Goal: Task Accomplishment & Management: Use online tool/utility

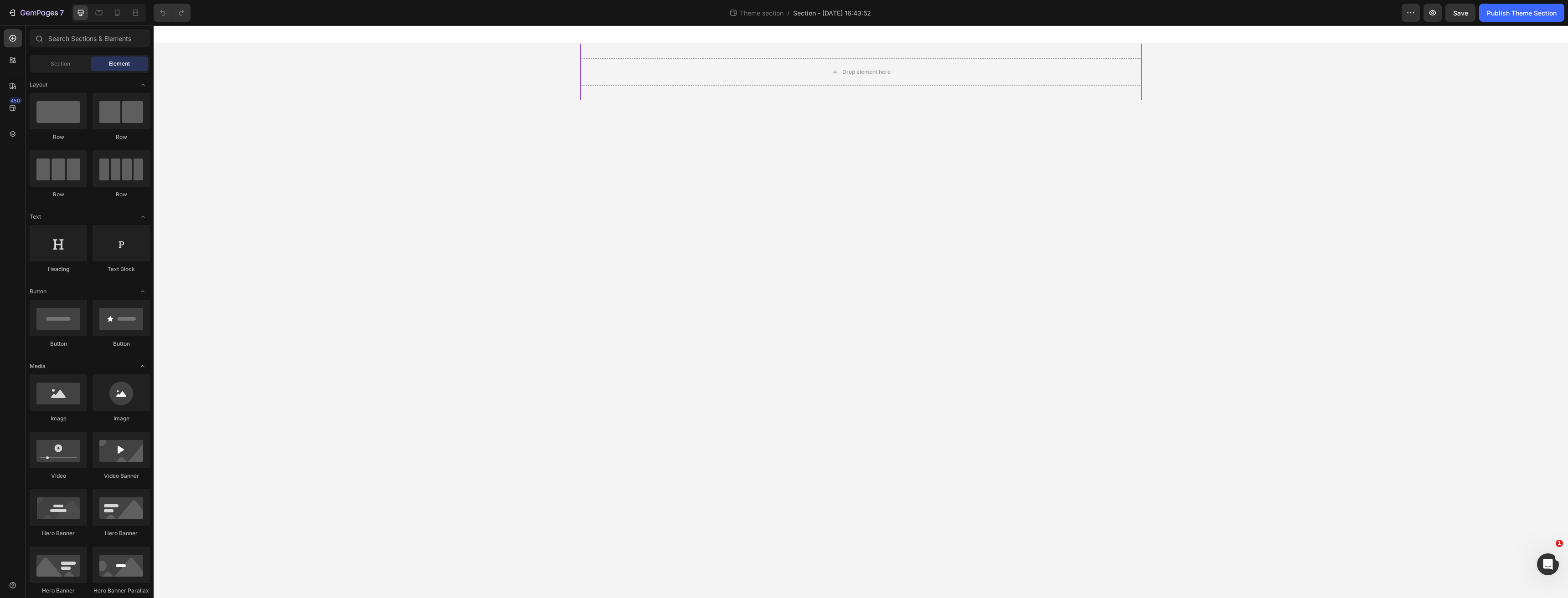
click at [586, 86] on div "Drop element here" at bounding box center [861, 72] width 562 height 57
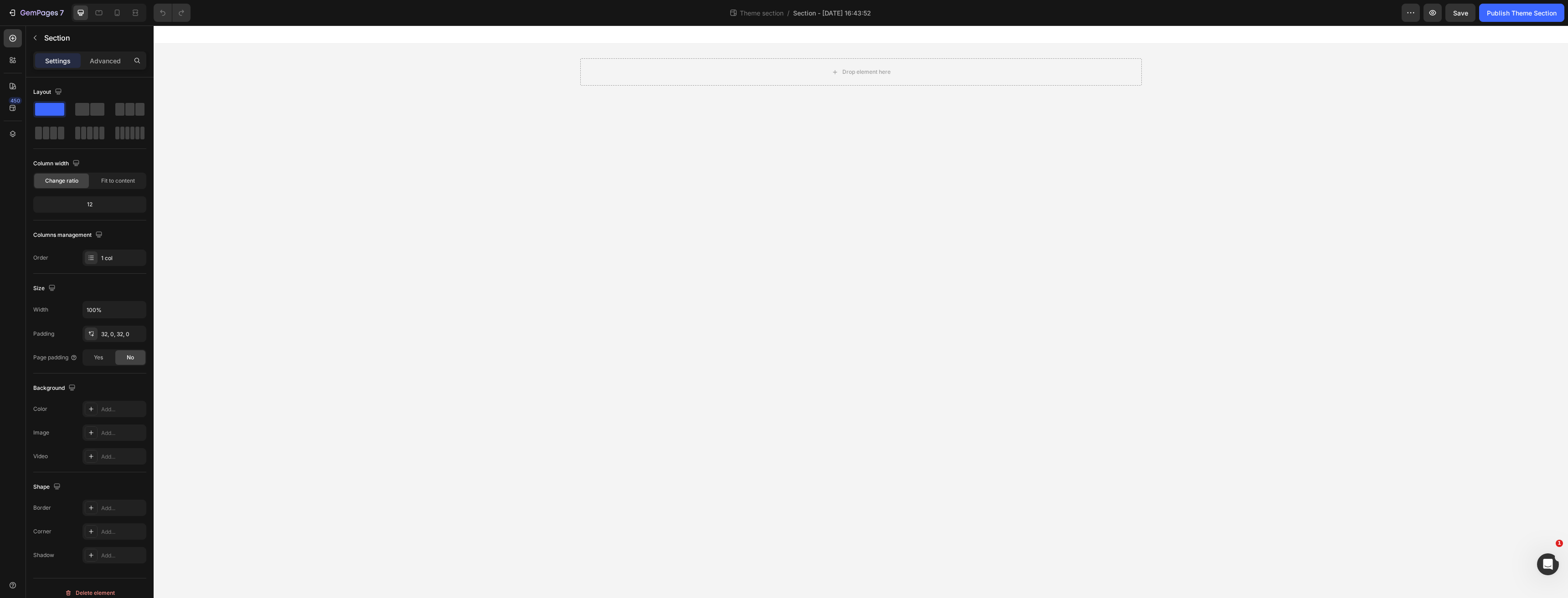
click at [577, 81] on div "Drop element here Root" at bounding box center [861, 72] width 1414 height 57
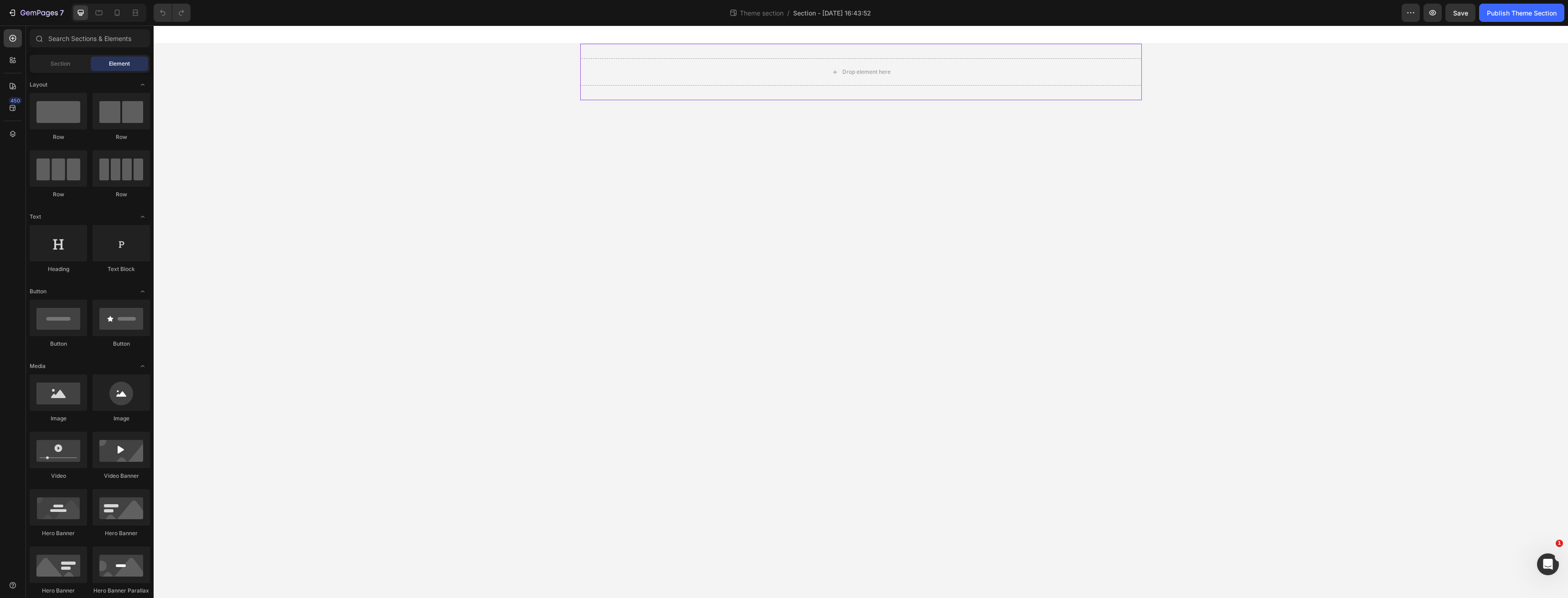
click at [593, 92] on div "Drop element here" at bounding box center [861, 72] width 562 height 57
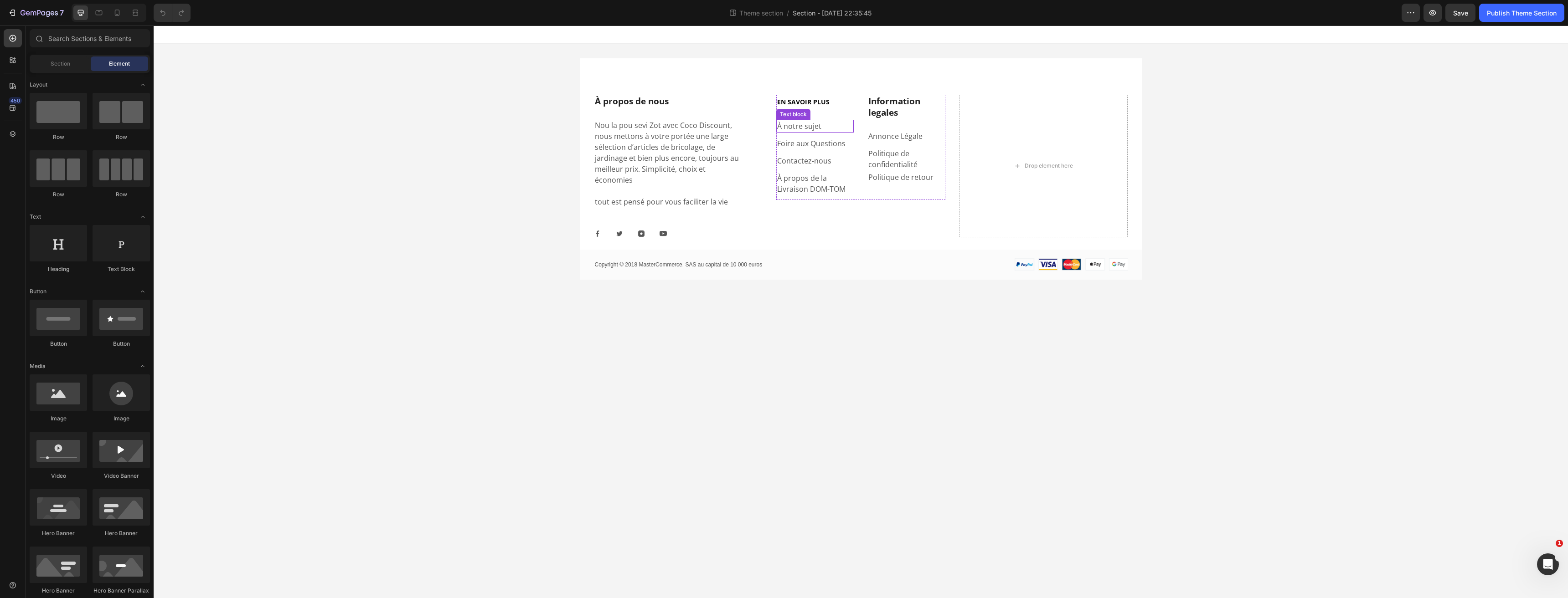
click at [811, 123] on link "À notre sujet" at bounding box center [799, 126] width 44 height 10
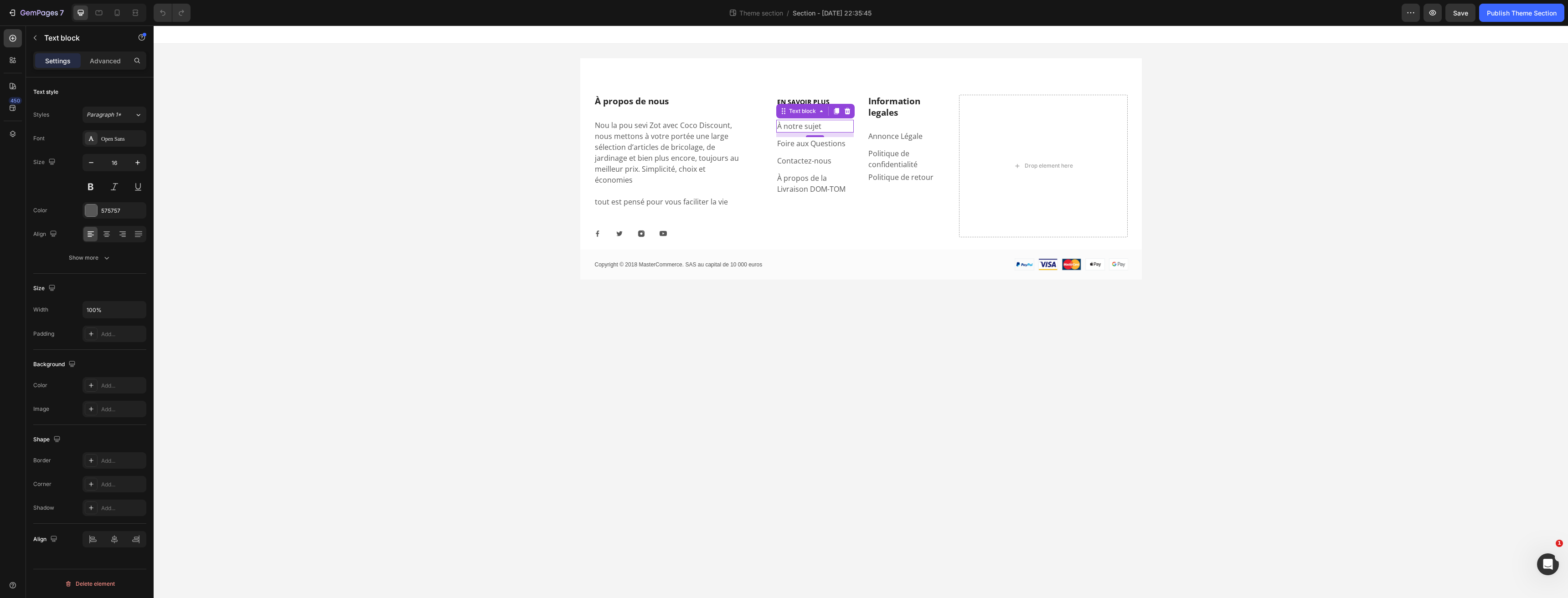
click at [812, 127] on link "À notre sujet" at bounding box center [799, 126] width 44 height 10
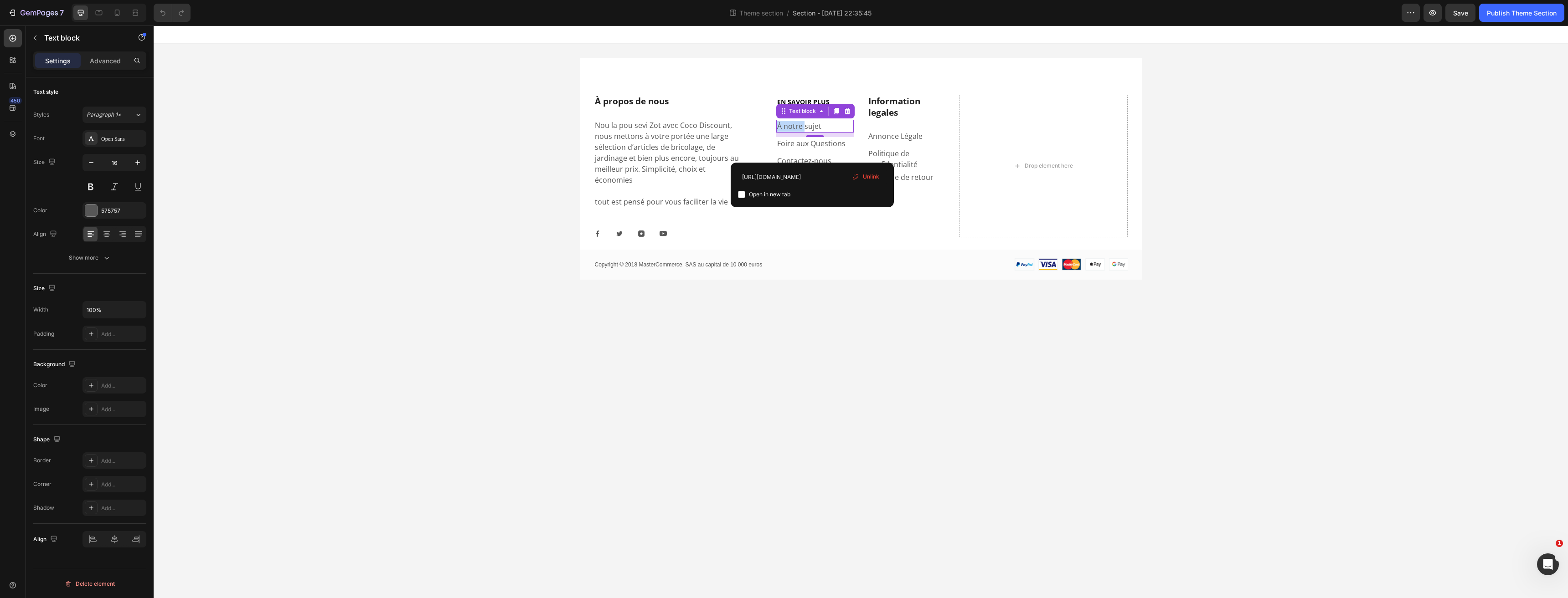
click at [812, 127] on link "À notre sujet" at bounding box center [799, 126] width 44 height 10
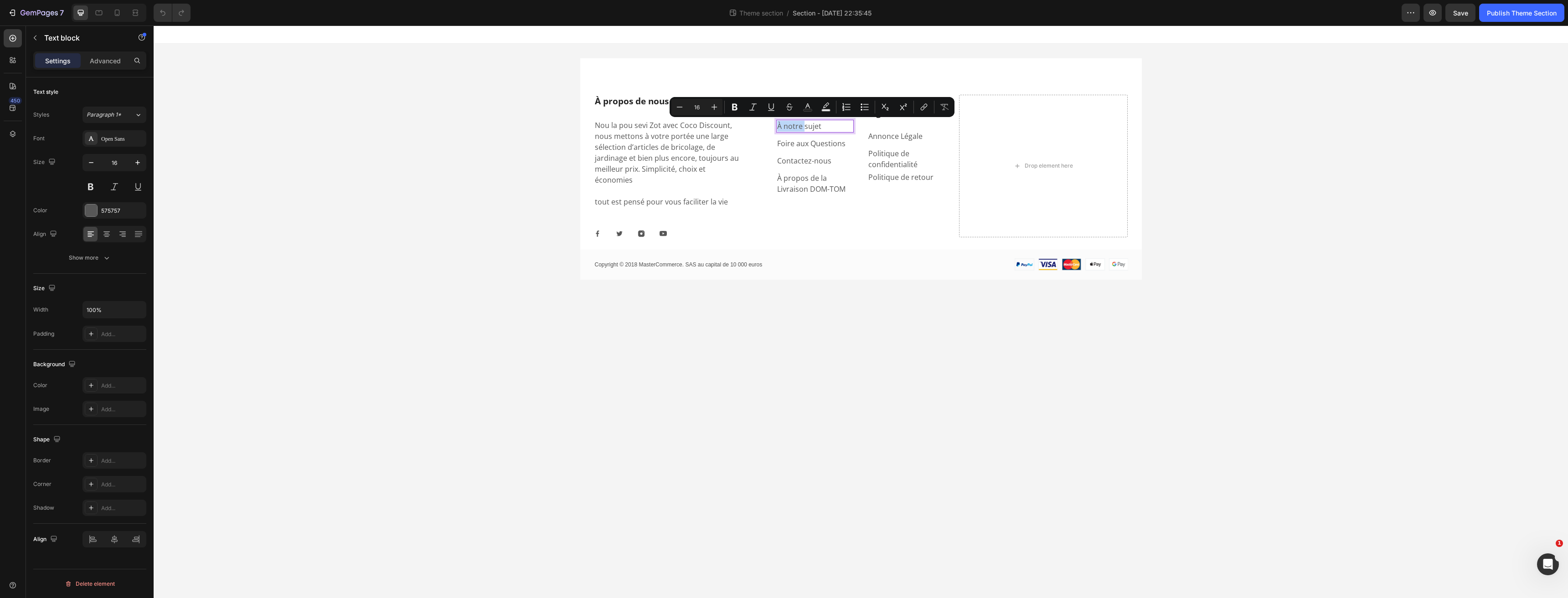
click at [828, 127] on p "À notre sujet" at bounding box center [815, 126] width 76 height 11
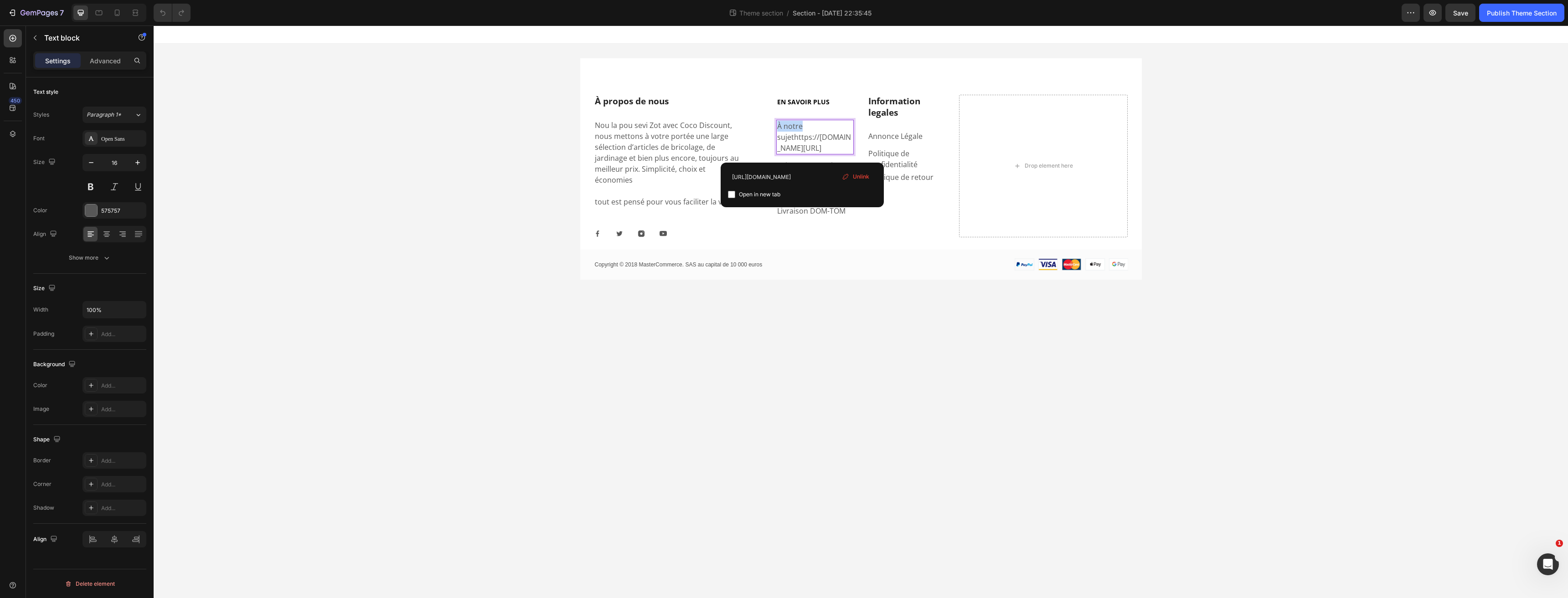
drag, startPoint x: 832, startPoint y: 127, endPoint x: 740, endPoint y: 130, distance: 92.0
click at [792, 138] on link "À notre sujethttps://coco-discount.com/pages/a-propos-de" at bounding box center [814, 137] width 75 height 32
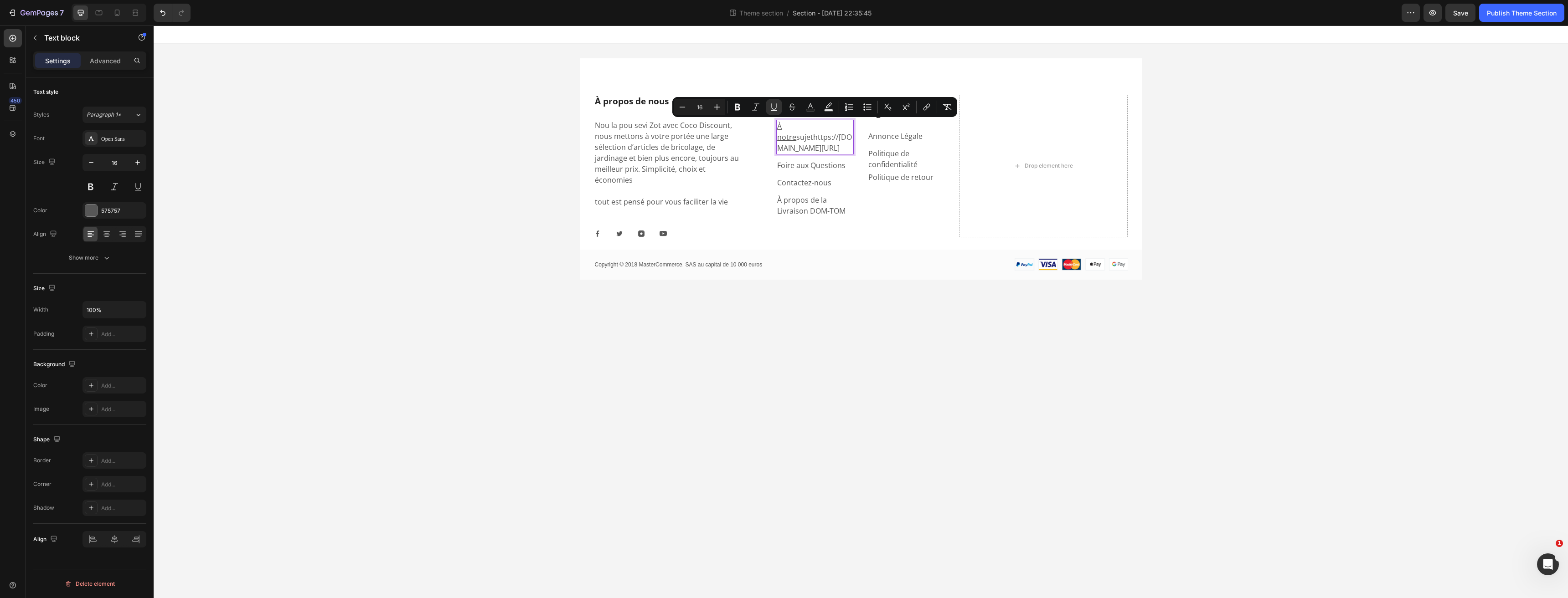
drag, startPoint x: 822, startPoint y: 159, endPoint x: 783, endPoint y: 131, distance: 48.0
click at [783, 131] on p "À notre sujethttps://coco-discount.com/pages/a-propos-de" at bounding box center [815, 137] width 76 height 33
click at [631, 186] on p at bounding box center [669, 191] width 149 height 11
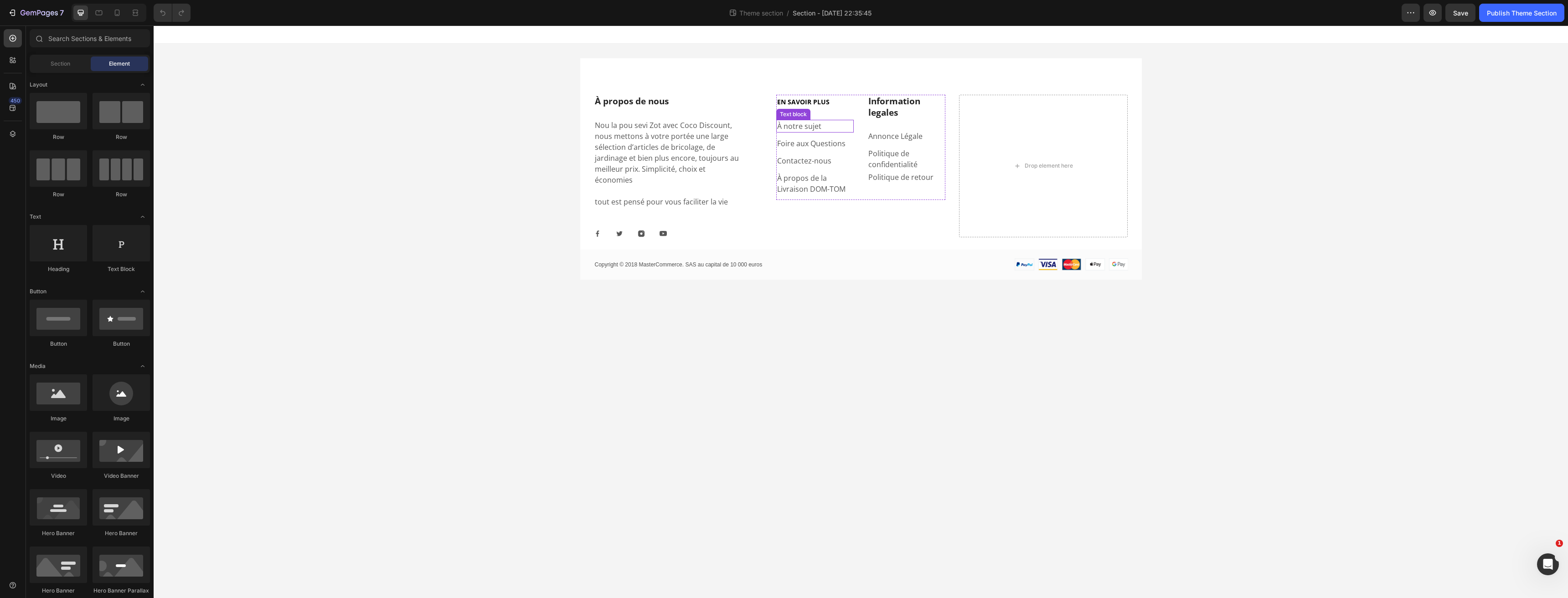
click at [807, 125] on link "À notre sujet" at bounding box center [799, 126] width 44 height 10
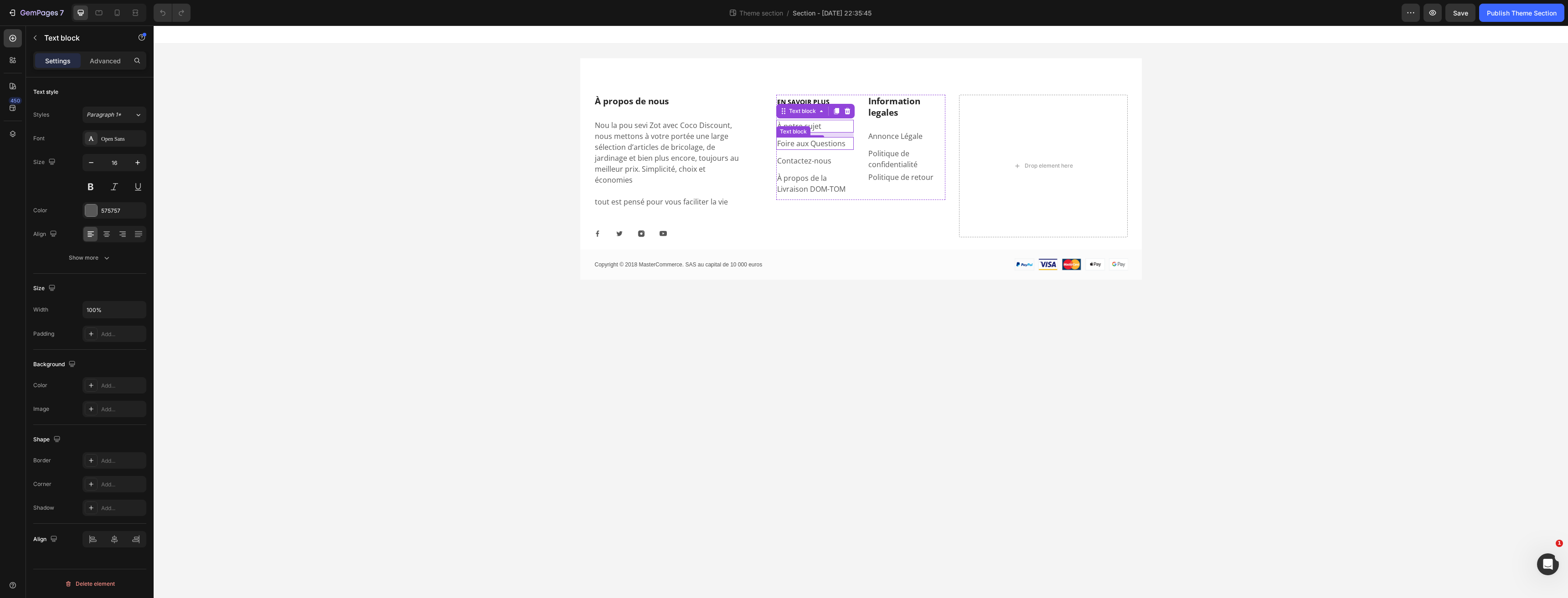
click at [780, 146] on p "Foire aux Questions" at bounding box center [815, 143] width 76 height 11
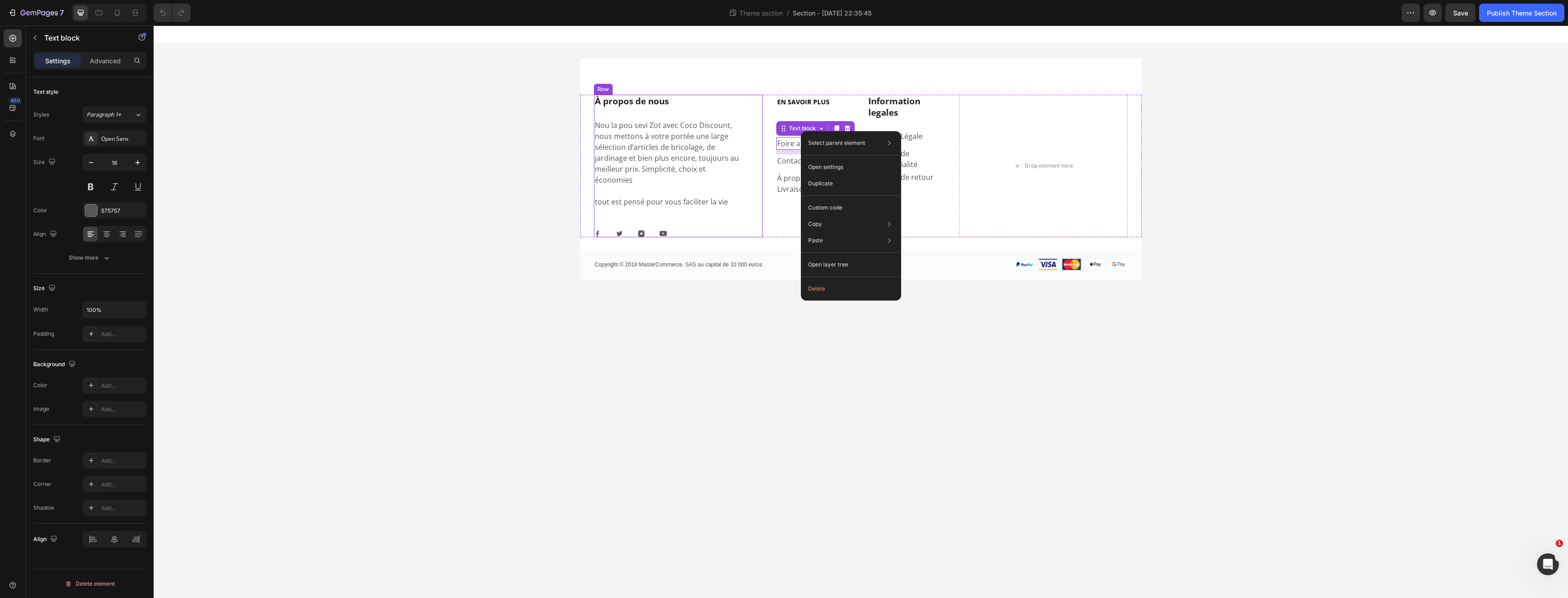
click at [754, 203] on div "À propos de nous Heading Nou la pou sevi Zot avec Coco Discount, nous mettons à…" at bounding box center [678, 166] width 169 height 143
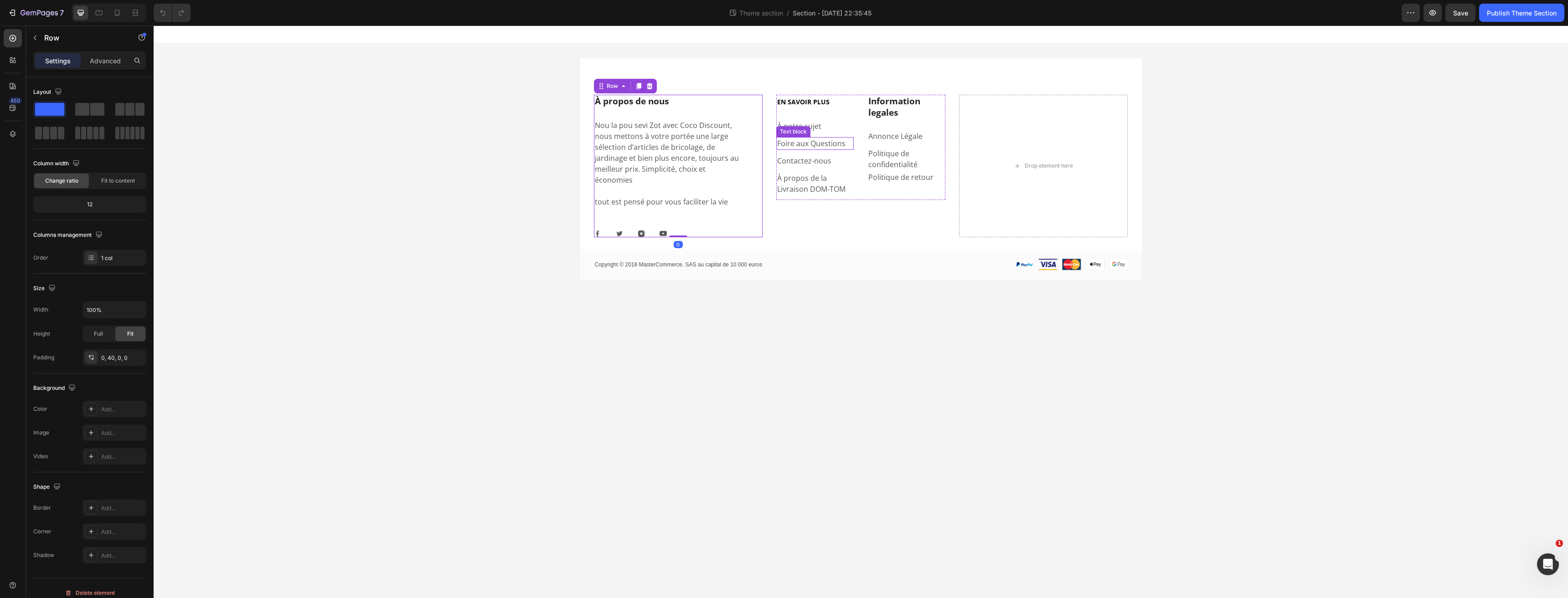
click at [841, 139] on p "Foire aux Questions" at bounding box center [815, 143] width 76 height 11
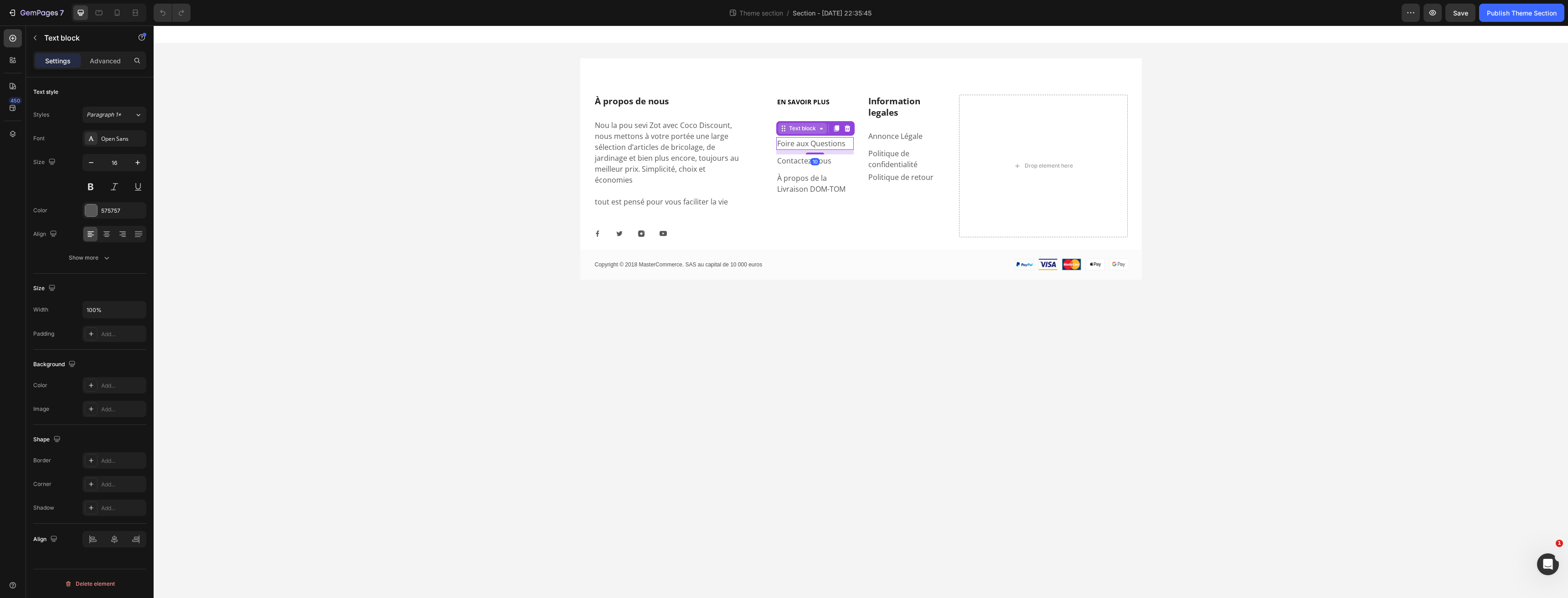
click at [823, 131] on icon at bounding box center [821, 128] width 8 height 8
click at [821, 133] on div "Text block" at bounding box center [802, 128] width 49 height 11
click at [850, 163] on p "Contactez-nous" at bounding box center [815, 161] width 76 height 11
click at [866, 218] on div "EN SAVOIR PLUS Heading À notre sujet Text block Foire aux Questions Text block …" at bounding box center [861, 166] width 169 height 143
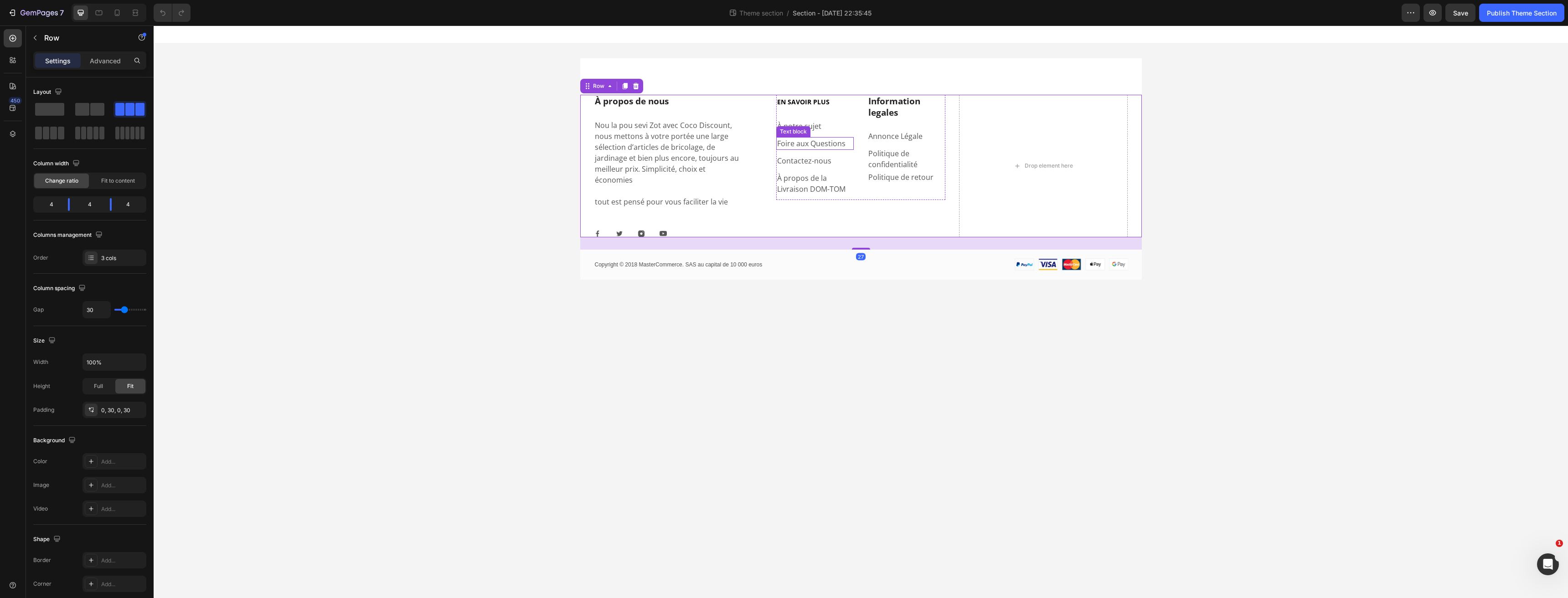
click at [843, 143] on p "Foire aux Questions" at bounding box center [815, 143] width 76 height 11
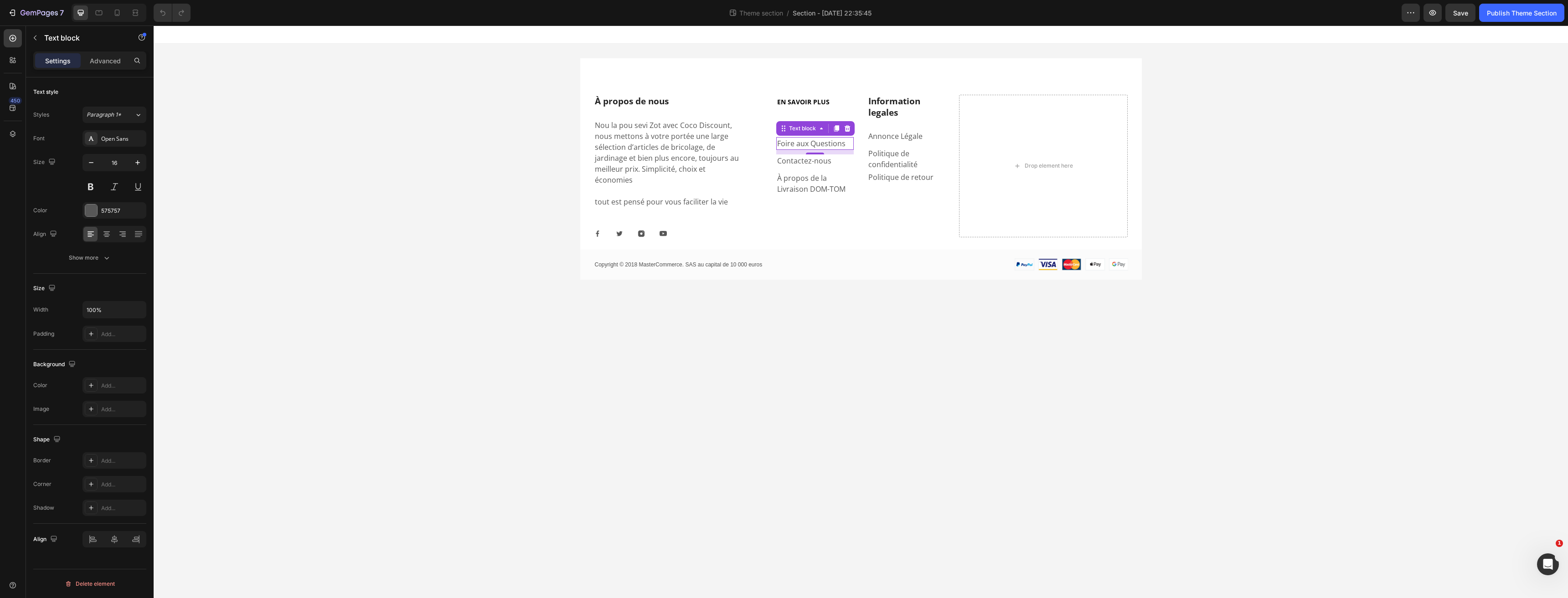
click at [788, 143] on p "Foire aux Questions" at bounding box center [815, 143] width 76 height 11
click at [764, 157] on div "À propos de nous Heading Nou la pou sevi Zot avec Coco Discount, nous mettons à…" at bounding box center [861, 166] width 562 height 143
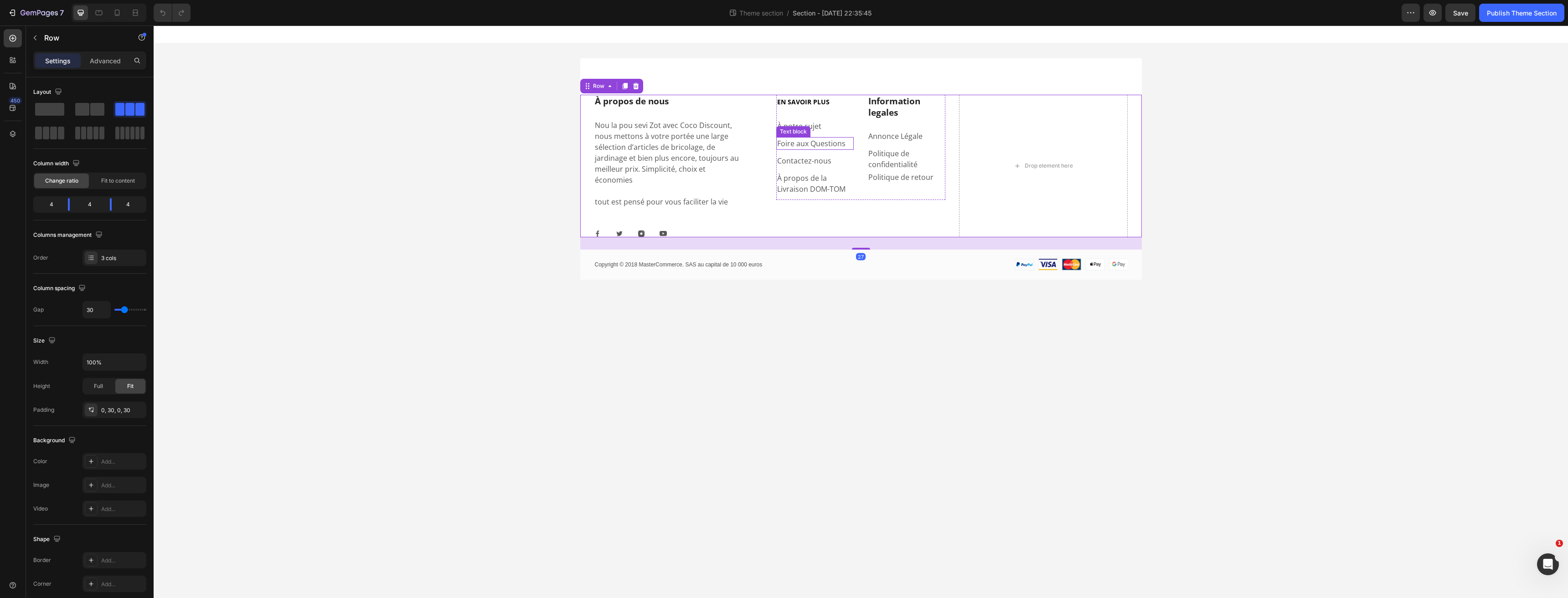
click at [794, 141] on p "Foire aux Questions" at bounding box center [815, 143] width 76 height 11
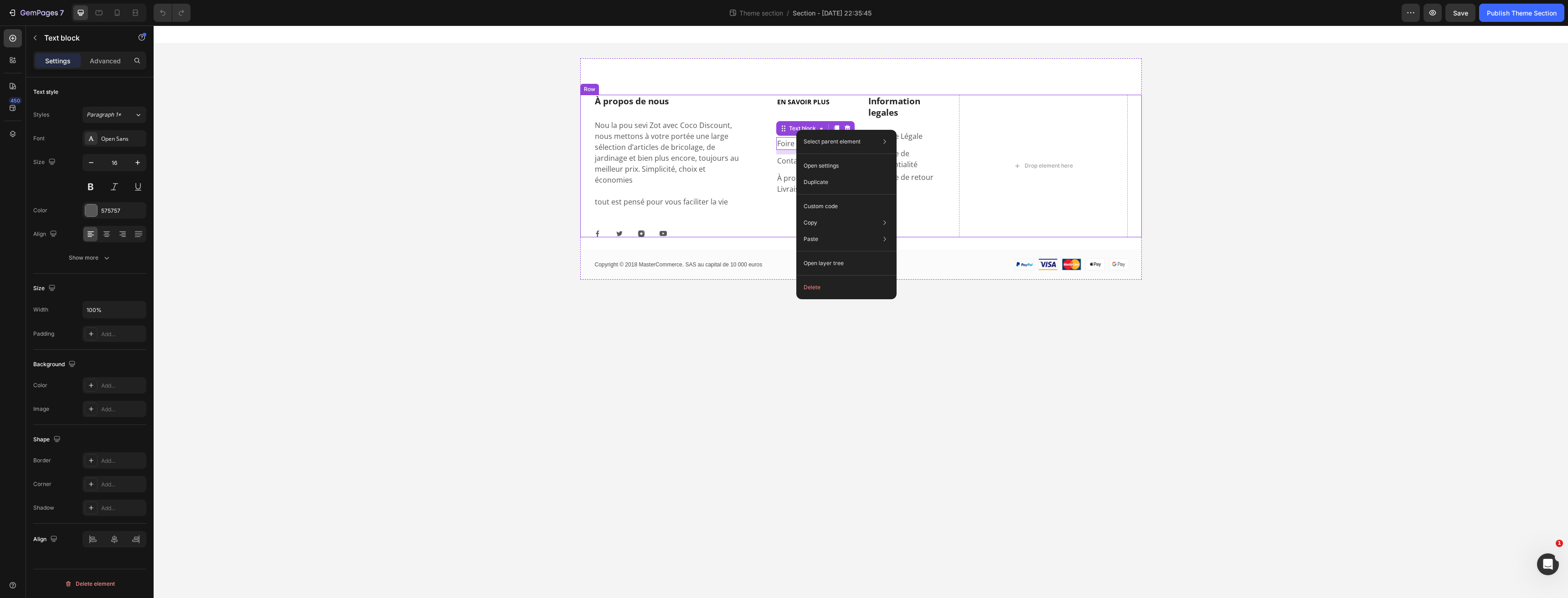
click at [769, 161] on div "À propos de nous Heading Nou la pou sevi Zot avec Coco Discount, nous mettons à…" at bounding box center [861, 166] width 562 height 143
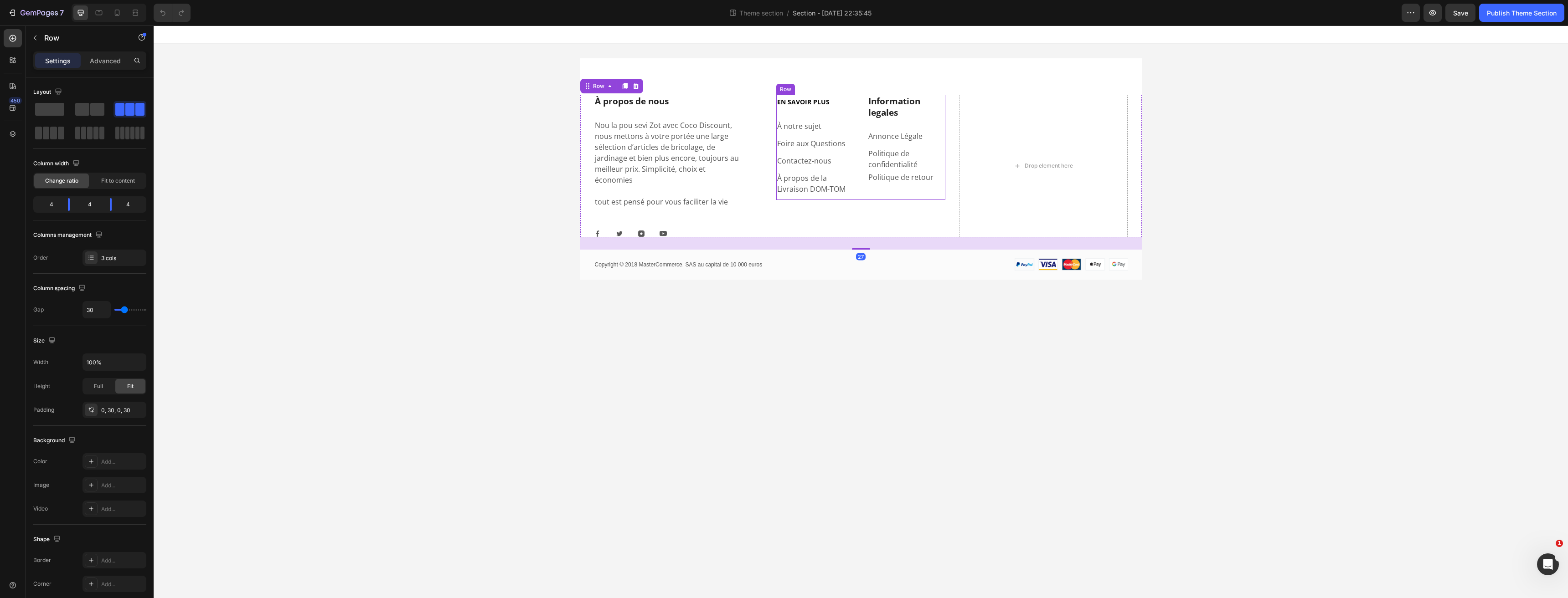
click at [801, 144] on p "Foire aux Questions" at bounding box center [815, 143] width 76 height 11
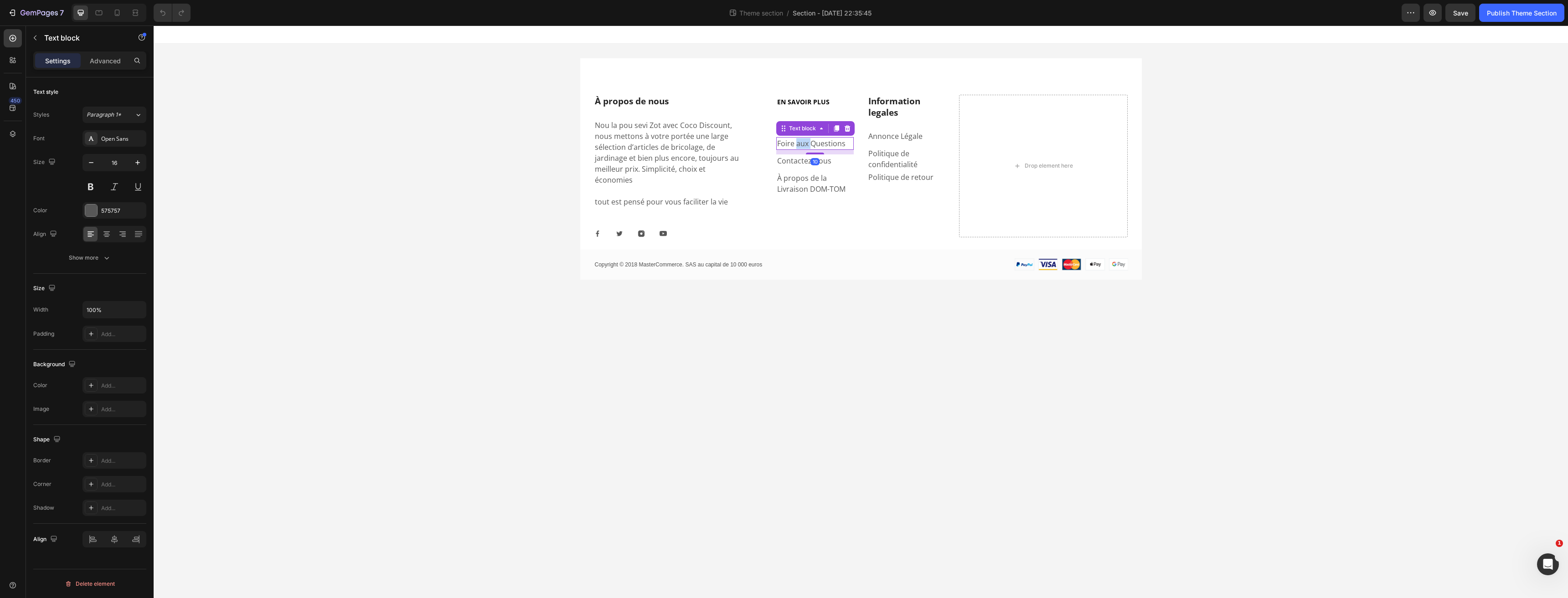
click at [798, 146] on p "Foire aux Questions" at bounding box center [815, 143] width 76 height 11
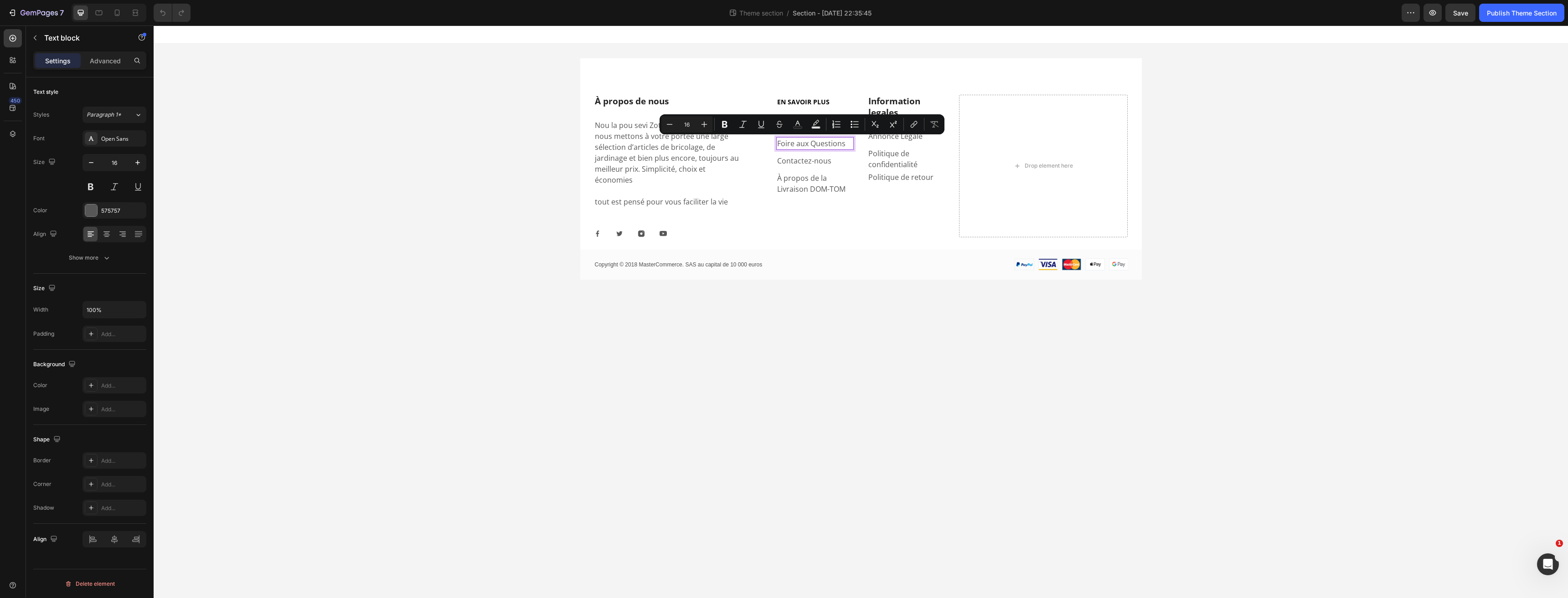
click at [817, 143] on p "Foire aux Questions" at bounding box center [815, 143] width 76 height 11
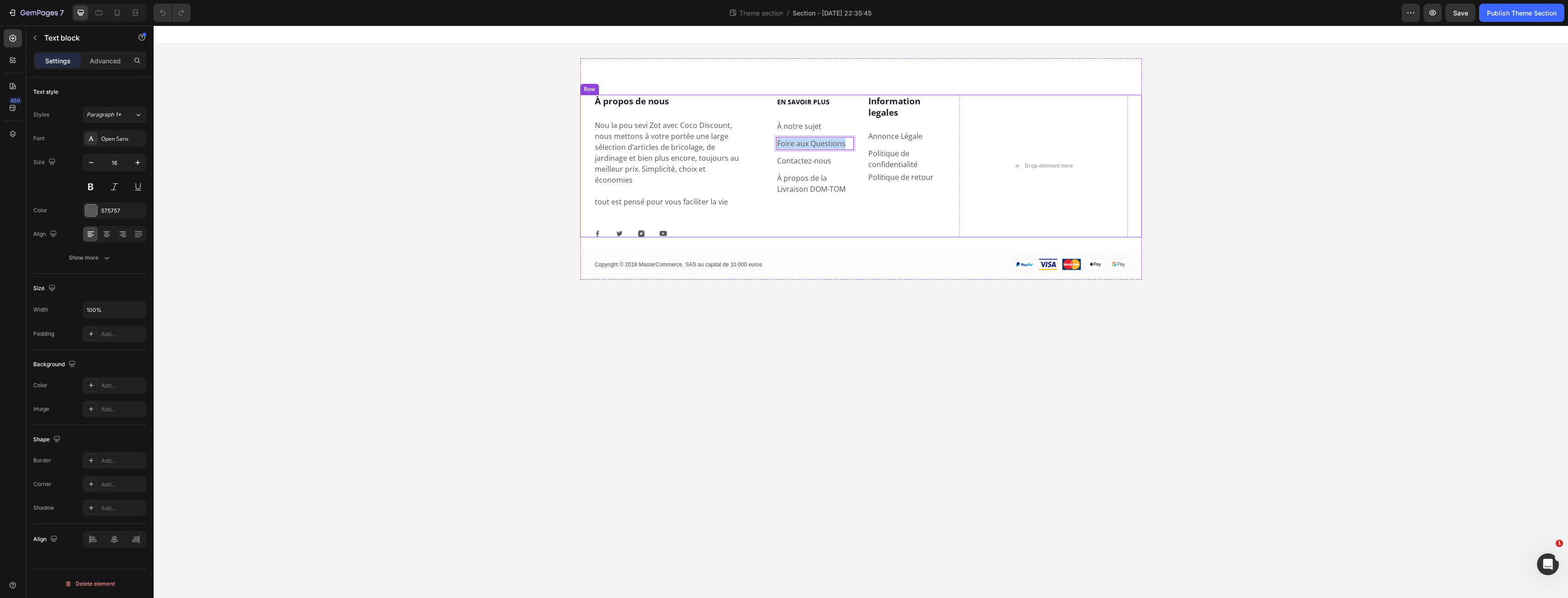
drag, startPoint x: 845, startPoint y: 144, endPoint x: 776, endPoint y: 143, distance: 69.0
click at [776, 143] on div "À propos de nous Heading Nou la pou sevi Zot avec Coco Discount, nous mettons à…" at bounding box center [861, 166] width 562 height 143
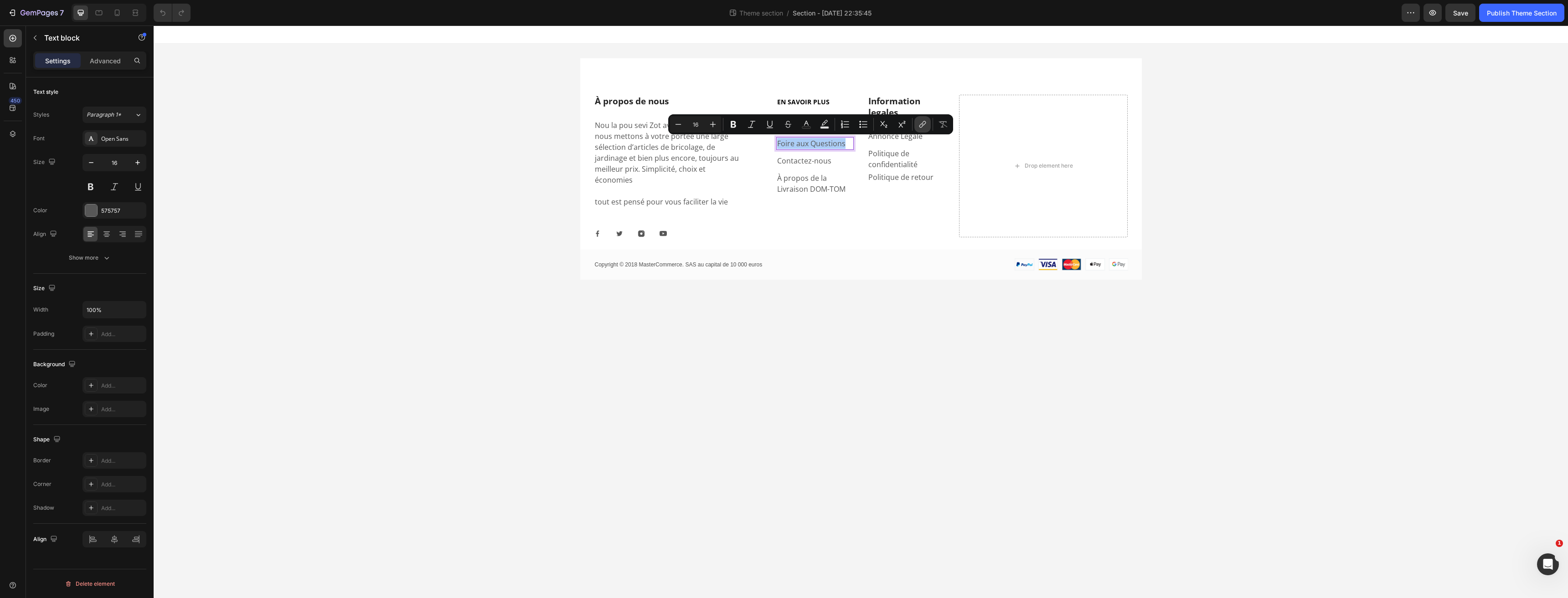
drag, startPoint x: 920, startPoint y: 128, endPoint x: 733, endPoint y: 121, distance: 187.1
click at [920, 128] on icon "Editor contextual toolbar" at bounding box center [922, 124] width 9 height 9
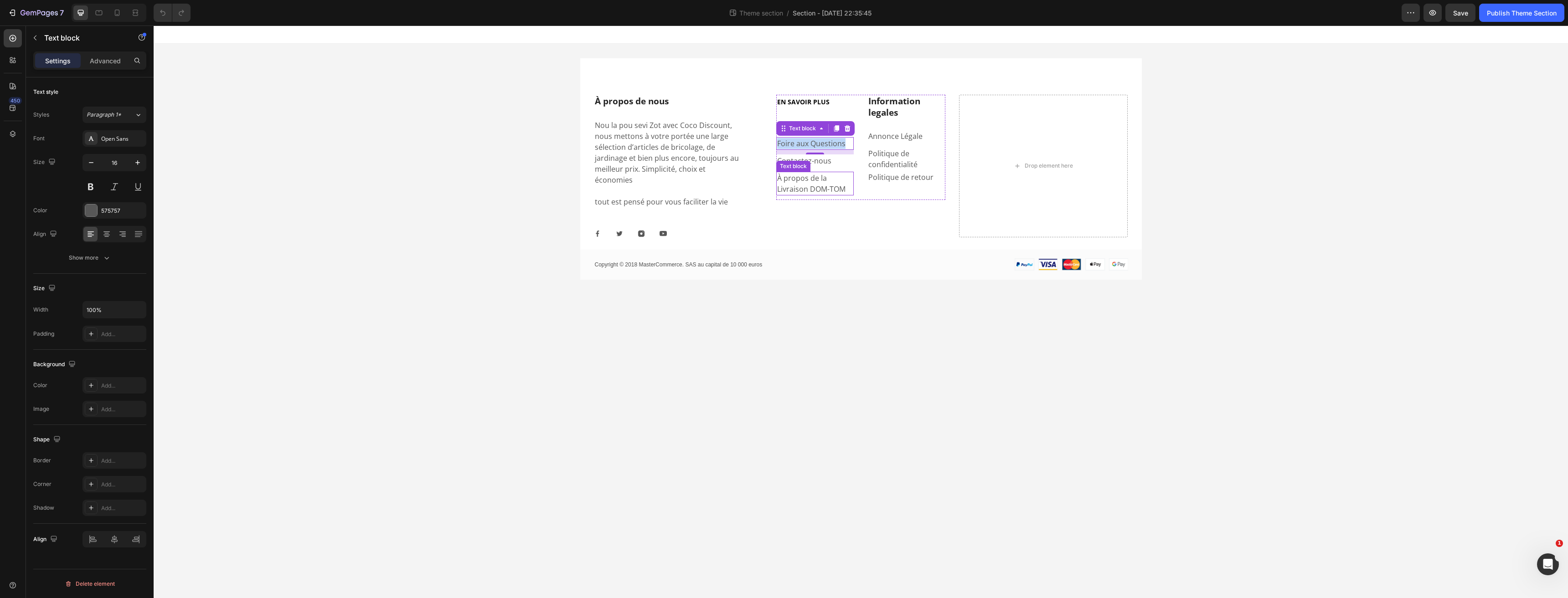
click at [786, 161] on div "Text block" at bounding box center [794, 166] width 35 height 11
click at [819, 161] on p "Contactez-nous" at bounding box center [815, 161] width 76 height 11
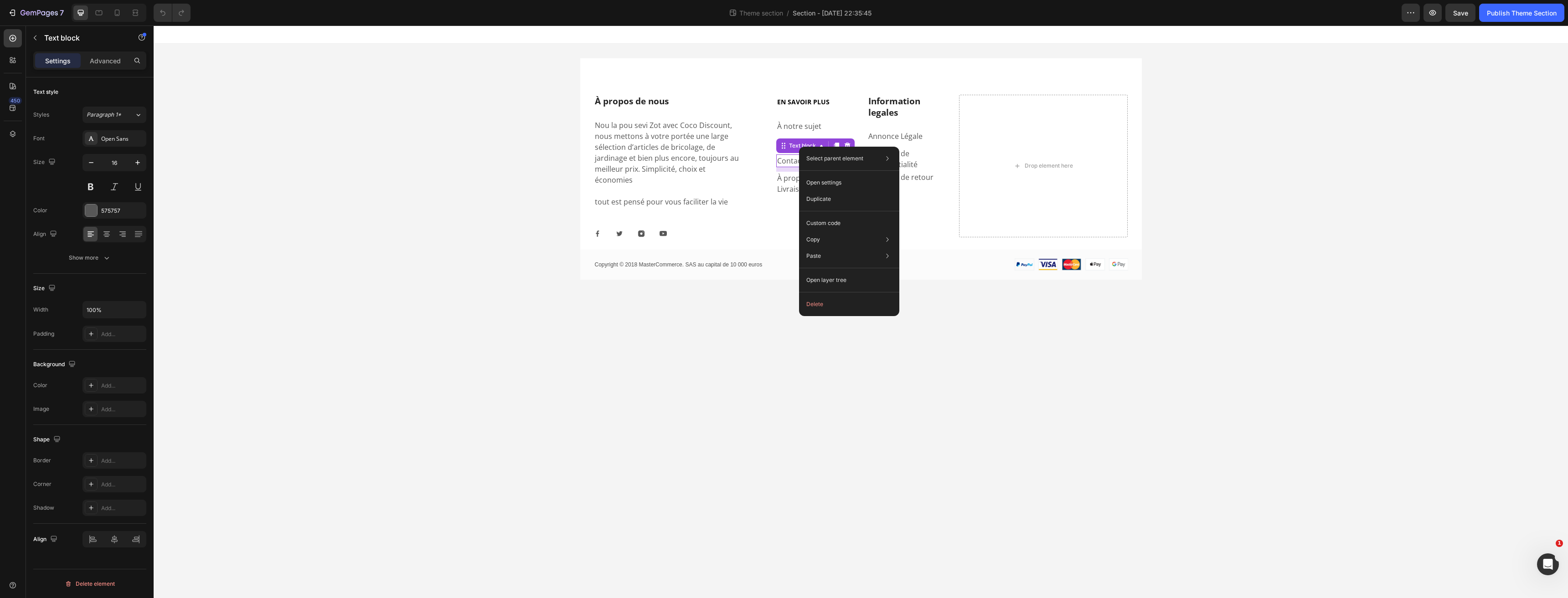
click at [784, 161] on p "Contactez-nous" at bounding box center [815, 161] width 76 height 11
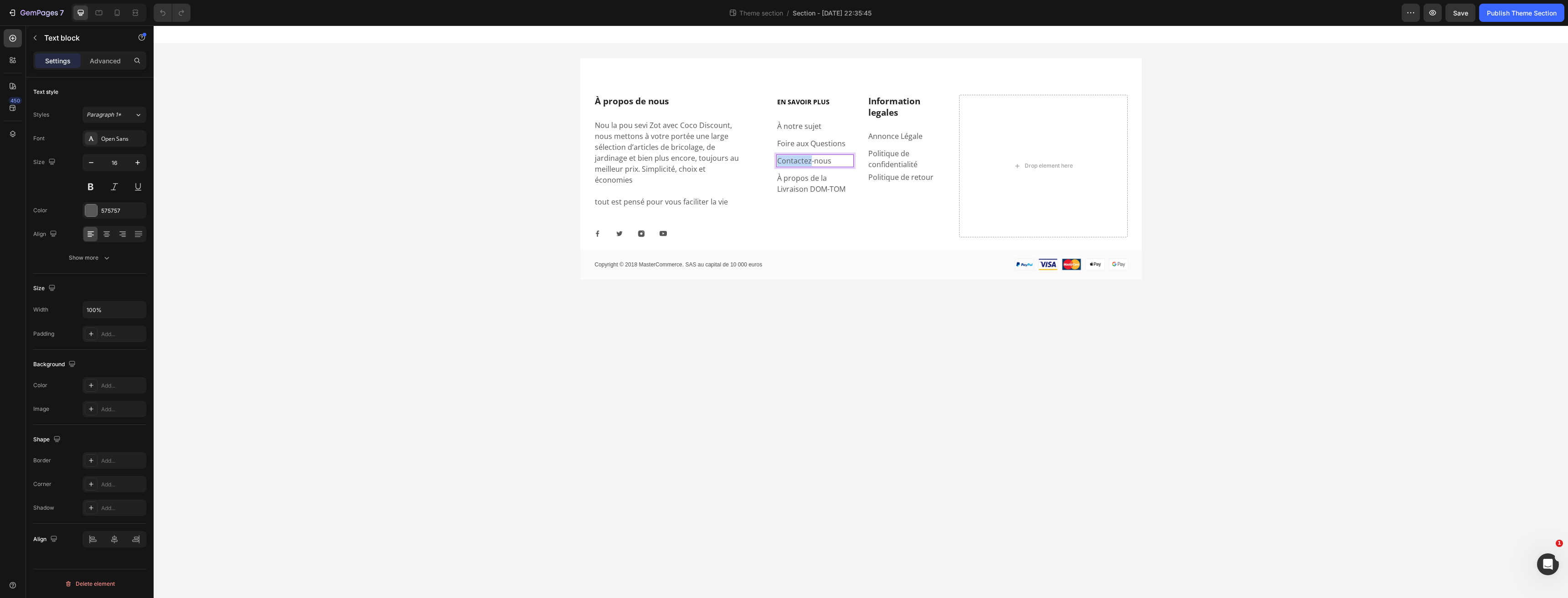
click at [784, 161] on p "Contactez-nous" at bounding box center [815, 161] width 76 height 11
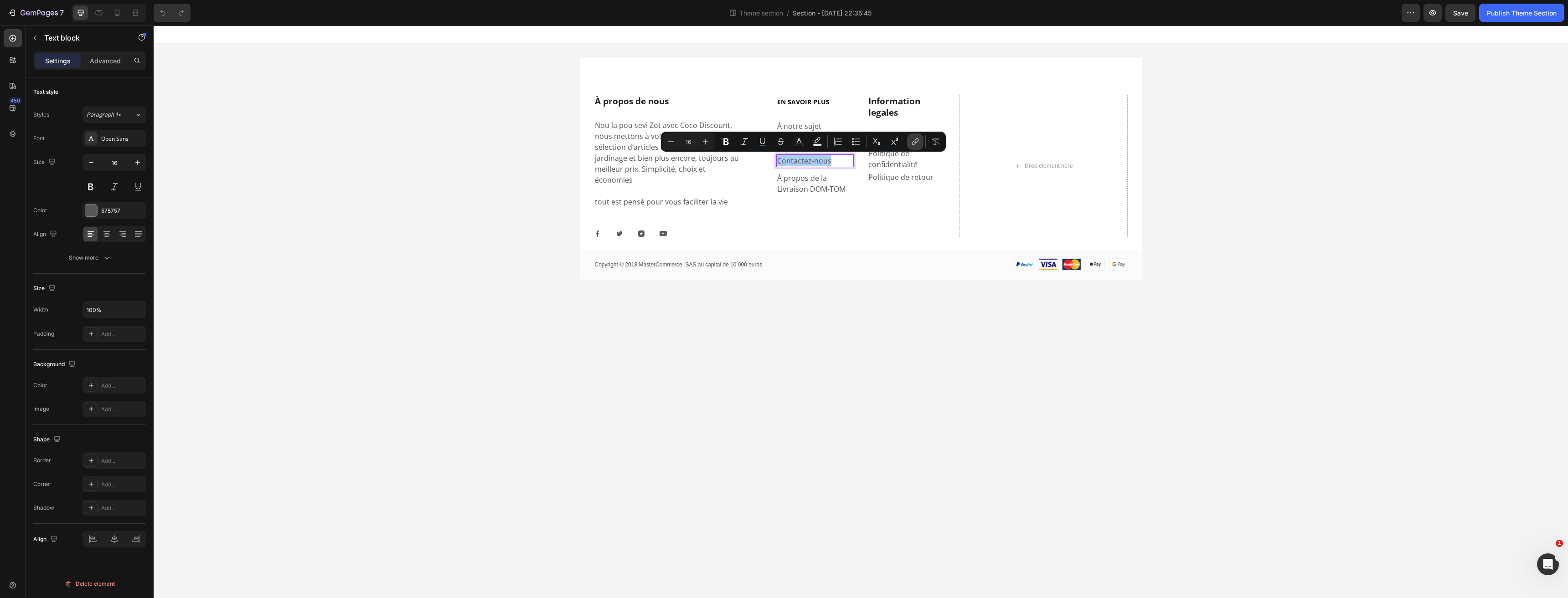
click at [914, 143] on icon "Editor contextual toolbar" at bounding box center [914, 143] width 4 height 5
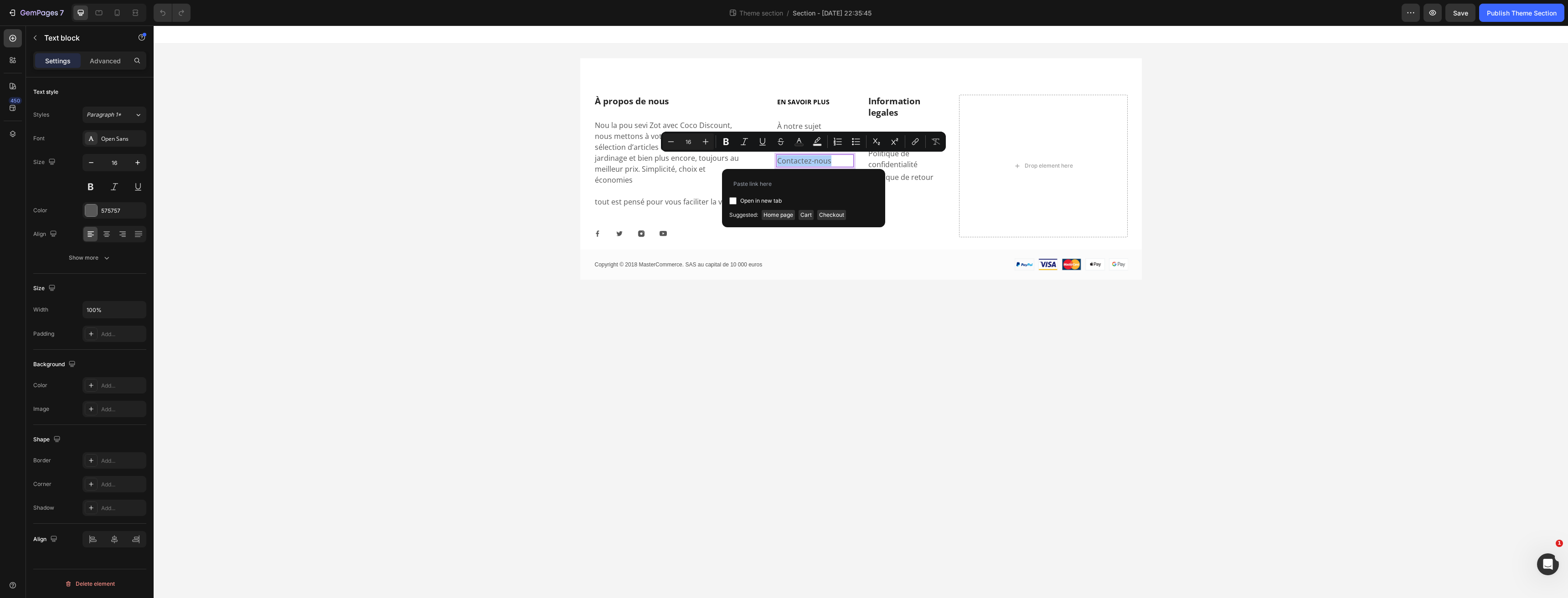
type input "https://coco-discount.com/pages/contact"
click at [847, 295] on body "À propos de nous Heading Nou la pou sevi Zot avec Coco Discount, nous mettons à…" at bounding box center [861, 312] width 1414 height 572
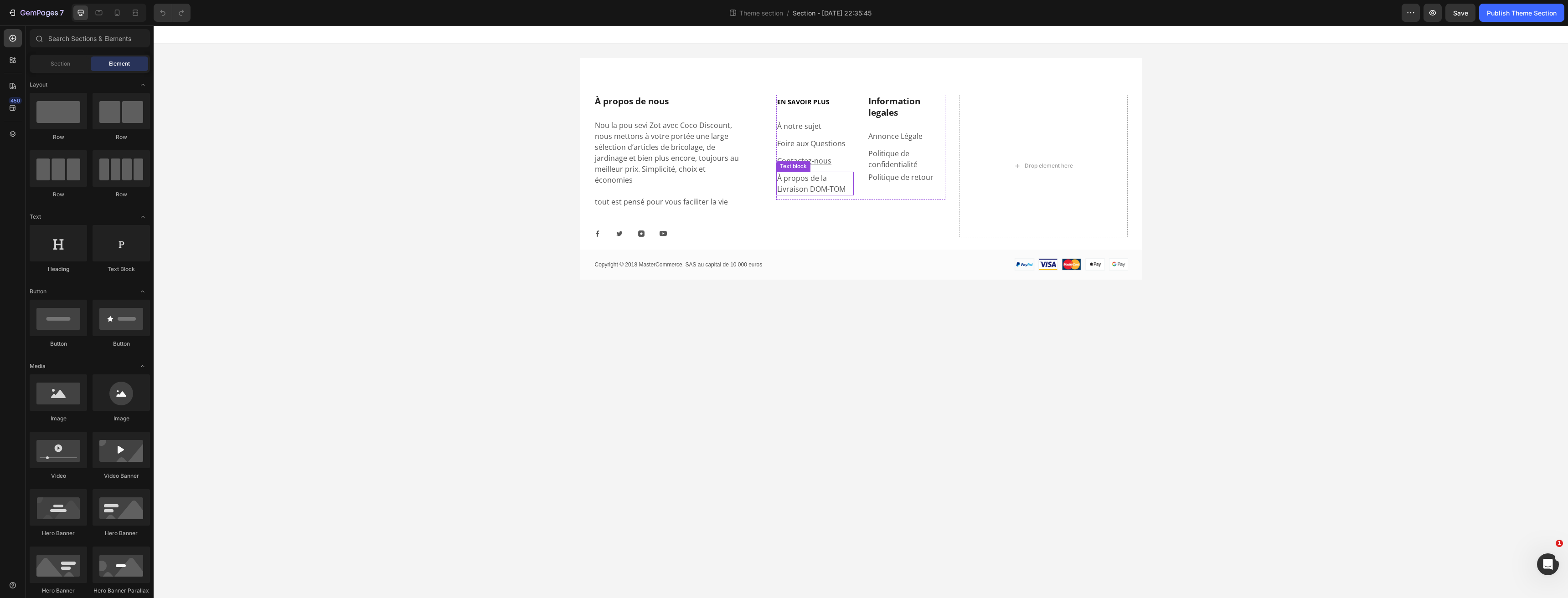
click at [794, 184] on p "À propos de la Livraison DOM-TOM" at bounding box center [815, 183] width 76 height 22
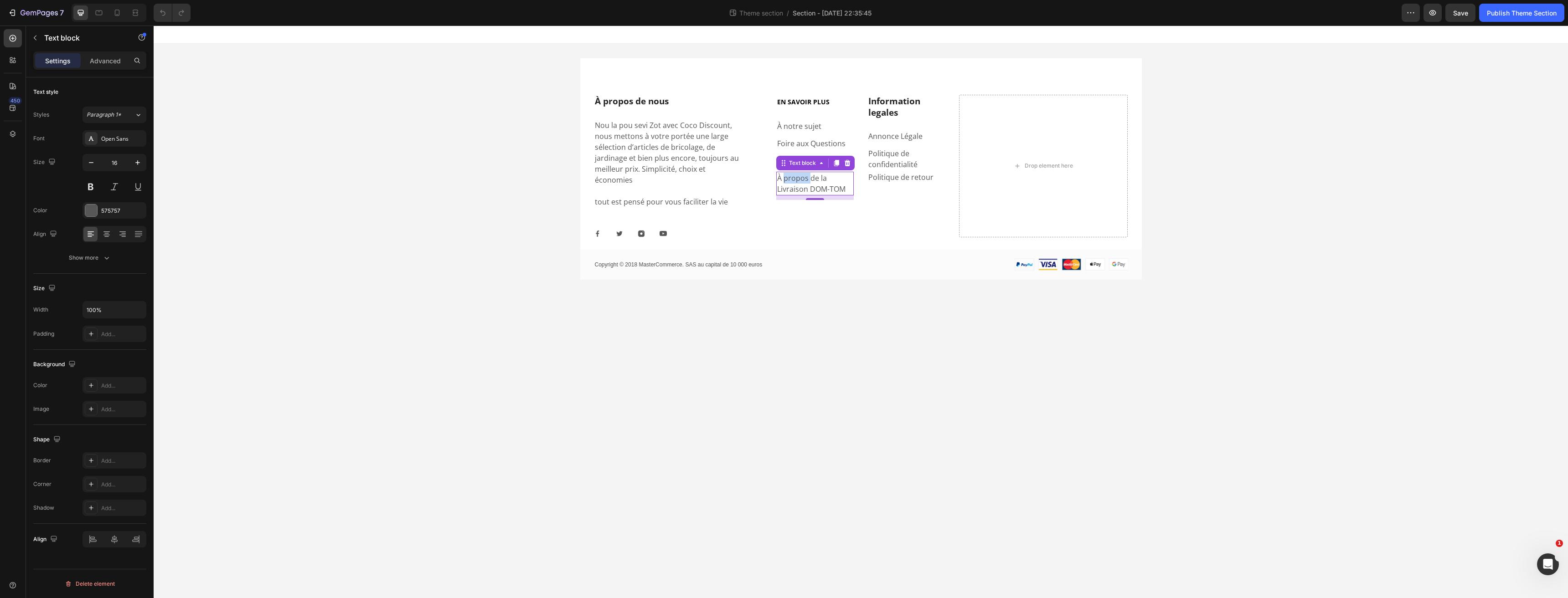
click at [797, 174] on p "À propos de la Livraison DOM-TOM" at bounding box center [815, 183] width 76 height 22
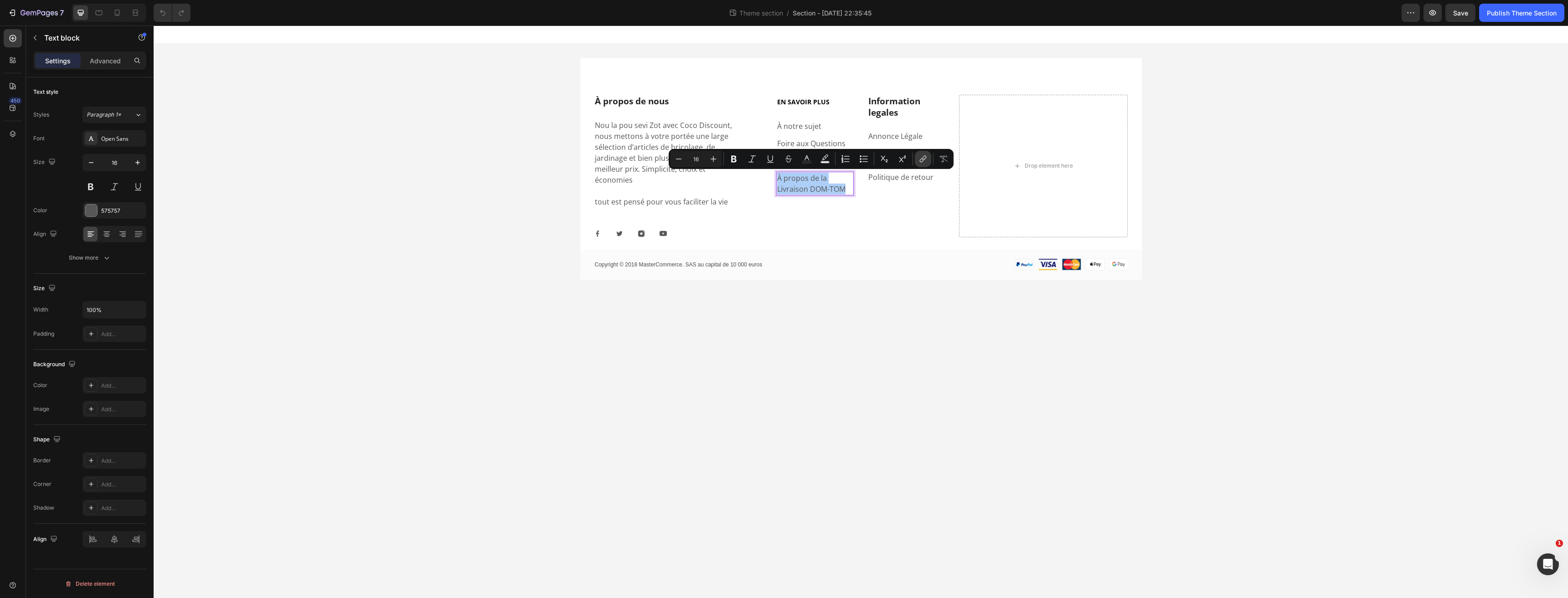
drag, startPoint x: 667, startPoint y: 157, endPoint x: 925, endPoint y: 161, distance: 258.0
click at [925, 161] on icon "Editor contextual toolbar" at bounding box center [923, 159] width 9 height 9
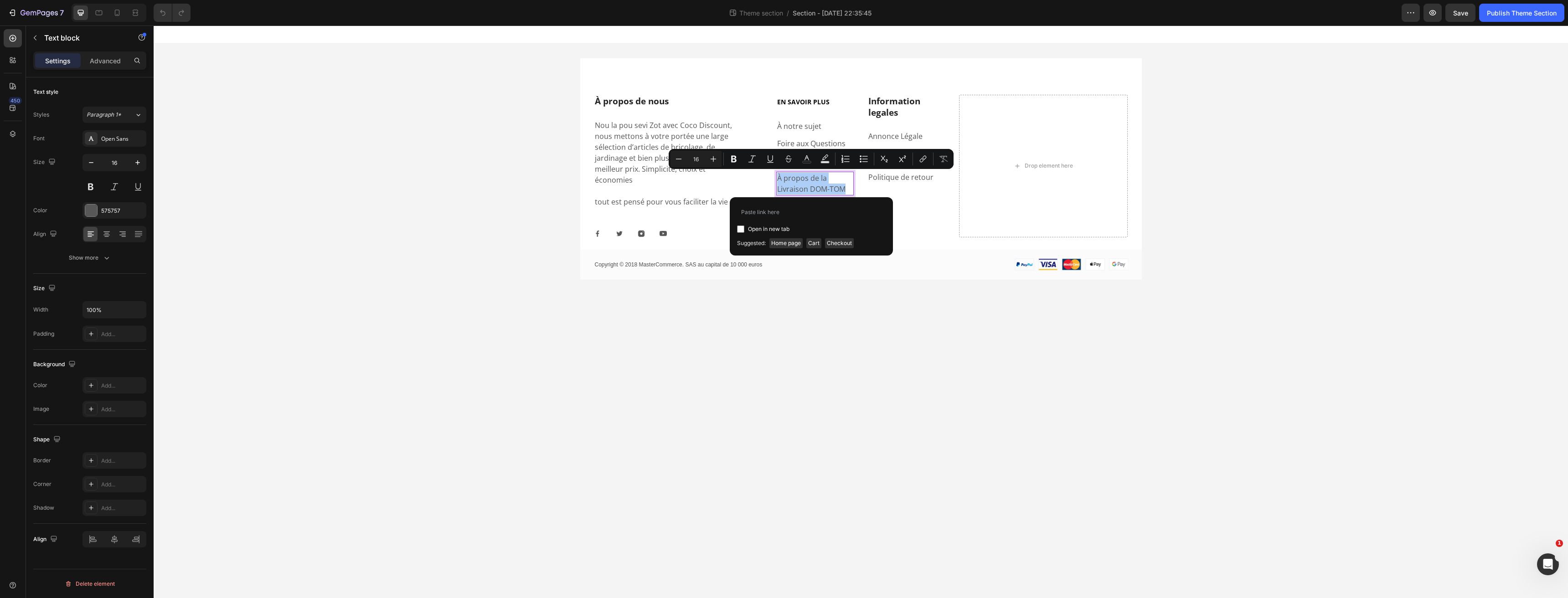
type input "https://coco-discount.com/pages/a-propos-de"
click at [743, 306] on body "À propos de nous Heading Nou la pou sevi Zot avec Coco Discount, nous mettons à…" at bounding box center [861, 312] width 1414 height 572
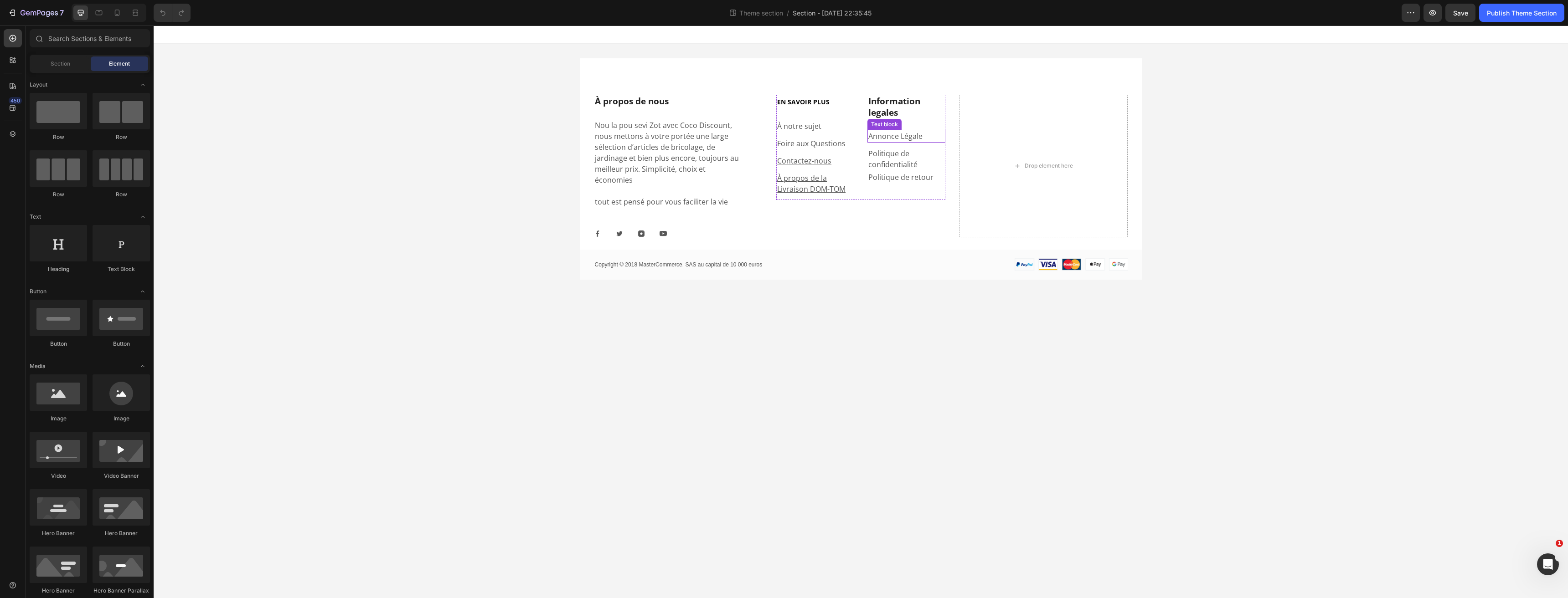
click at [892, 139] on p "Annonce Légale" at bounding box center [906, 137] width 76 height 11
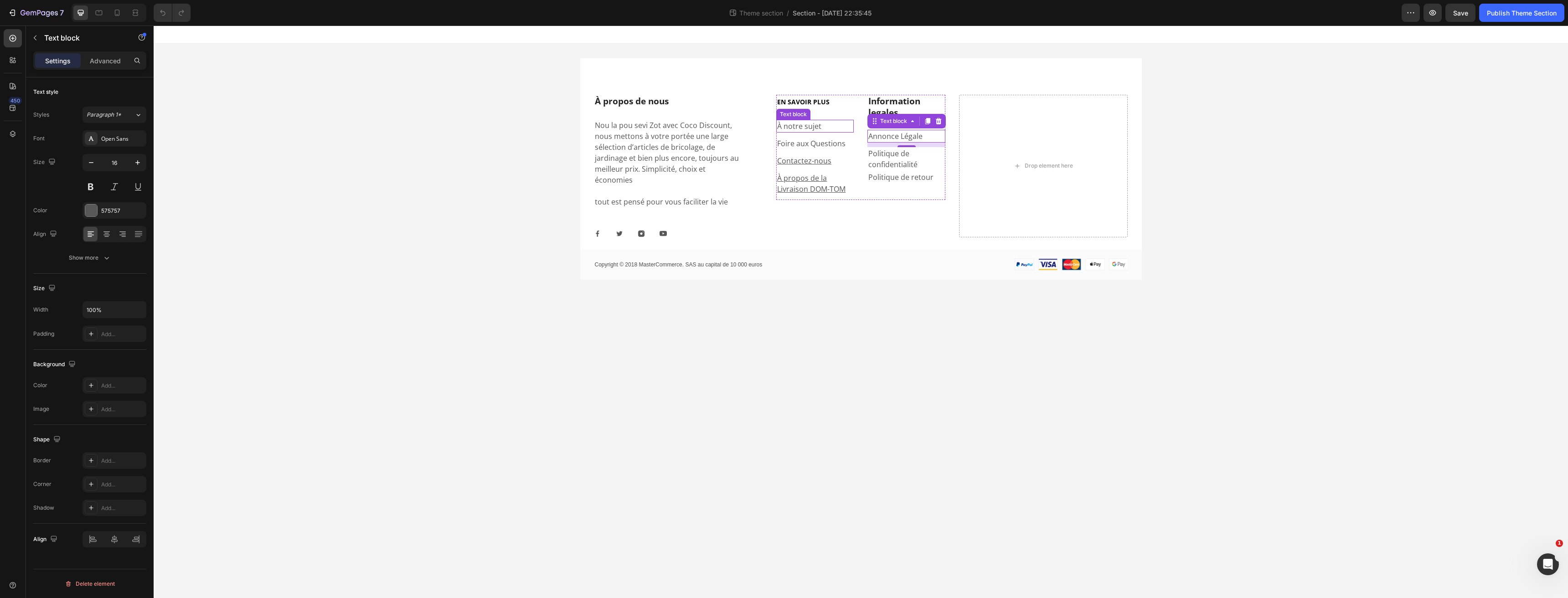
click at [849, 126] on p "À notre sujet" at bounding box center [815, 126] width 76 height 11
click at [876, 108] on h2 "Information legales" at bounding box center [906, 106] width 77 height 24
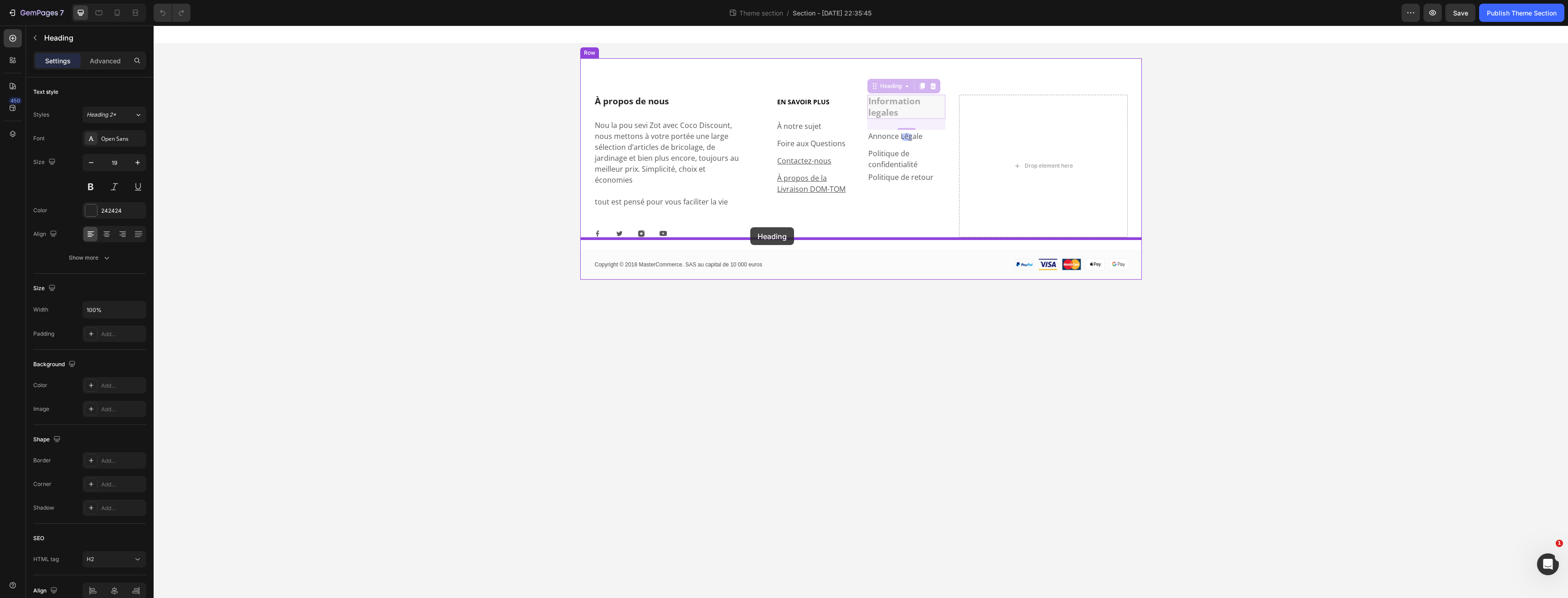
drag, startPoint x: 874, startPoint y: 83, endPoint x: 750, endPoint y: 228, distance: 190.8
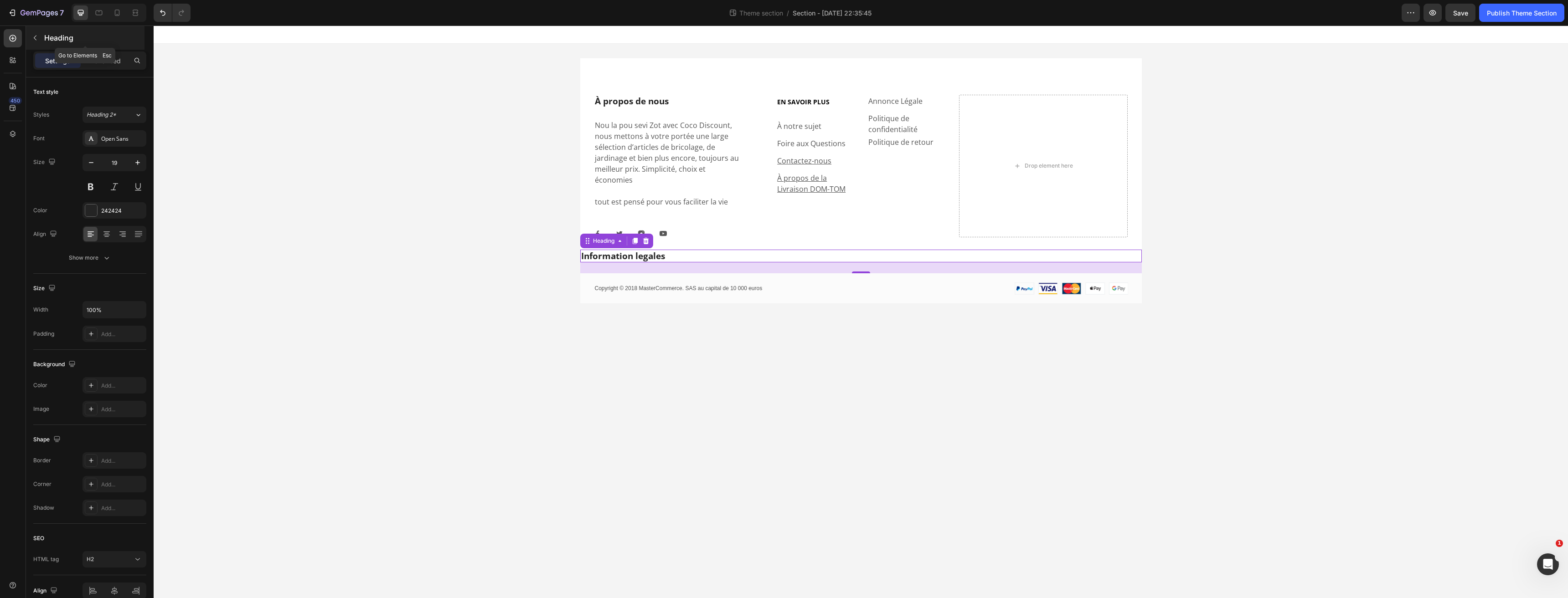
click at [36, 37] on icon "button" at bounding box center [35, 38] width 8 height 8
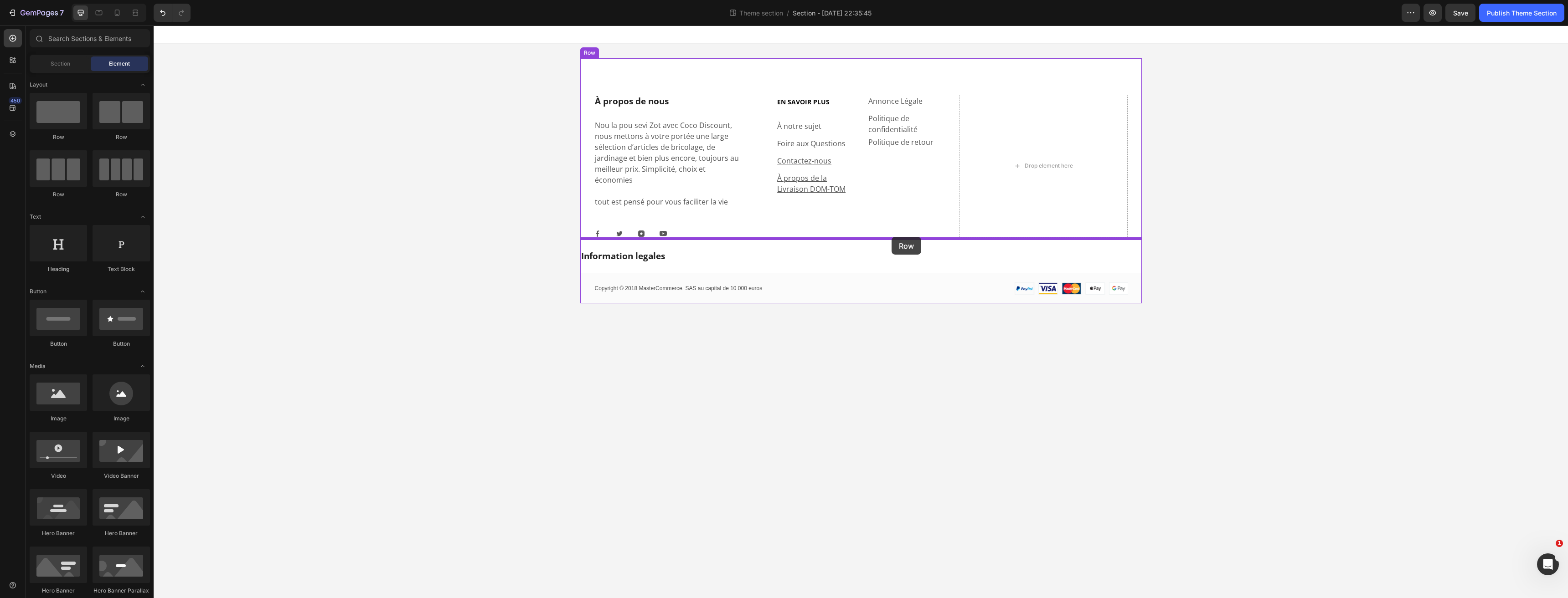
drag, startPoint x: 226, startPoint y: 139, endPoint x: 892, endPoint y: 237, distance: 673.2
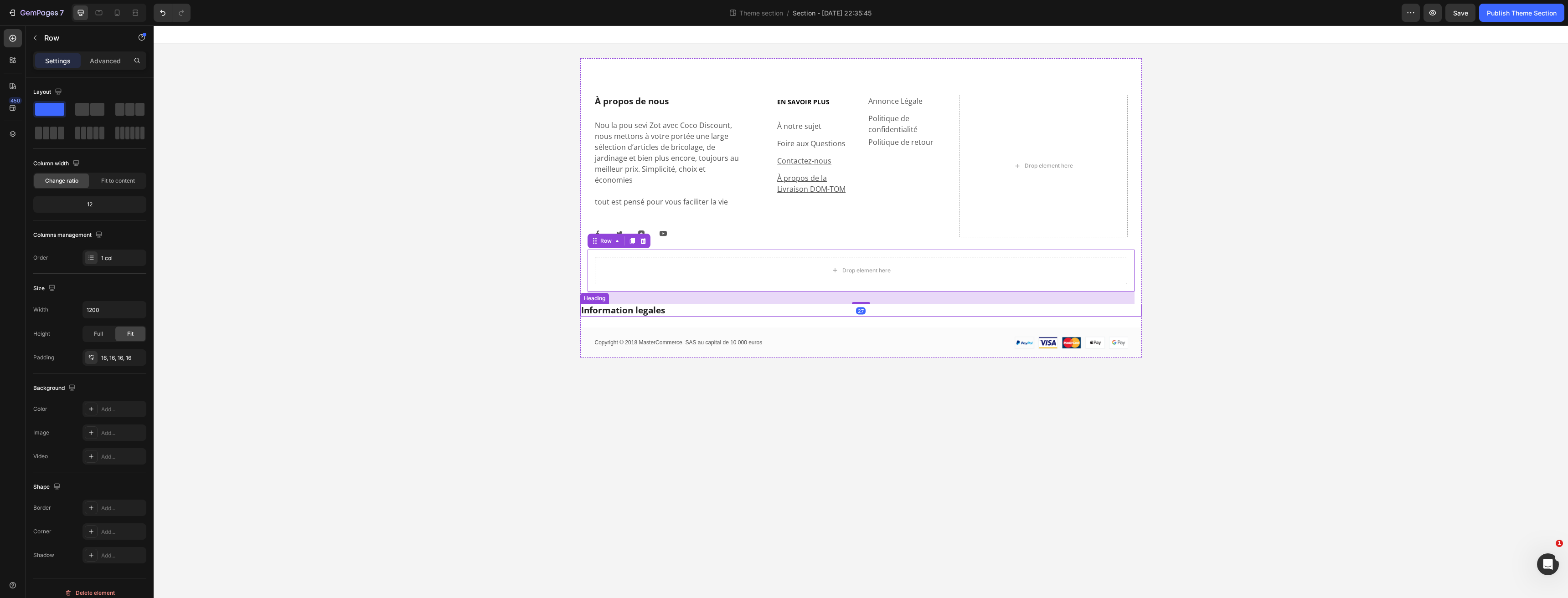
click at [614, 303] on h2 "Information legales" at bounding box center [861, 310] width 562 height 13
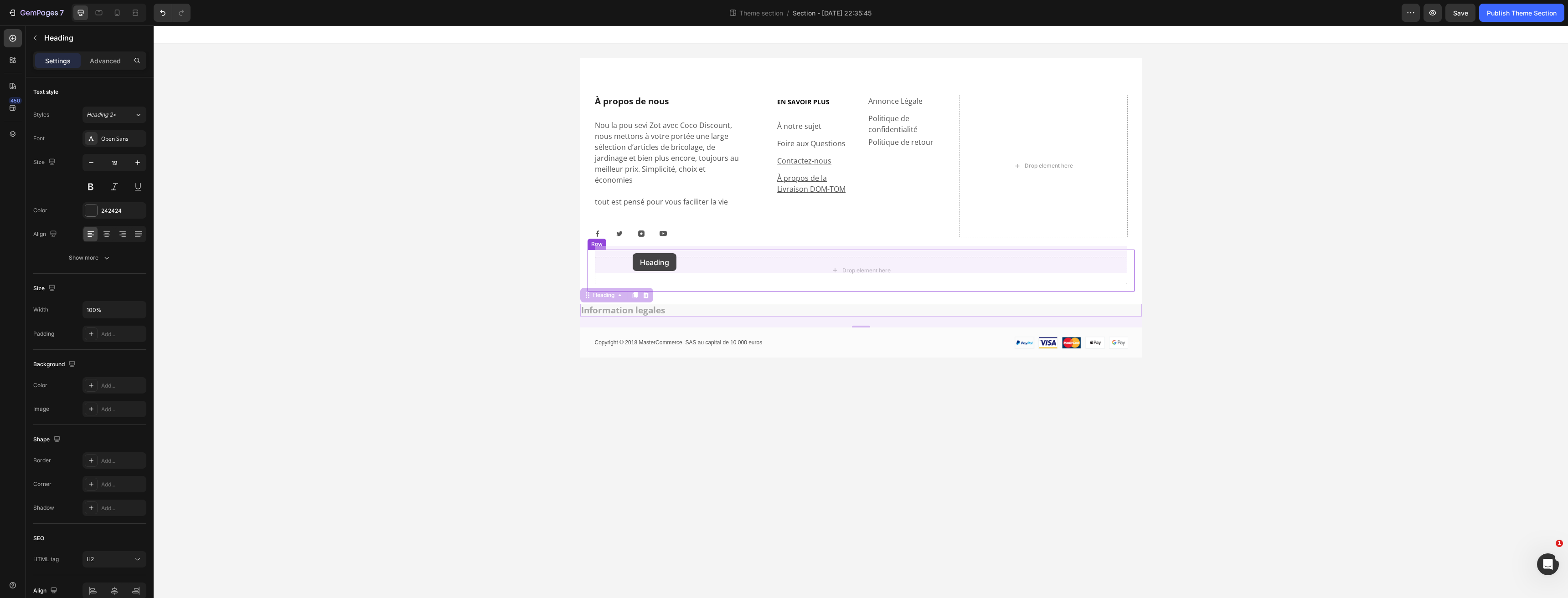
drag, startPoint x: 587, startPoint y: 286, endPoint x: 639, endPoint y: 265, distance: 56.1
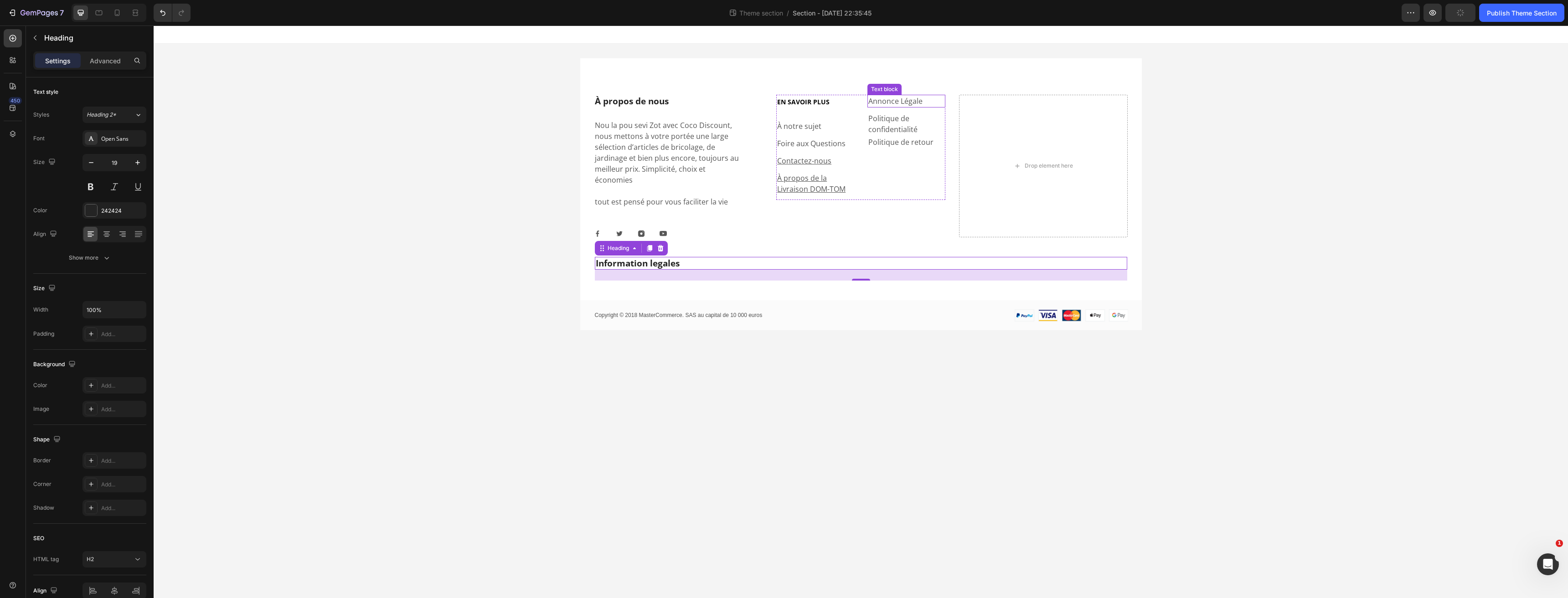
click at [881, 99] on p "Annonce Légale" at bounding box center [906, 101] width 76 height 11
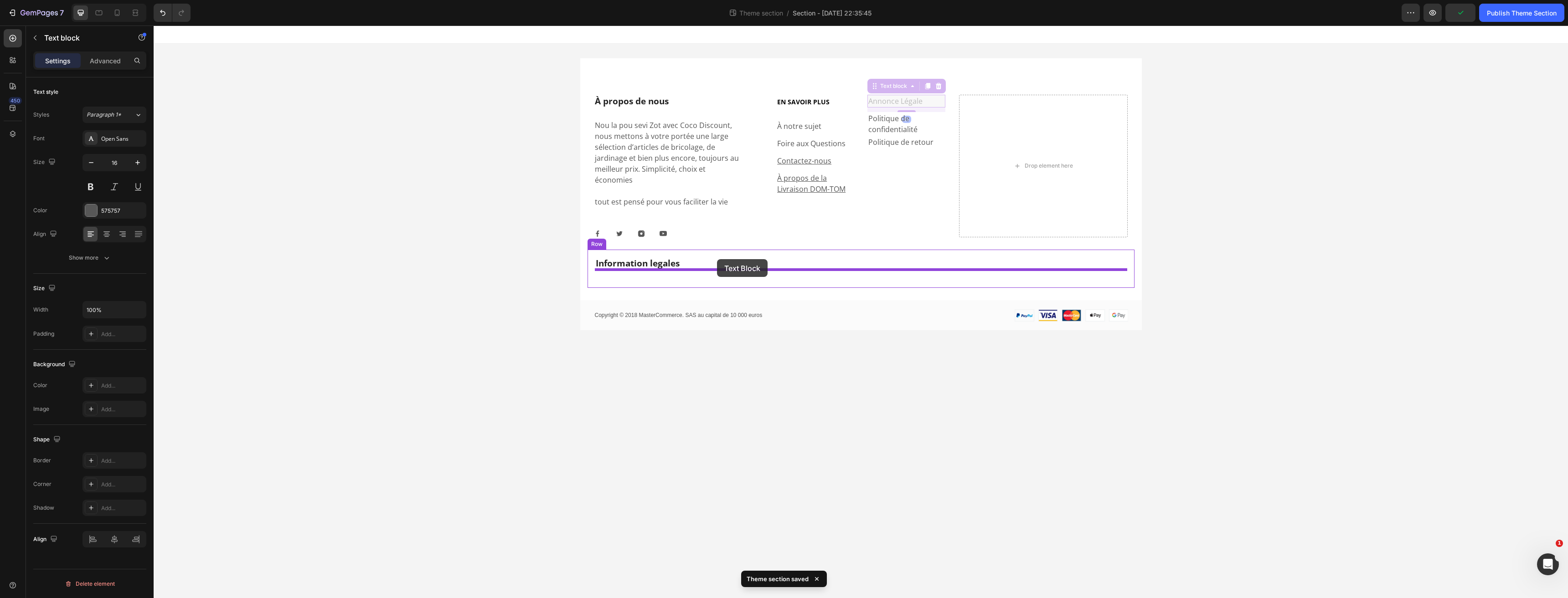
drag, startPoint x: 878, startPoint y: 86, endPoint x: 717, endPoint y: 259, distance: 236.3
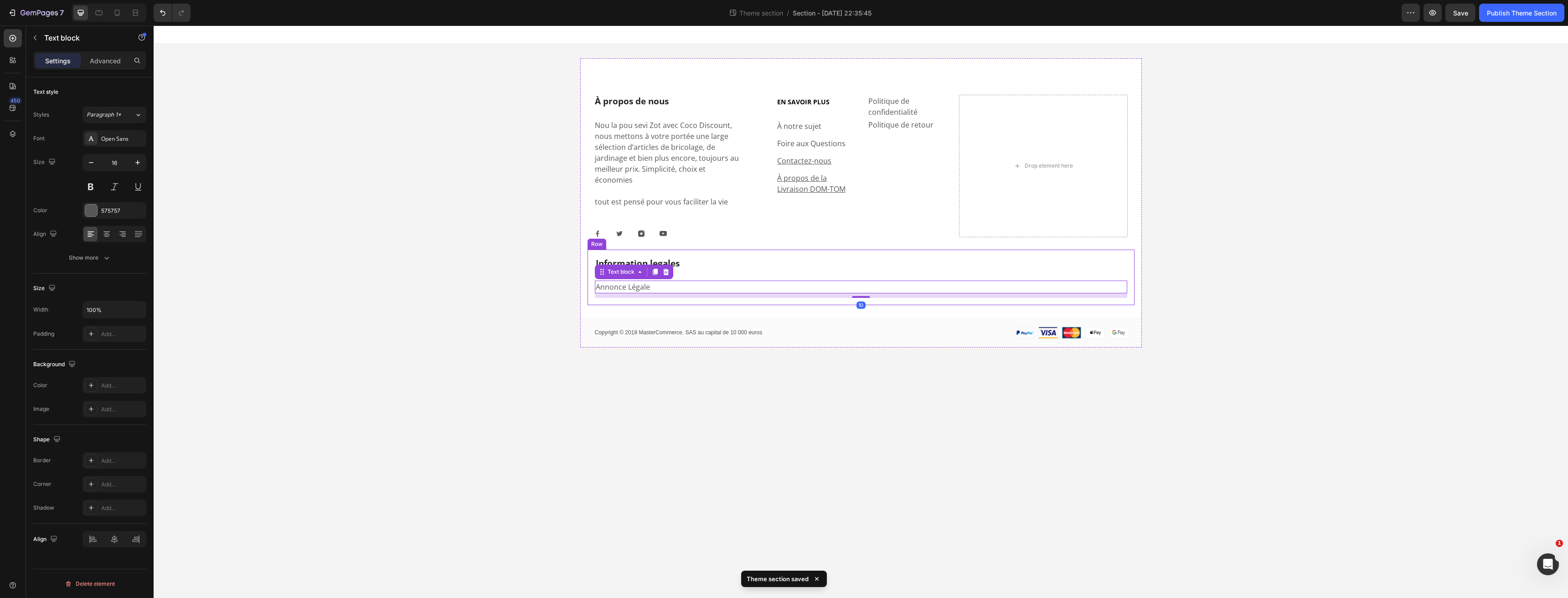
click at [801, 293] on div "Information legales Heading Annonce Légale Text block 10 Row" at bounding box center [861, 277] width 547 height 56
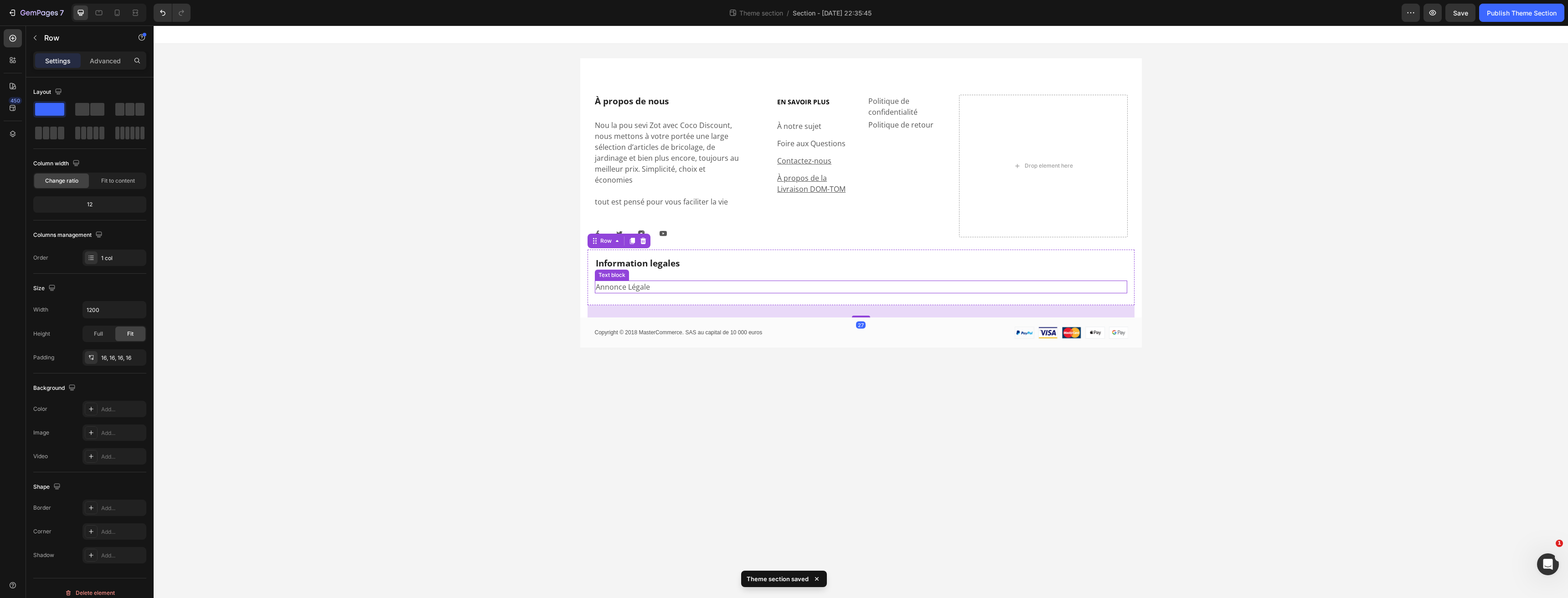
click at [729, 281] on p "Annonce Légale" at bounding box center [861, 287] width 531 height 11
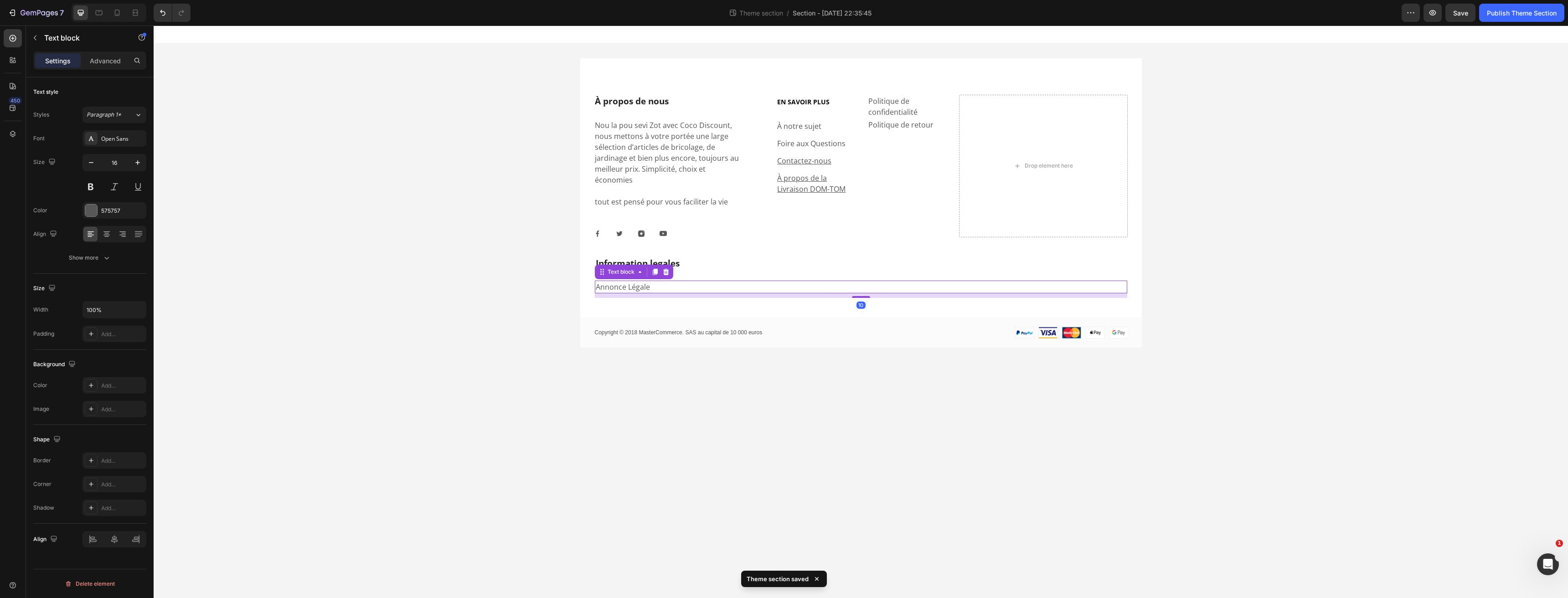
click at [713, 292] on div "Information legales Heading Annonce Légale Text block 10 Row" at bounding box center [861, 277] width 547 height 56
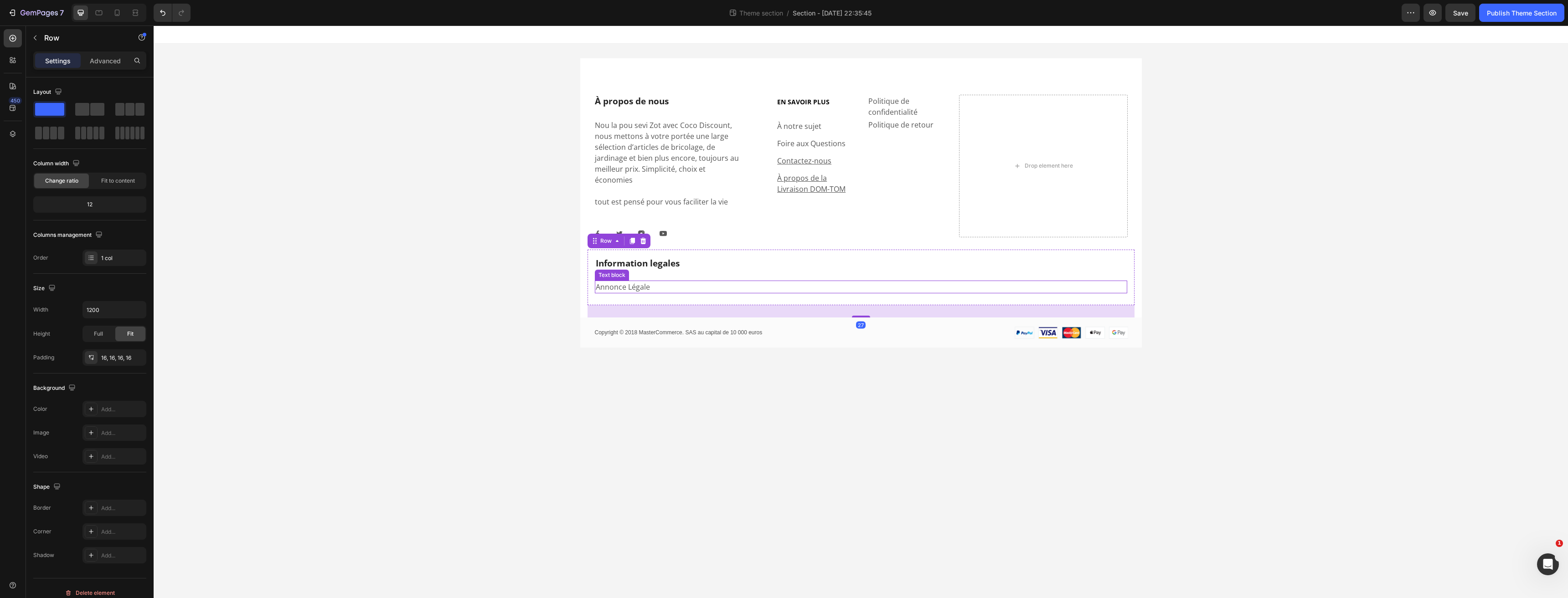
click at [763, 281] on p "Annonce Légale" at bounding box center [861, 287] width 531 height 11
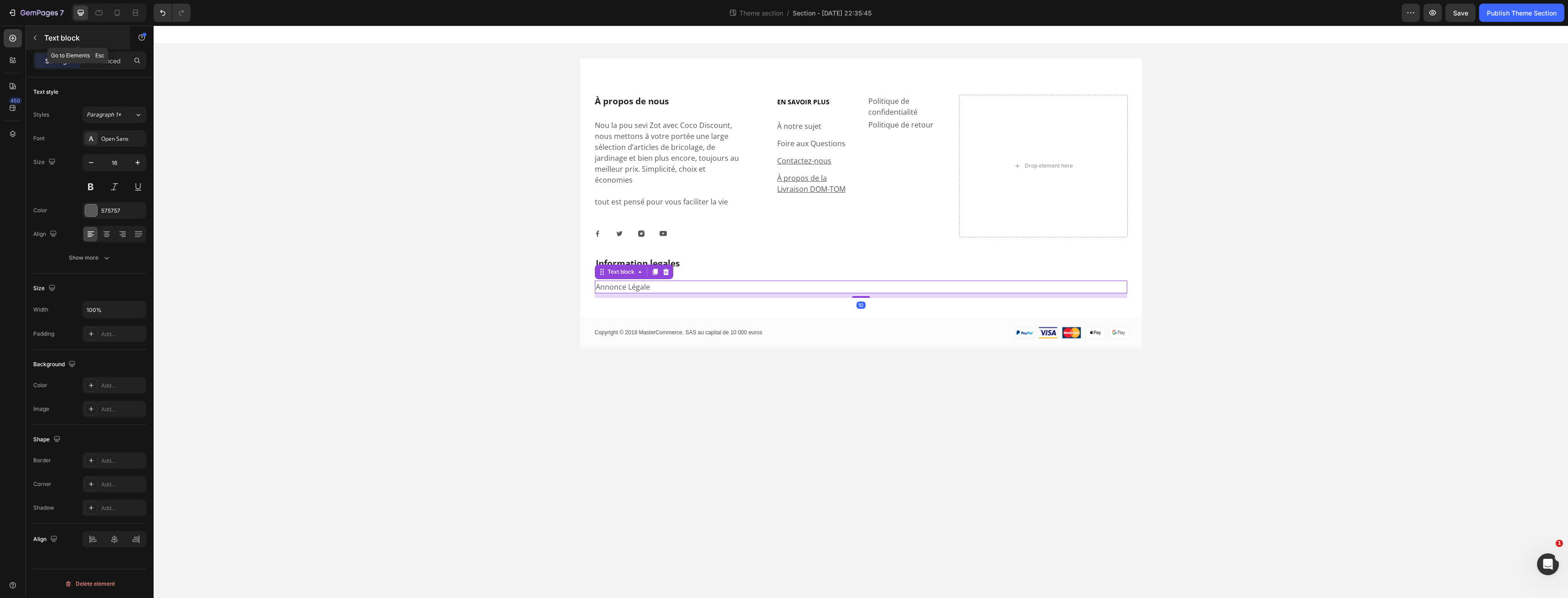
click at [29, 34] on button "button" at bounding box center [35, 37] width 14 height 14
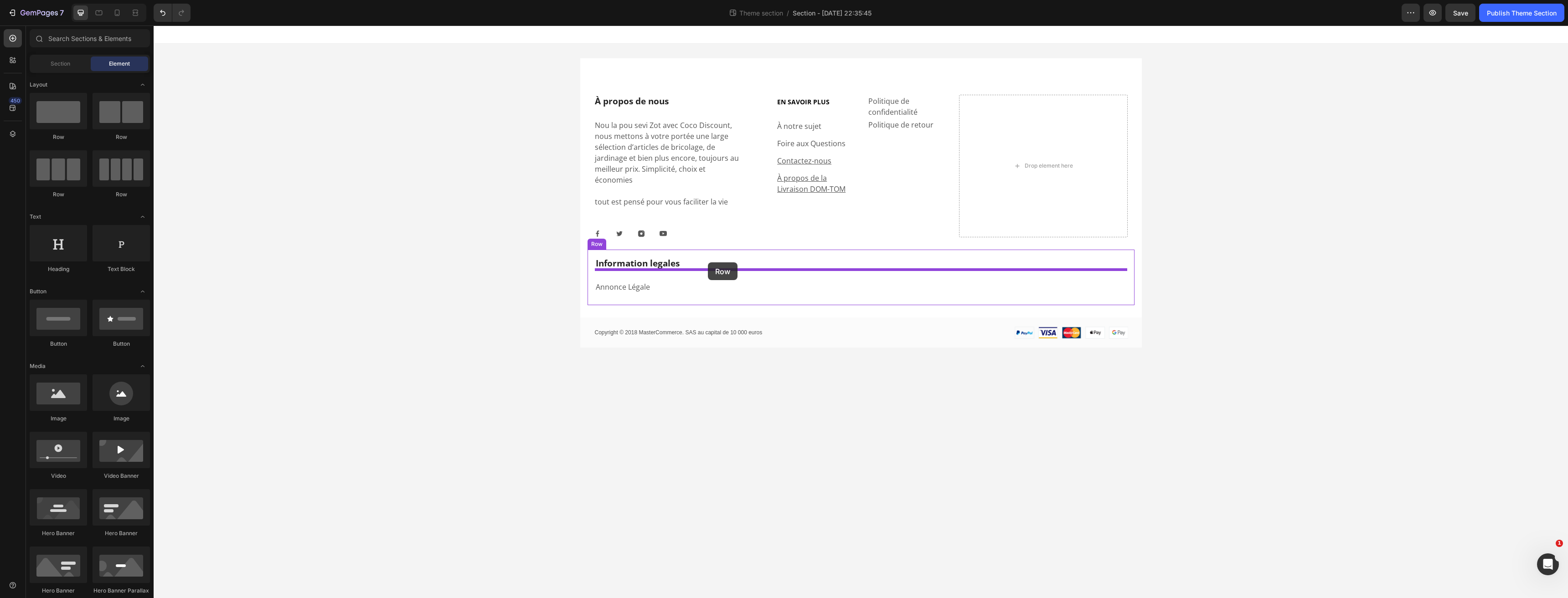
drag, startPoint x: 204, startPoint y: 130, endPoint x: 707, endPoint y: 262, distance: 520.0
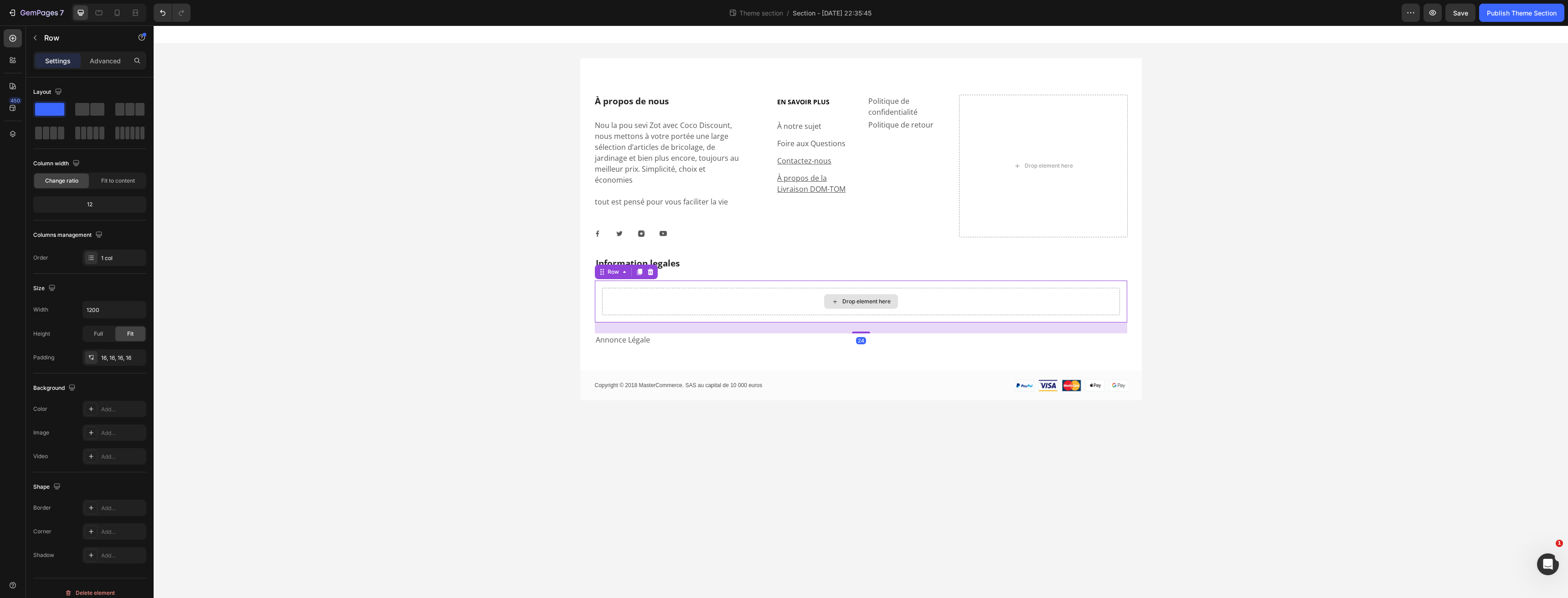
click at [651, 288] on div "Drop element here" at bounding box center [861, 301] width 518 height 28
click at [66, 125] on div at bounding box center [50, 133] width 33 height 17
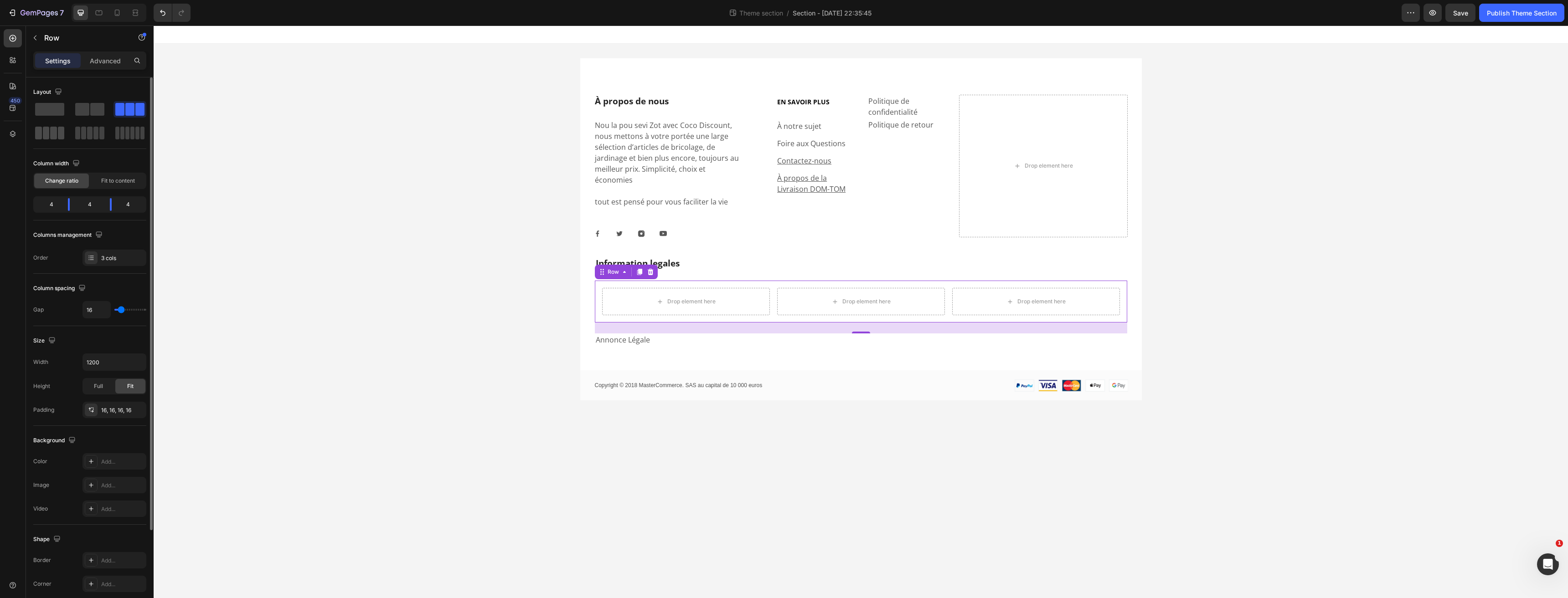
click at [63, 131] on span at bounding box center [61, 133] width 7 height 12
click at [92, 135] on span at bounding box center [89, 133] width 5 height 12
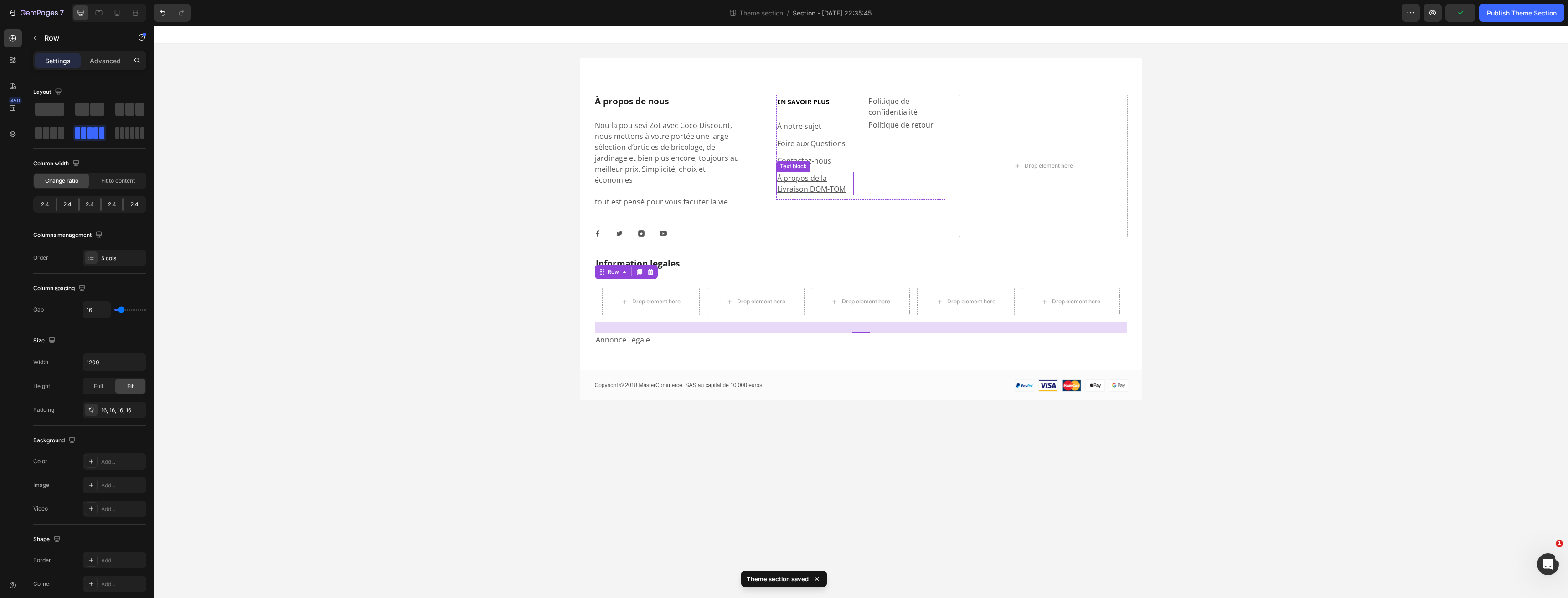
click at [810, 183] on p "À propos de la Livraison DOM-TOM" at bounding box center [815, 183] width 76 height 22
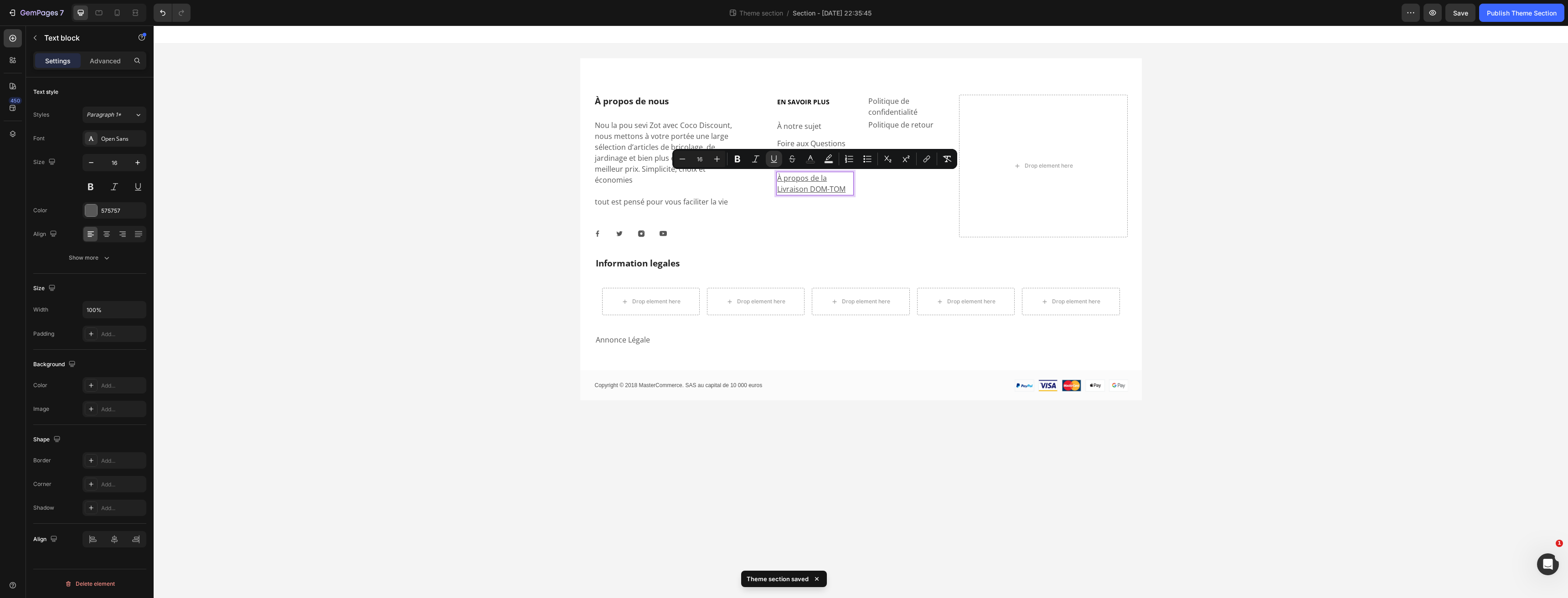
click at [815, 185] on u "À propos de la Livraison DOM-TOM" at bounding box center [811, 183] width 68 height 21
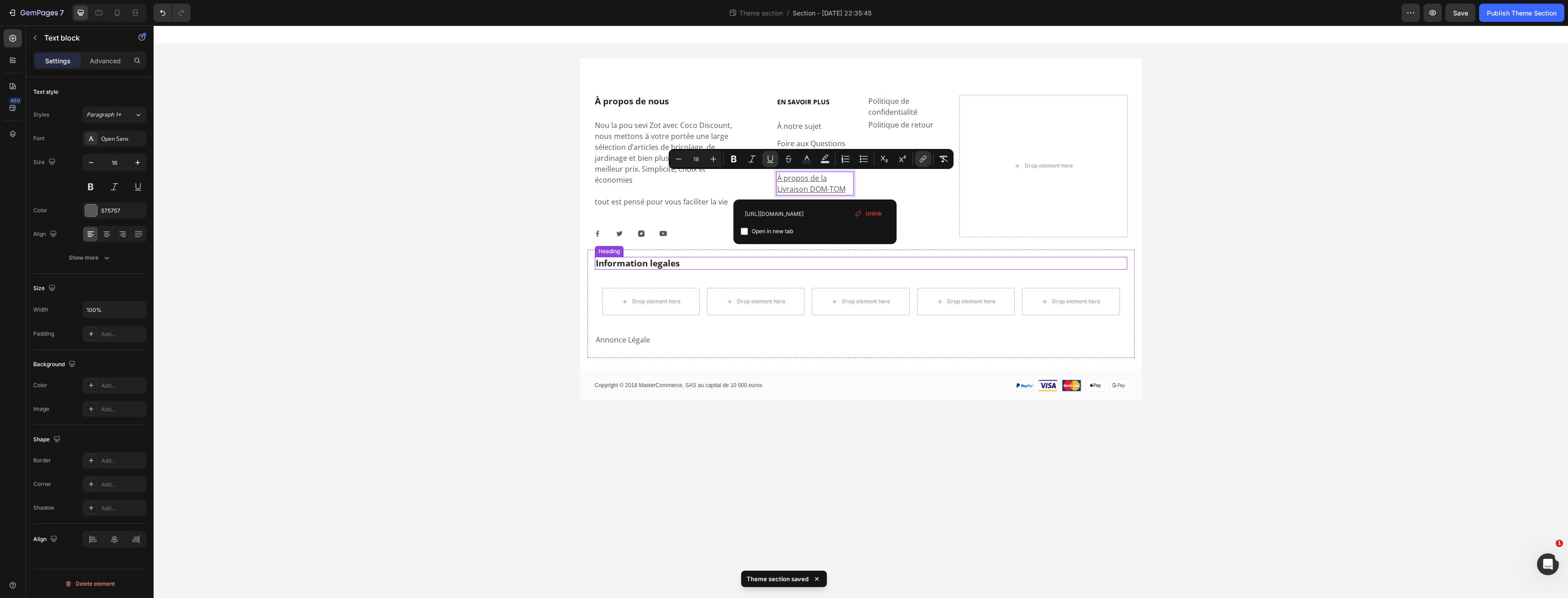
click at [843, 257] on h2 "Information legales" at bounding box center [861, 263] width 532 height 13
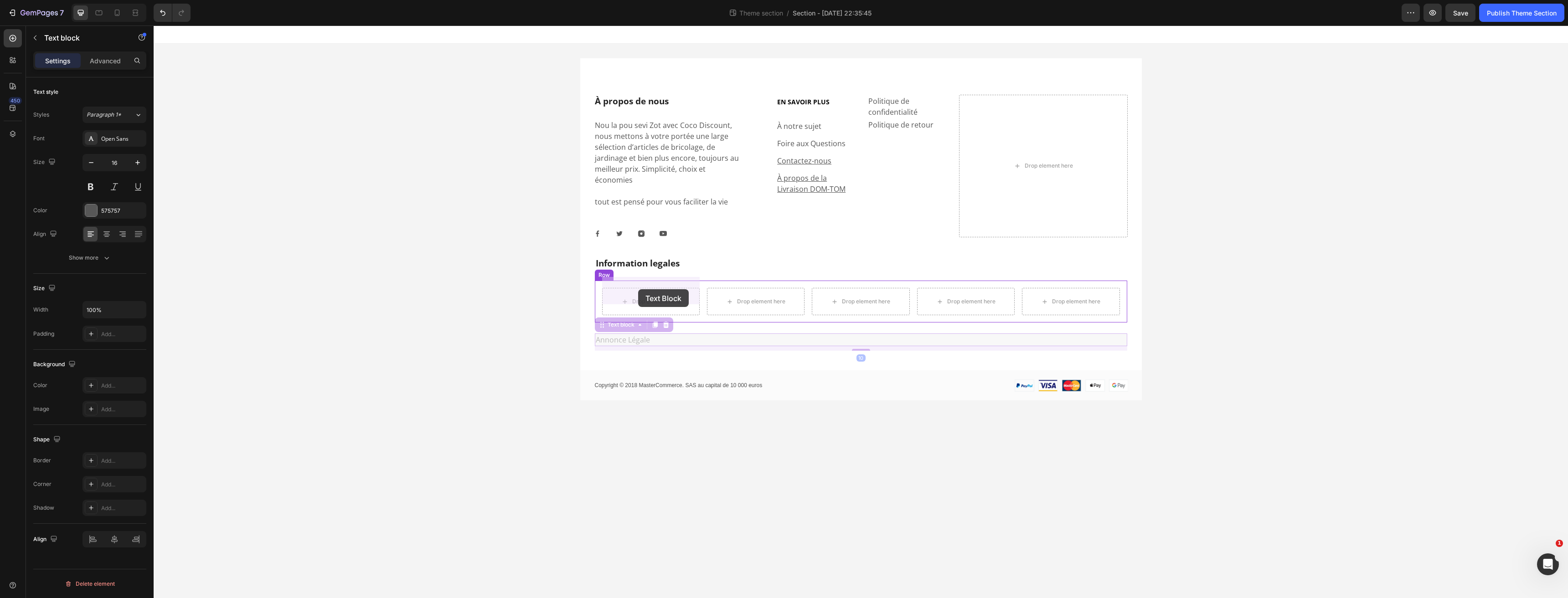
drag, startPoint x: 634, startPoint y: 329, endPoint x: 638, endPoint y: 289, distance: 40.2
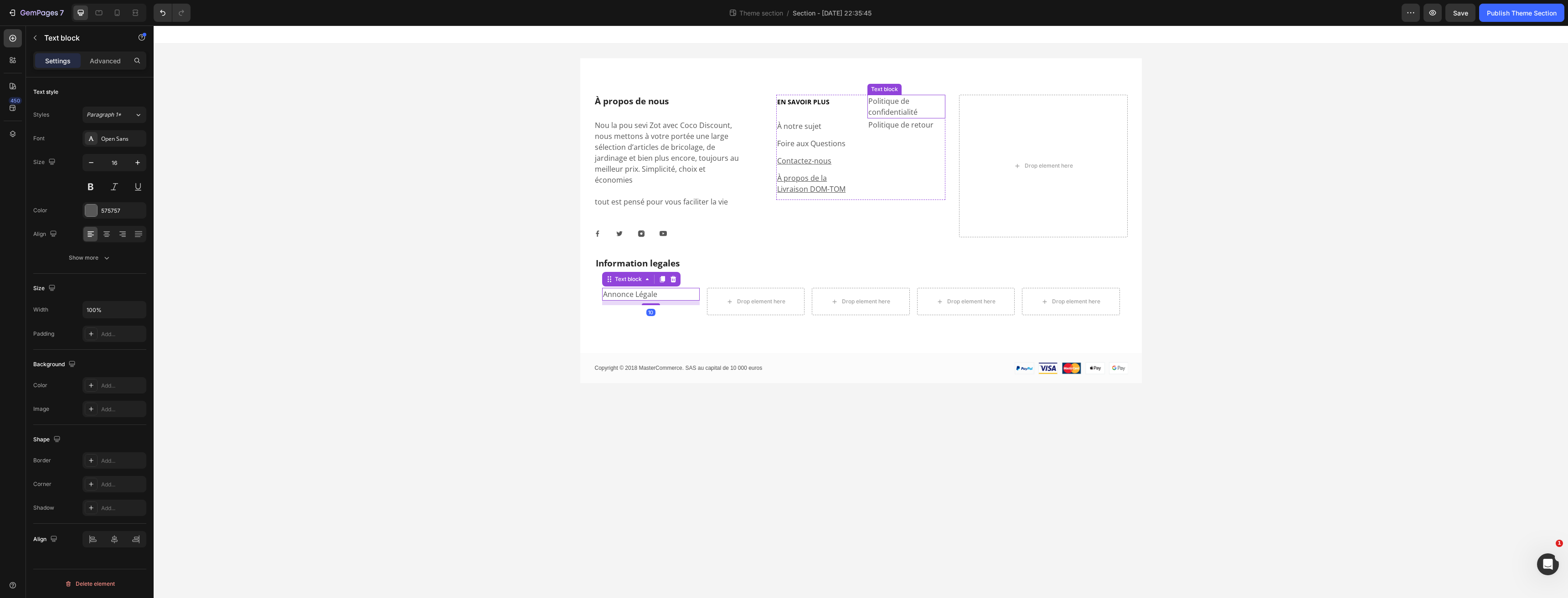
click at [896, 106] on p "Politique de confidentialité" at bounding box center [906, 107] width 76 height 22
drag, startPoint x: 882, startPoint y: 88, endPoint x: 749, endPoint y: 279, distance: 232.7
click at [894, 98] on p "Politique de retour" at bounding box center [906, 101] width 76 height 11
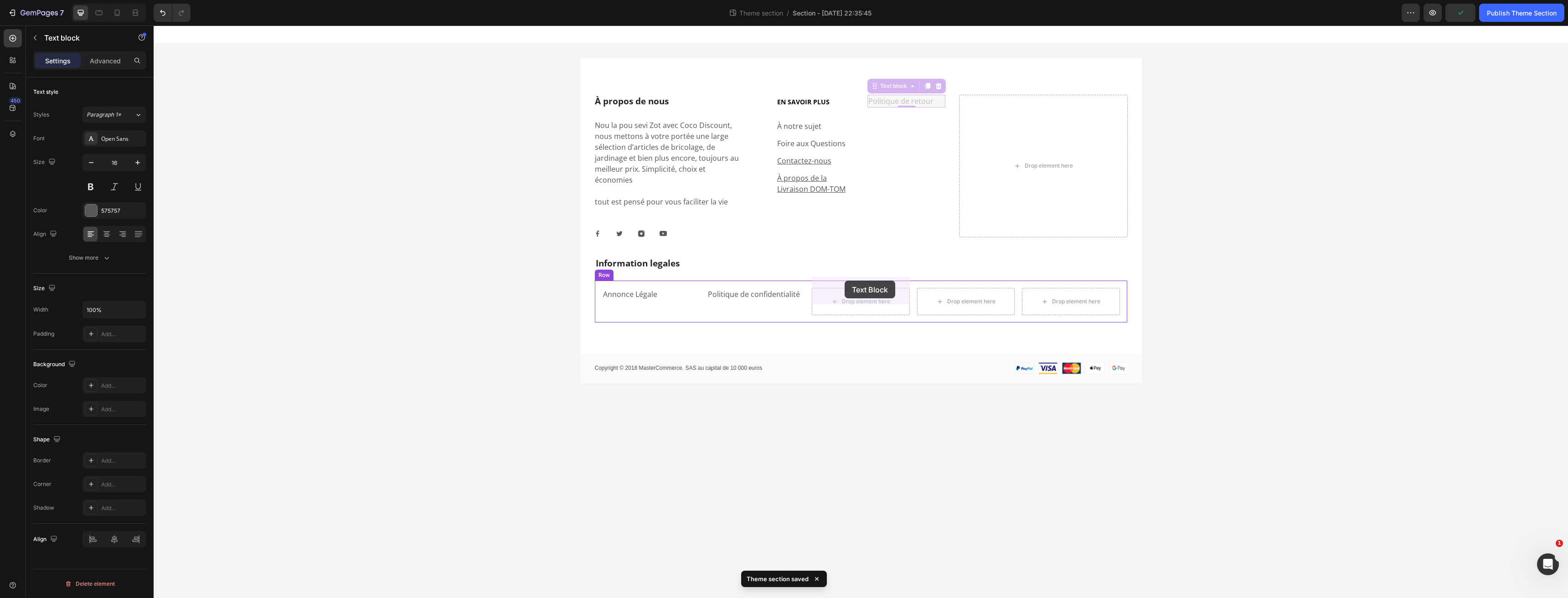
drag, startPoint x: 881, startPoint y: 88, endPoint x: 845, endPoint y: 281, distance: 196.3
click at [672, 303] on div "Annonce Légale Text block" at bounding box center [650, 301] width 97 height 28
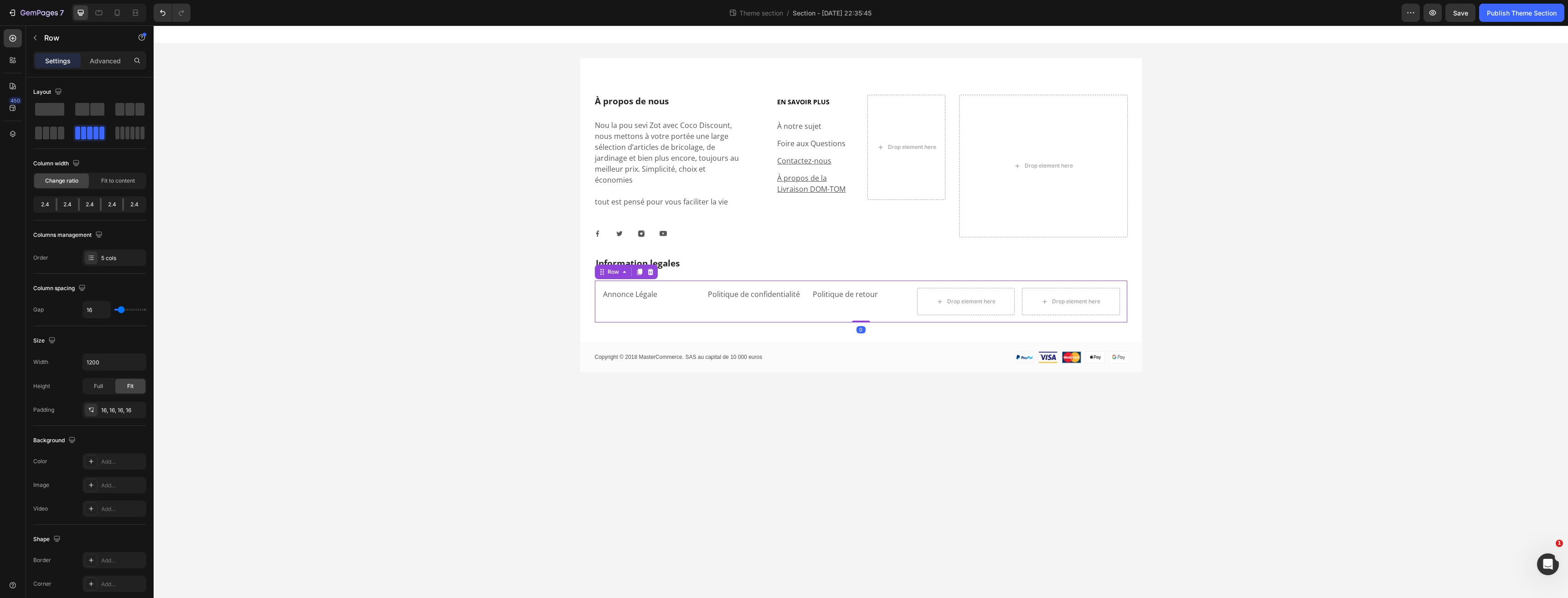
drag, startPoint x: 860, startPoint y: 323, endPoint x: 701, endPoint y: 266, distance: 168.9
click at [864, 306] on div "Annonce Légale Text block Politique de confidentialité Text block Politique de …" at bounding box center [861, 301] width 532 height 42
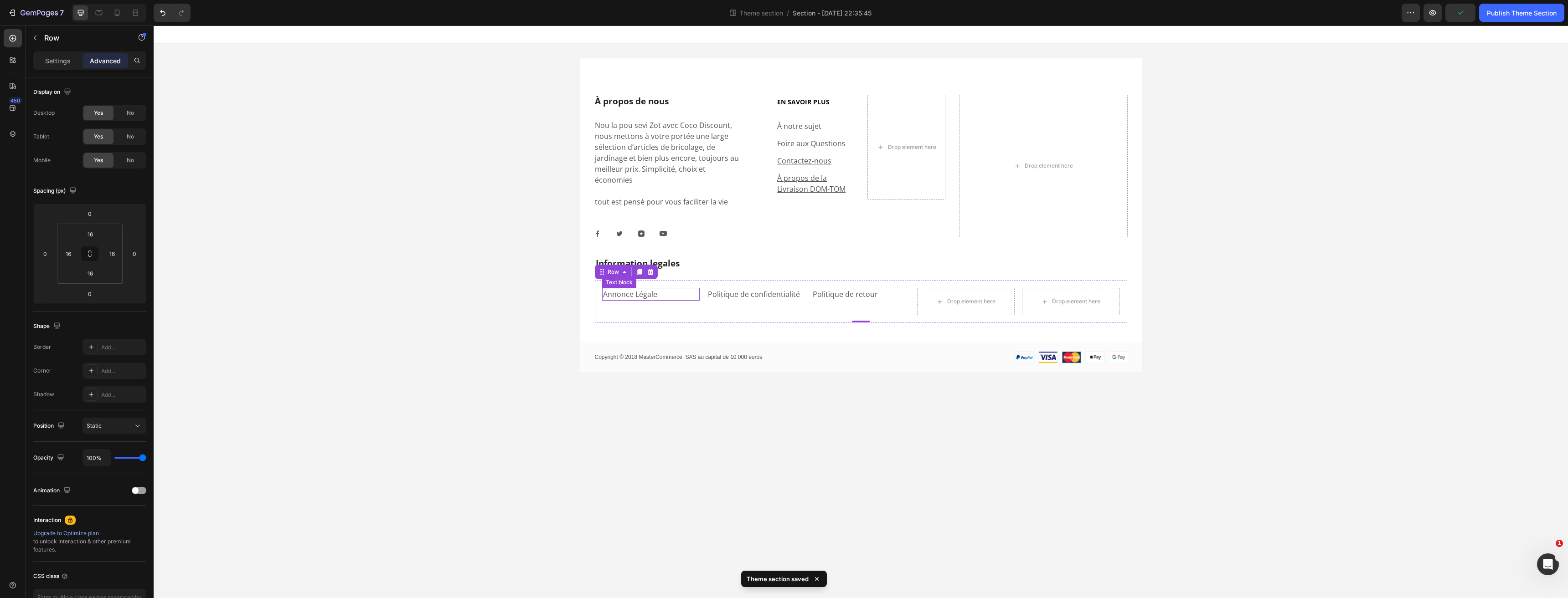
click at [654, 316] on div "Information legales Heading Annonce Légale Text block Politique de confidential…" at bounding box center [861, 290] width 547 height 81
click at [861, 320] on div "À propos de nous Heading Nou la pou sevi Zot avec Coco Discount, nous mettons à…" at bounding box center [861, 233] width 562 height 277
click at [856, 305] on div "Annonce Légale Text block Politique de confidentialité Text block Politique de …" at bounding box center [861, 301] width 532 height 42
click at [886, 318] on div "Information legales Heading Annonce Légale Text block Politique de confidential…" at bounding box center [861, 290] width 547 height 81
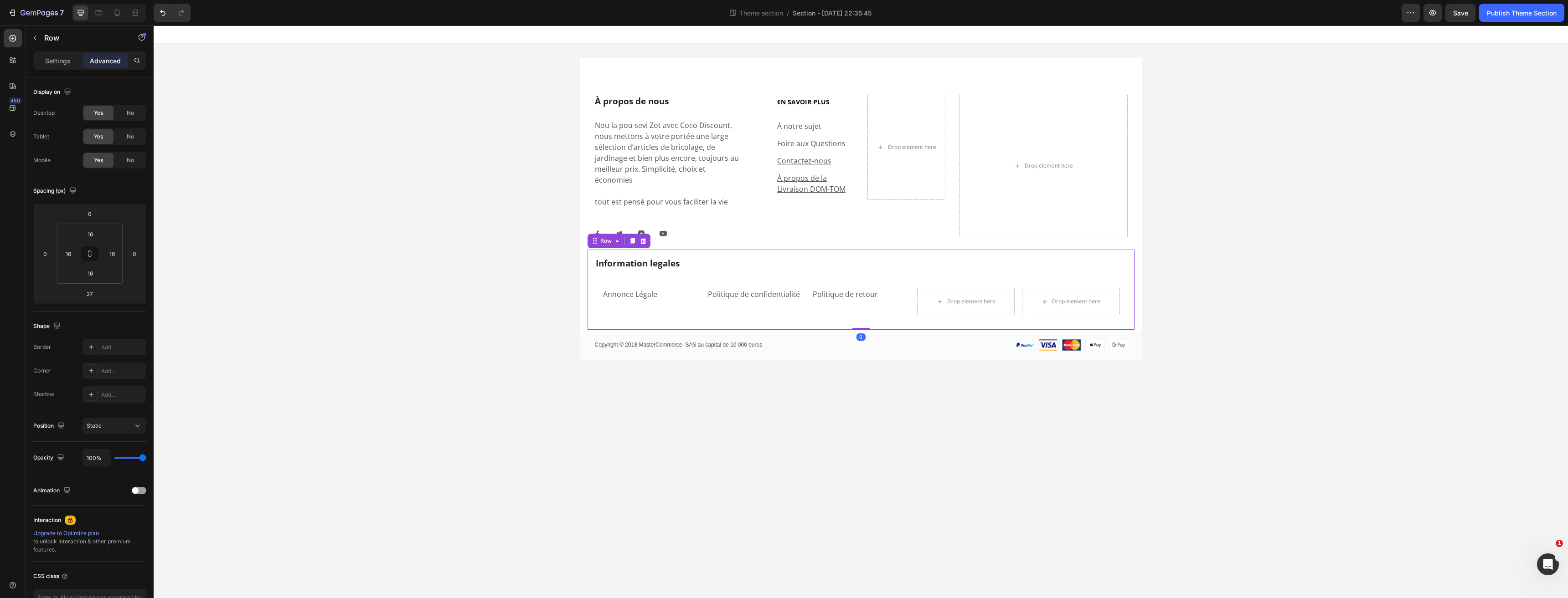
drag, startPoint x: 865, startPoint y: 329, endPoint x: 856, endPoint y: 313, distance: 18.4
click at [867, 313] on div "Information legales Heading Annonce Légale Text block Politique de confidential…" at bounding box center [861, 290] width 547 height 81
type input "0"
click at [655, 304] on div "Annonce Légale Text block" at bounding box center [650, 301] width 97 height 28
type input "0"
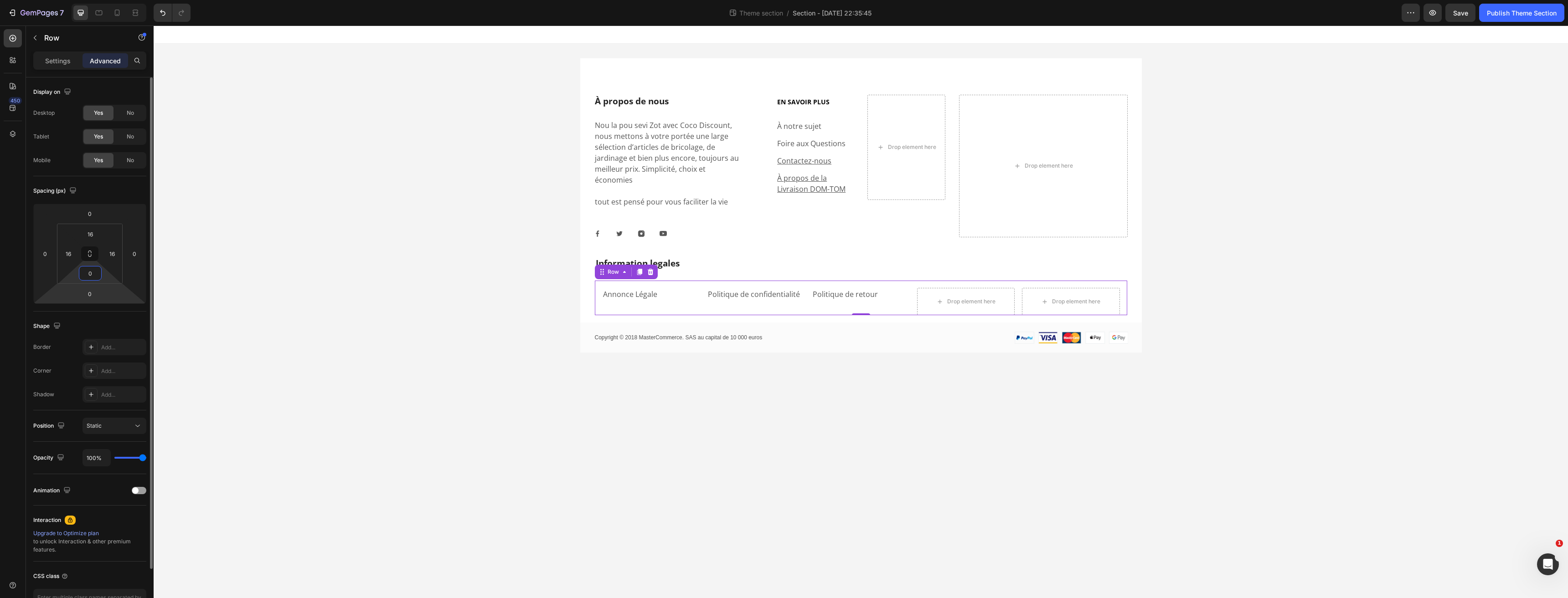
drag, startPoint x: 107, startPoint y: 275, endPoint x: 106, endPoint y: 286, distance: 11.0
click at [106, 0] on html "7 Theme section / Section - Aug 20 22:35:45 Preview Save Publish Theme Section …" at bounding box center [784, 0] width 1568 height 0
type input "0"
drag, startPoint x: 109, startPoint y: 238, endPoint x: 106, endPoint y: 243, distance: 5.8
click at [106, 0] on html "7 Theme section / Section - Aug 20 22:35:45 Preview Save Publish Theme Section …" at bounding box center [784, 0] width 1568 height 0
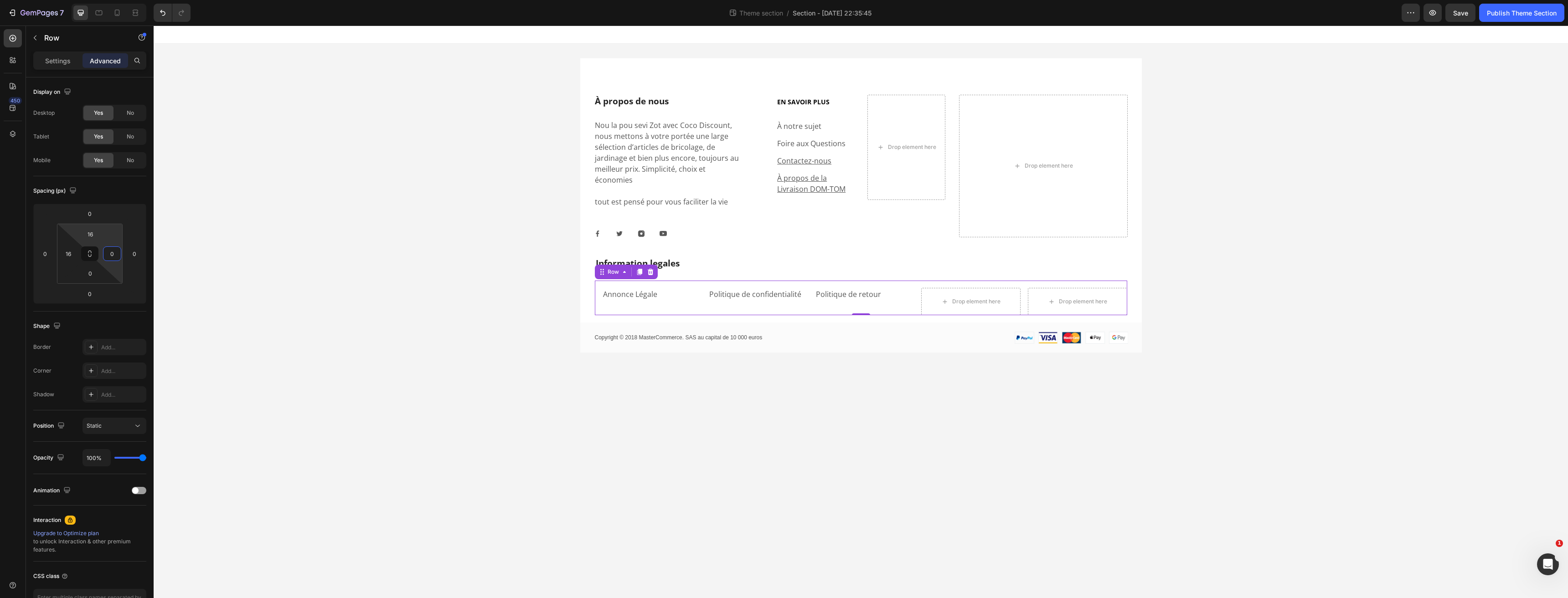
type input "0"
drag, startPoint x: 106, startPoint y: 234, endPoint x: 106, endPoint y: 243, distance: 9.0
click at [106, 0] on html "7 Theme section / Section - Aug 20 22:35:45 Preview Save Publish Theme Section …" at bounding box center [784, 0] width 1568 height 0
click at [935, 333] on div "Copyright © 2018 MasterCommerce. SAS au capital de 10 000 euros Text Block Imag…" at bounding box center [861, 330] width 562 height 30
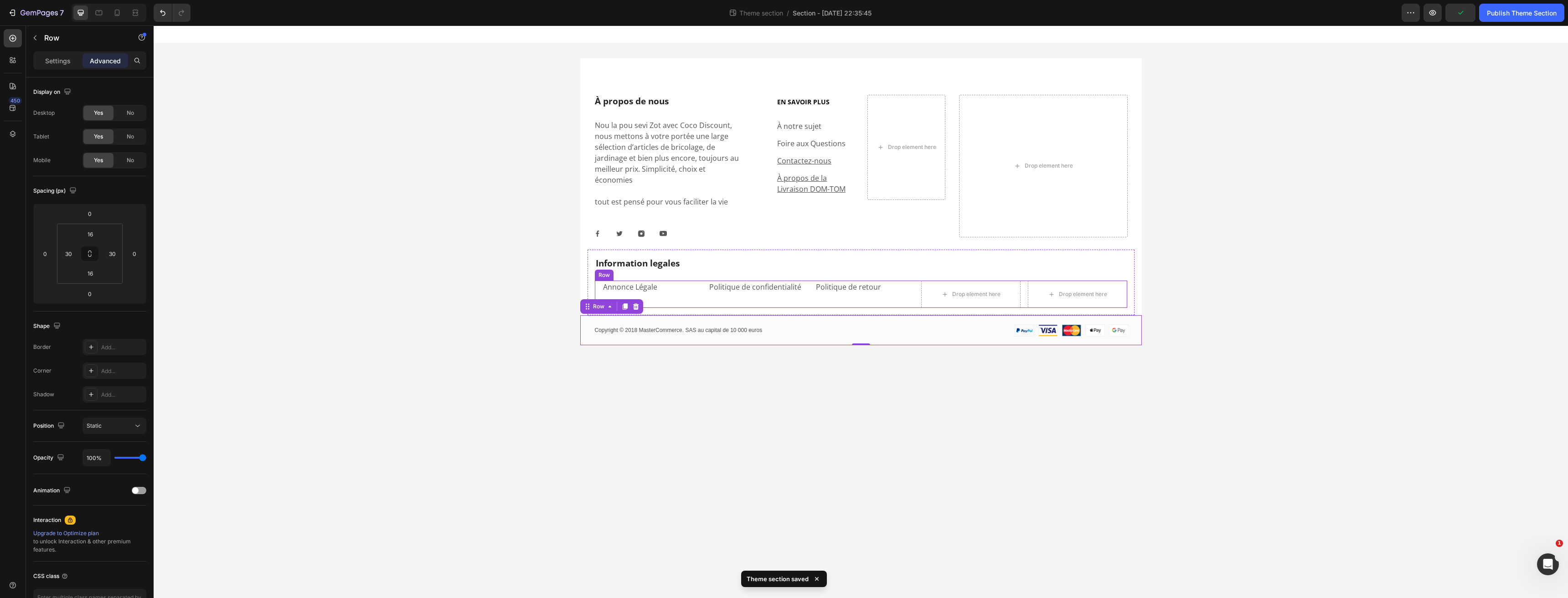
click at [794, 290] on div "Politique de confidentialité Text block" at bounding box center [758, 295] width 99 height 28
click at [778, 250] on div "Information legales Heading Annonce Légale Text block Politique de confidential…" at bounding box center [861, 283] width 547 height 66
click at [582, 255] on div "À propos de nous Heading Nou la pou sevi Zot avec Coco Discount, nous mettons à…" at bounding box center [861, 219] width 562 height 250
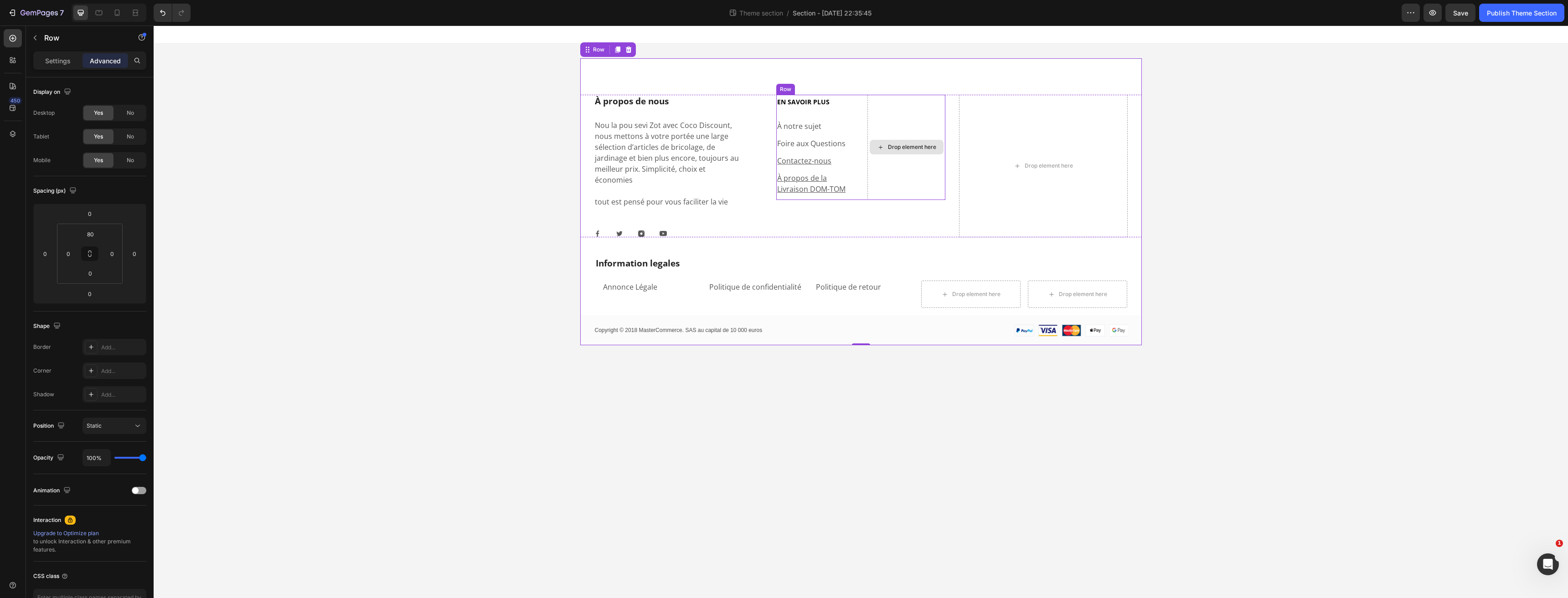
click at [910, 112] on div "Drop element here" at bounding box center [906, 147] width 77 height 106
click at [60, 62] on p "Settings" at bounding box center [57, 61] width 26 height 10
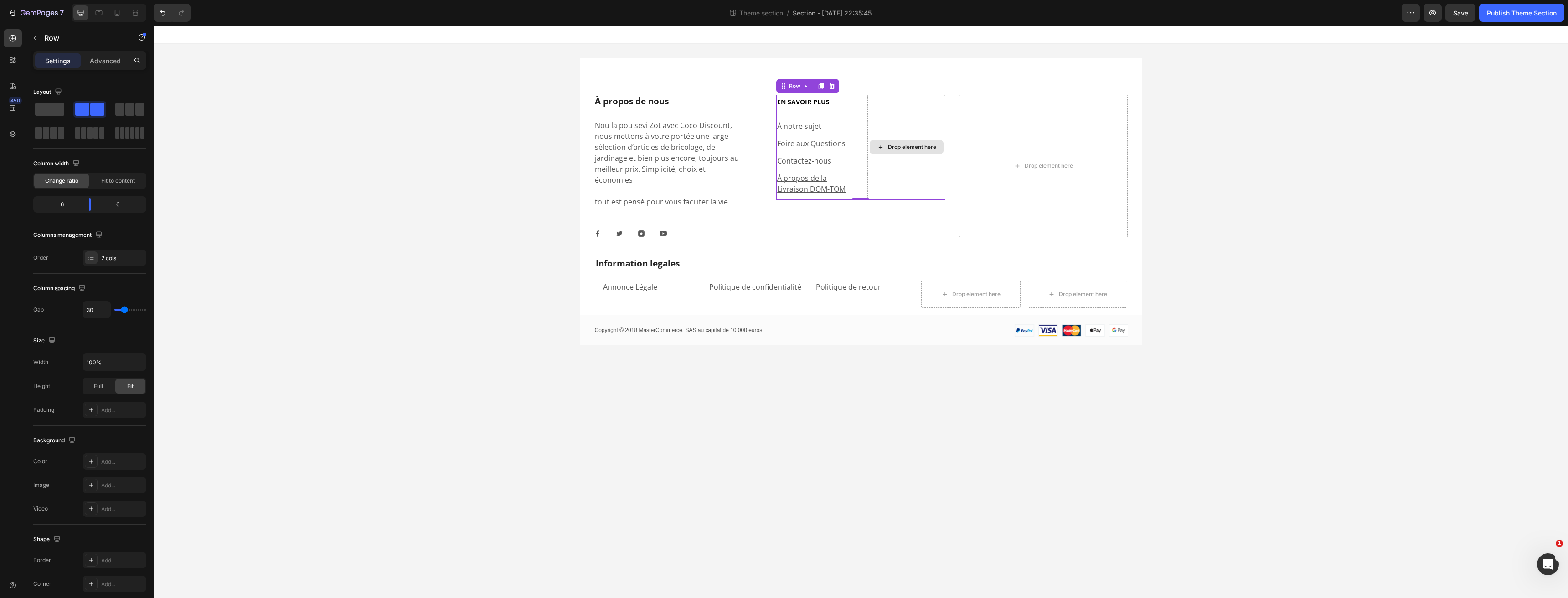
click at [885, 177] on div "Drop element here" at bounding box center [906, 147] width 77 height 106
click at [868, 234] on div "À propos de nous Heading Nou la pou sevi Zot avec Coco Discount, nous mettons à…" at bounding box center [861, 219] width 562 height 250
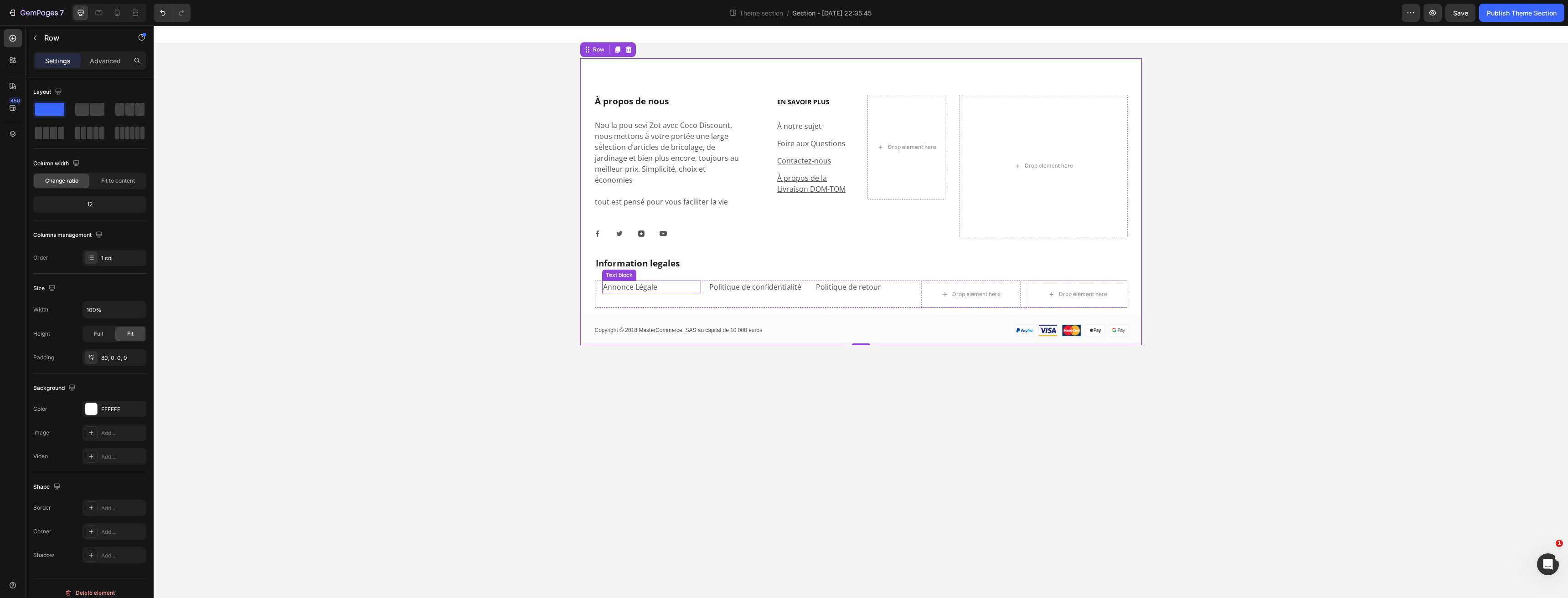
click at [674, 281] on p "Annonce Légale" at bounding box center [651, 287] width 97 height 11
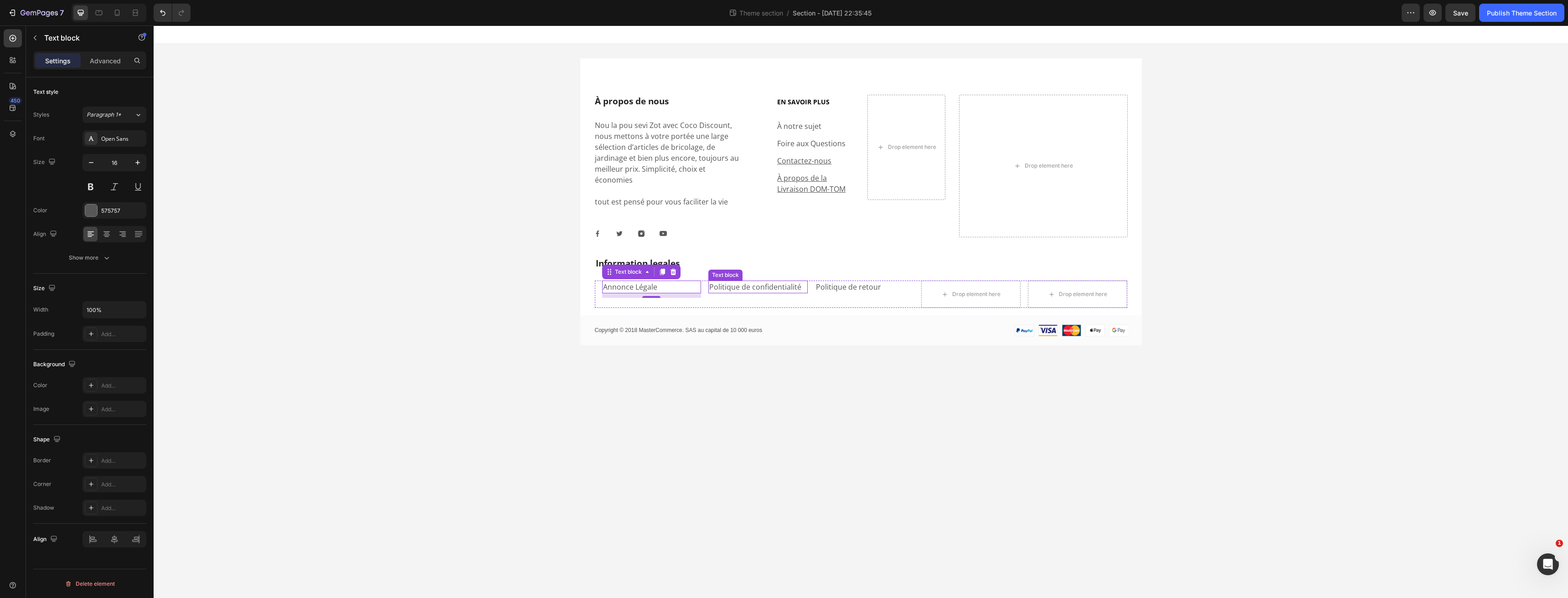
click at [752, 281] on p "Politique de confidentialité" at bounding box center [757, 287] width 97 height 11
click at [841, 281] on p "Politique de retour" at bounding box center [864, 287] width 97 height 11
click at [907, 297] on div "Politique de retour Text block 0" at bounding box center [865, 295] width 99 height 28
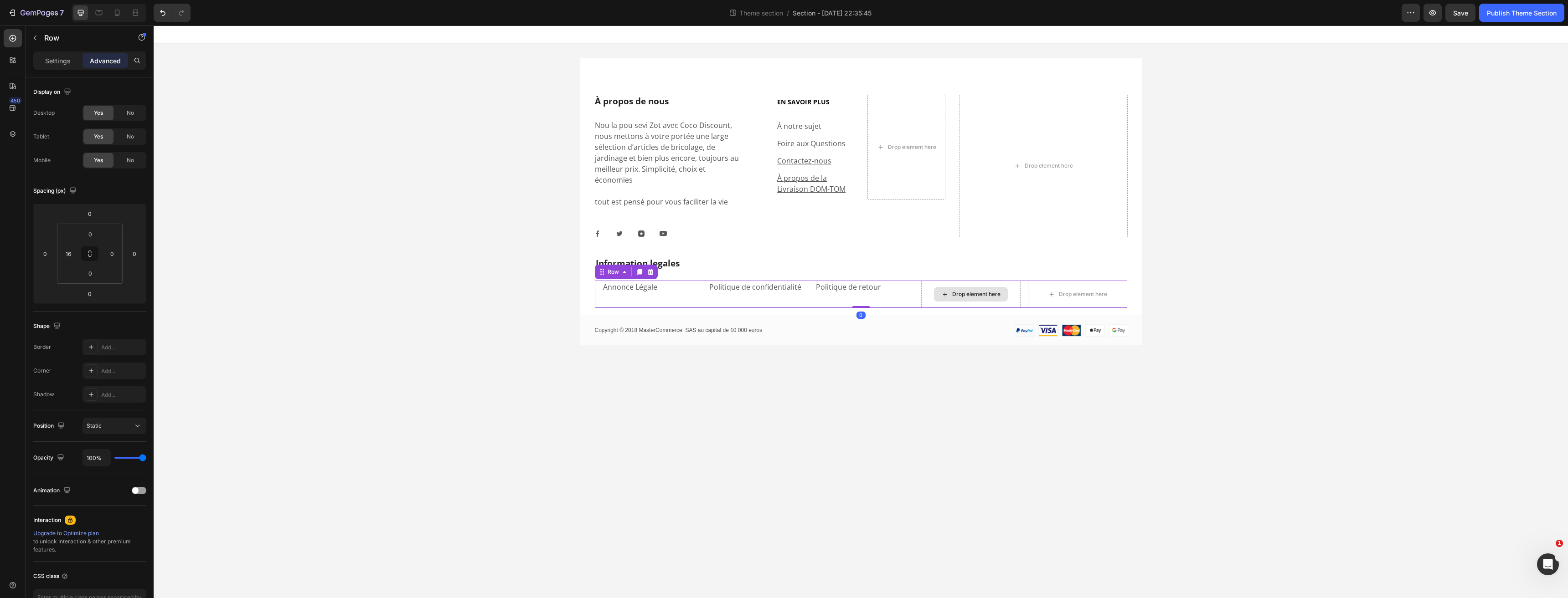
click at [949, 293] on div "Drop element here" at bounding box center [971, 295] width 99 height 28
click at [849, 286] on div "Politique de retour Text block" at bounding box center [865, 295] width 99 height 28
click at [671, 281] on p "Annonce Légale" at bounding box center [651, 287] width 97 height 11
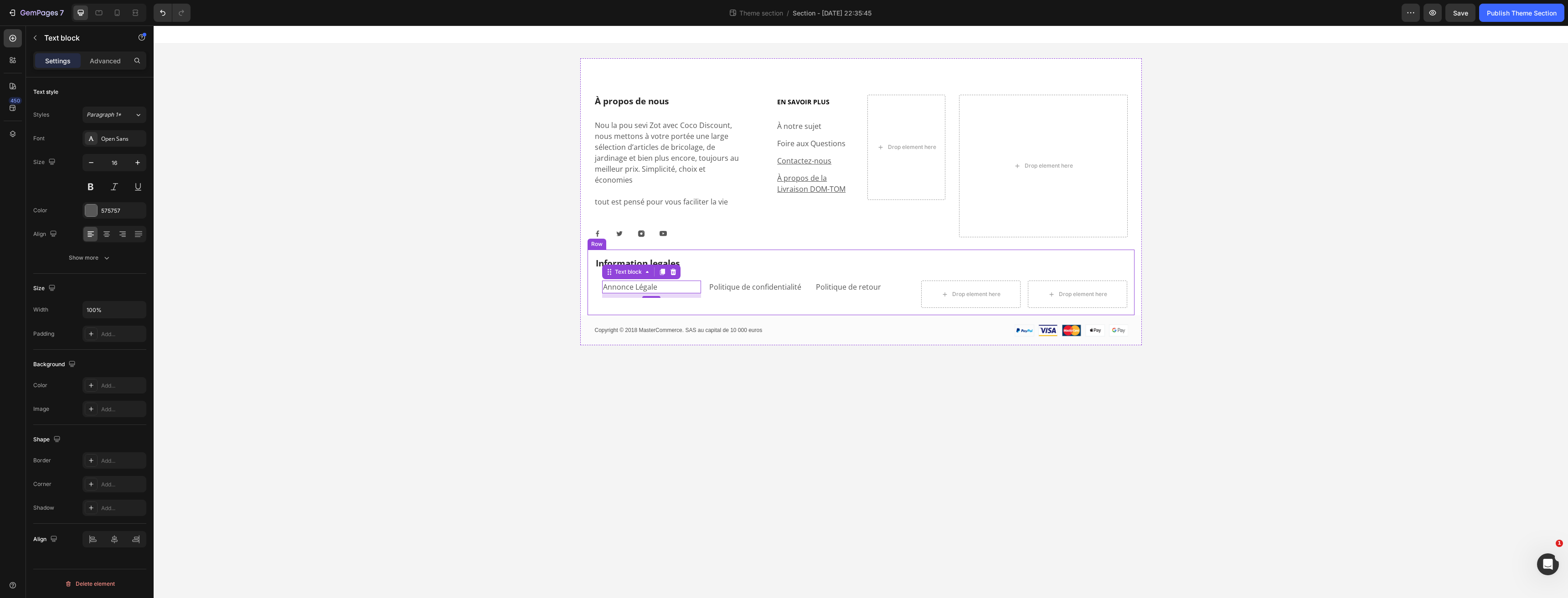
click at [876, 295] on div "Politique de retour Text block" at bounding box center [865, 295] width 99 height 28
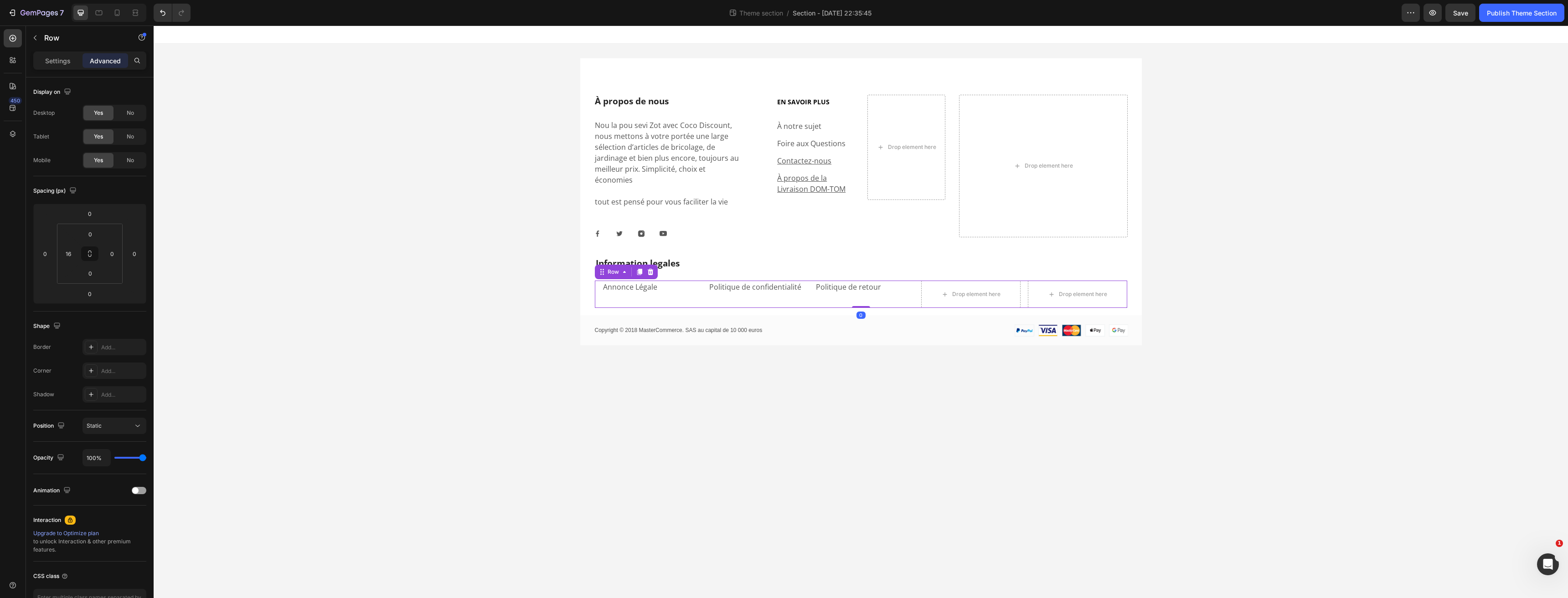
drag, startPoint x: 865, startPoint y: 297, endPoint x: 865, endPoint y: 287, distance: 10.0
click at [865, 287] on div "Annonce Légale Text block Politique de confidentialité Text block Politique de …" at bounding box center [861, 295] width 532 height 28
click at [881, 281] on p "Politique de retour" at bounding box center [864, 287] width 97 height 11
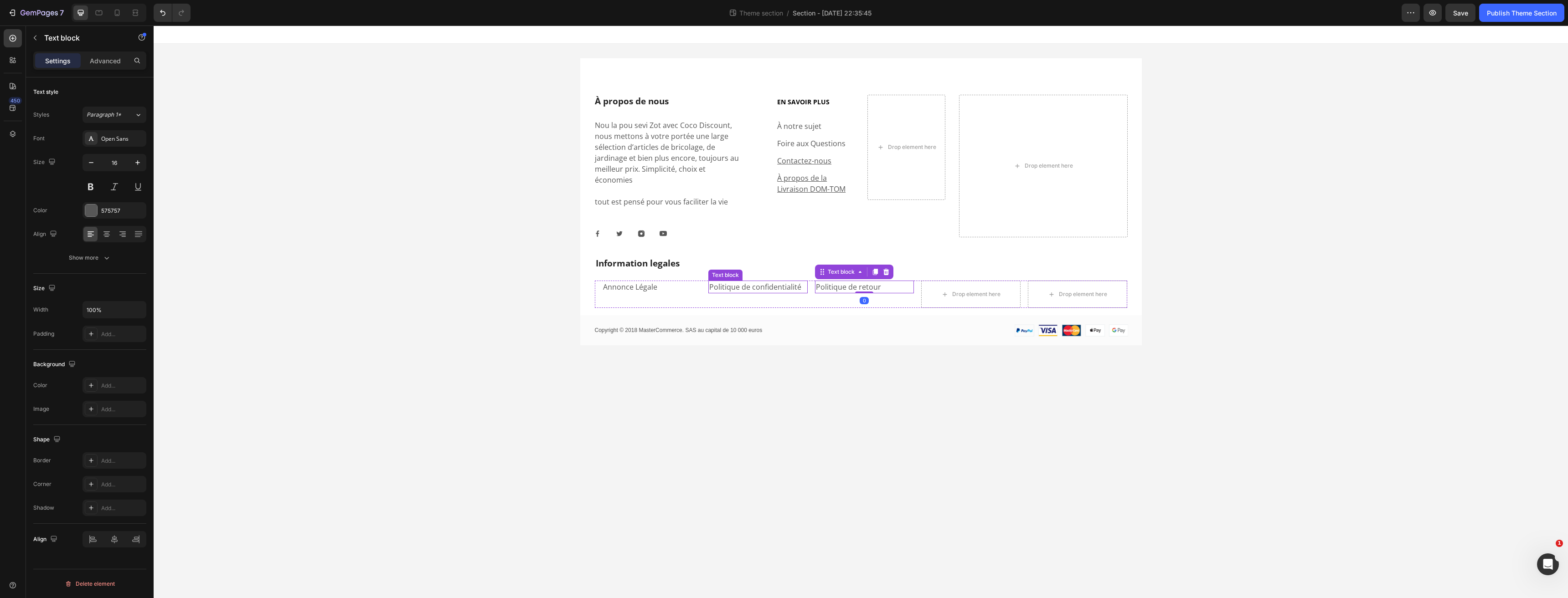
click at [791, 281] on p "Politique de confidentialité" at bounding box center [757, 287] width 97 height 11
click at [659, 281] on p "Annonce Légale" at bounding box center [651, 287] width 97 height 11
click at [657, 291] on div at bounding box center [651, 292] width 18 height 3
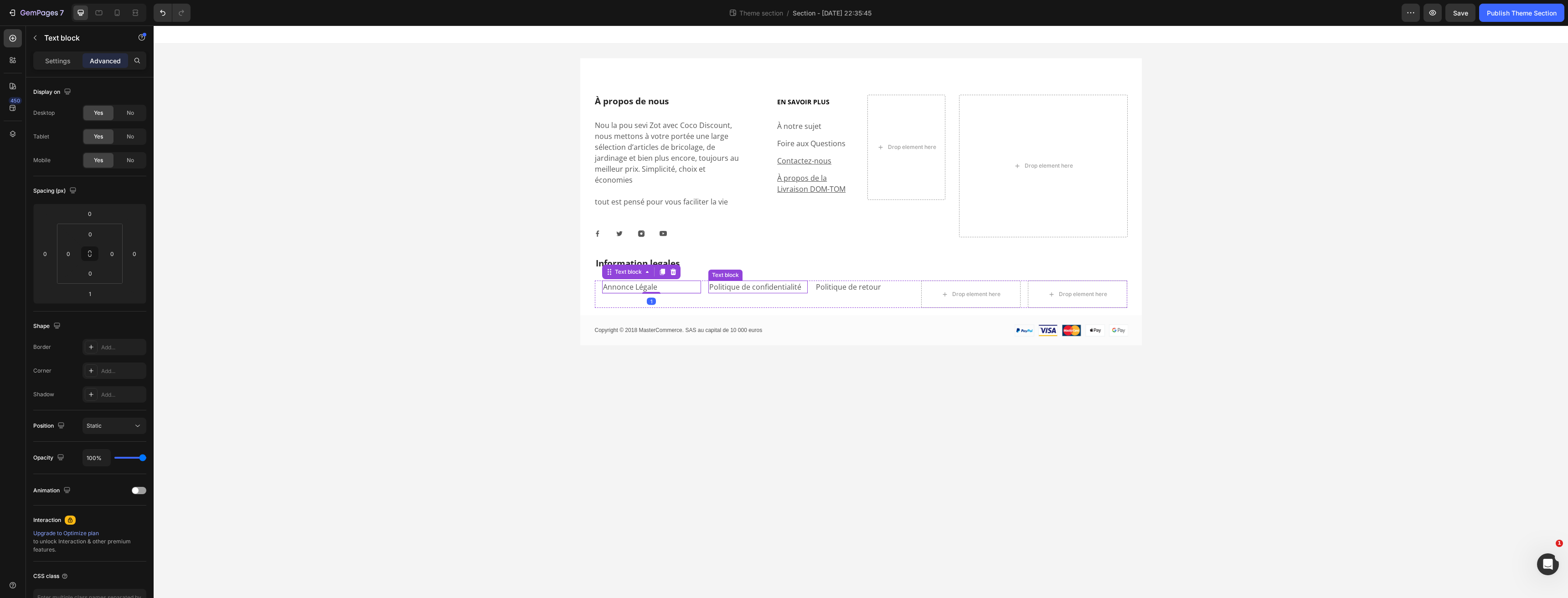
click at [762, 281] on p "Politique de confidentialité" at bounding box center [757, 287] width 97 height 11
click at [856, 281] on p "Politique de retour" at bounding box center [864, 287] width 97 height 11
click at [861, 290] on div at bounding box center [864, 292] width 18 height 3
click at [654, 281] on p "Annonce Légale" at bounding box center [651, 287] width 97 height 11
click at [690, 289] on div "Annonce Légale Text block 1" at bounding box center [651, 295] width 99 height 28
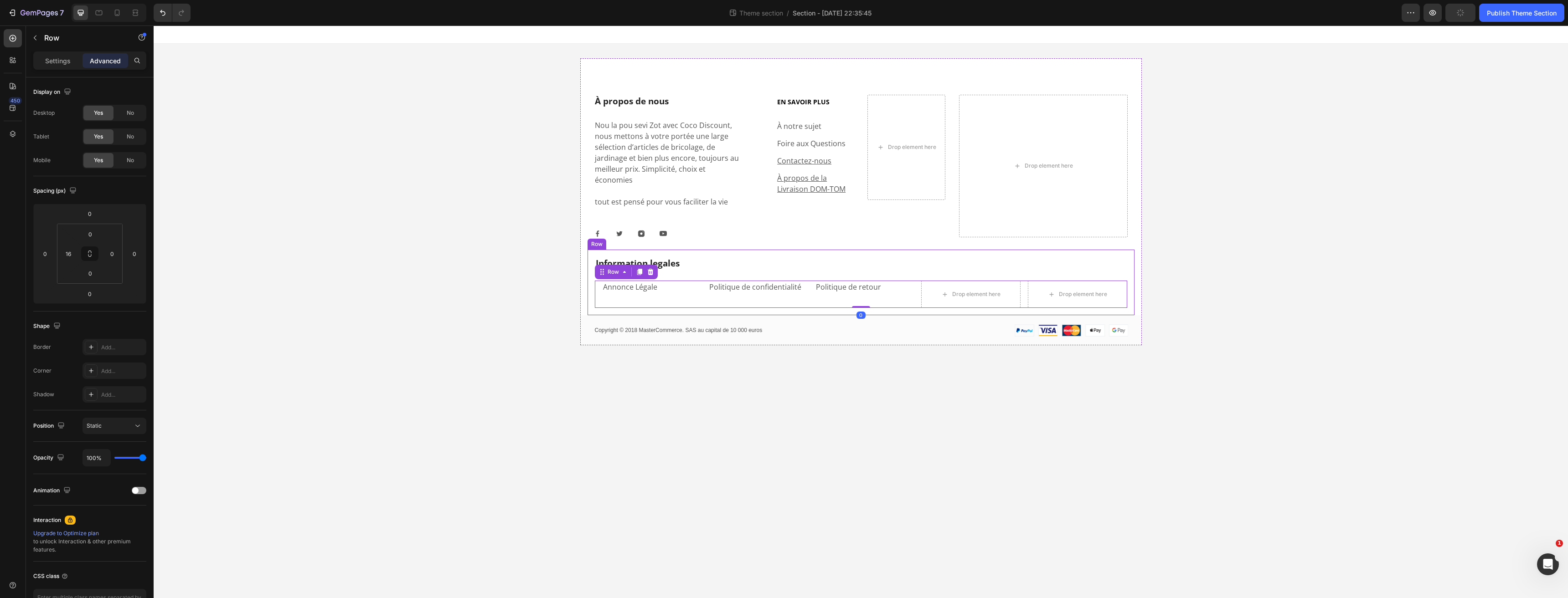
click at [696, 301] on div "Information legales Heading Annonce Légale Text block Politique de confidential…" at bounding box center [861, 283] width 547 height 66
click at [727, 250] on div "Information legales Heading Annonce Légale Text block Politique de confidential…" at bounding box center [861, 283] width 547 height 66
click at [681, 230] on div "Image Image Image Image Row" at bounding box center [669, 233] width 151 height 8
click at [652, 218] on icon at bounding box center [649, 221] width 8 height 8
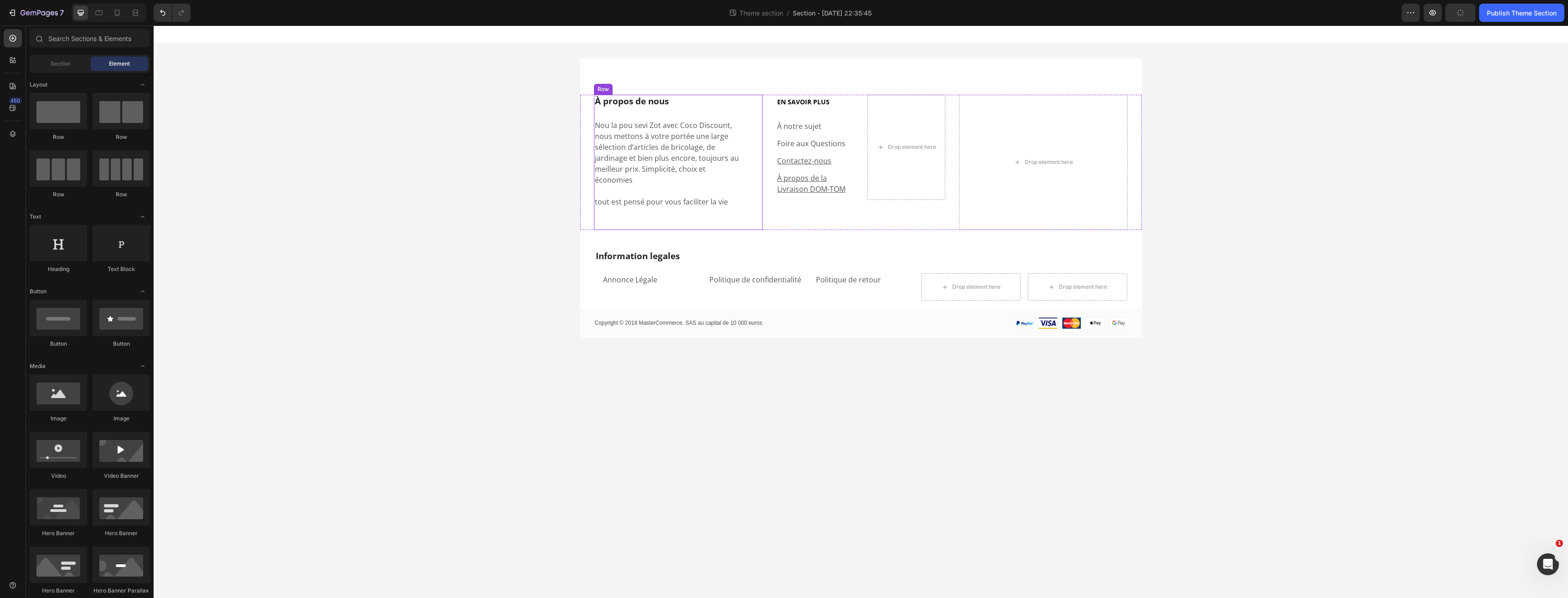
click at [670, 206] on div "À propos de nous Heading Nou la pou sevi Zot avec Coco Discount, nous mettons à…" at bounding box center [669, 162] width 151 height 135
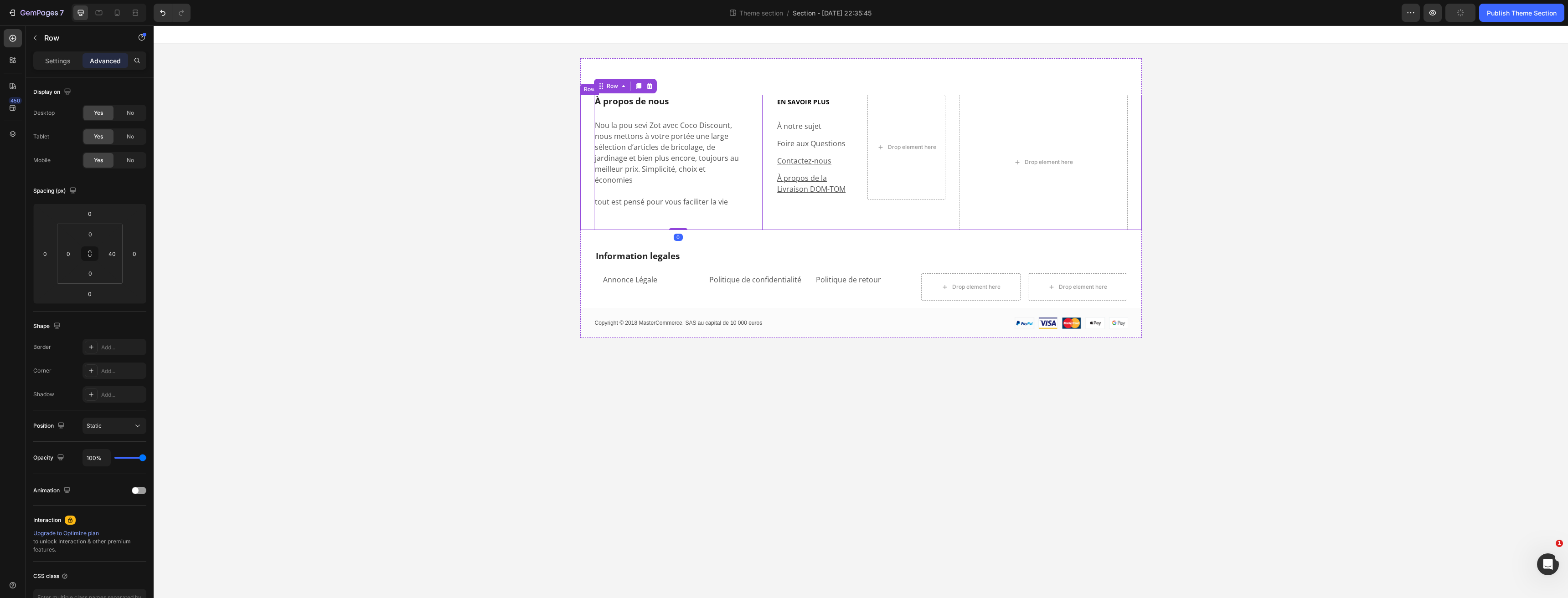
click at [830, 207] on div "EN SAVOIR PLUS Heading À notre sujet Text block Foire aux Questions Text block …" at bounding box center [861, 162] width 169 height 135
drag, startPoint x: 861, startPoint y: 230, endPoint x: 835, endPoint y: 221, distance: 27.5
click at [861, 211] on div "À propos de nous Heading Nou la pou sevi Zot avec Coco Discount, nous mettons à…" at bounding box center [861, 162] width 562 height 135
type input "0"
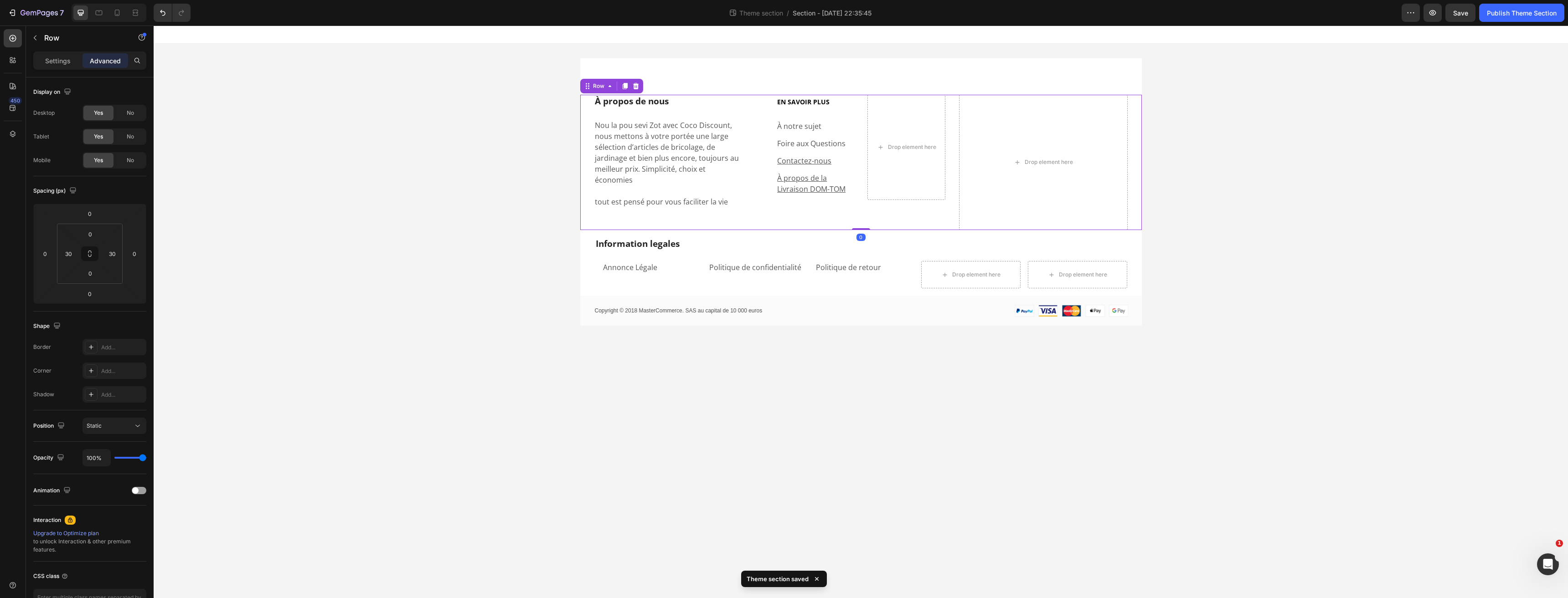
click at [551, 236] on div "À propos de nous Heading Nou la pou sevi Zot avec Coco Discount, nous mettons à…" at bounding box center [861, 192] width 1414 height 297
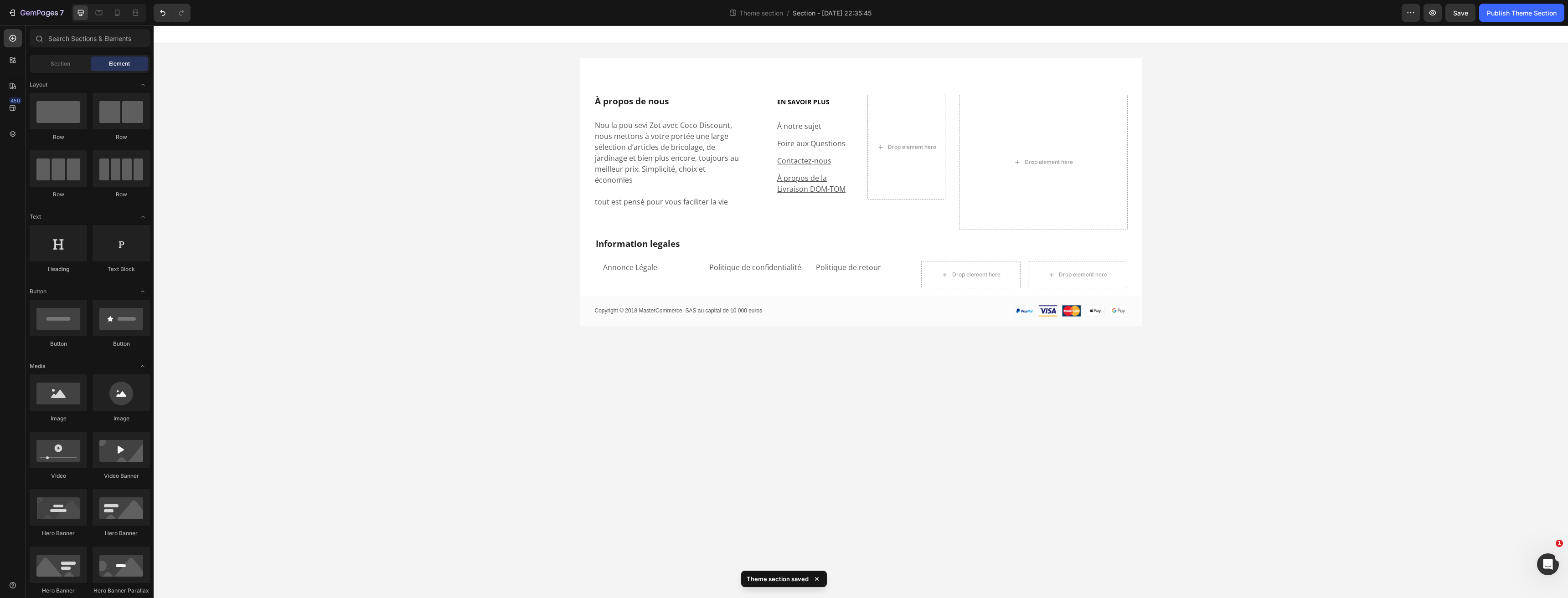
click at [1453, 1] on div "7 Theme section / Section - Aug 20 22:35:45 Preview Save Publish Theme Section" at bounding box center [784, 13] width 1568 height 26
click at [1453, 7] on button "Save" at bounding box center [1460, 12] width 30 height 18
click at [1429, 15] on icon "button" at bounding box center [1432, 12] width 9 height 9
click at [637, 262] on p "Annonce Légale" at bounding box center [651, 268] width 97 height 11
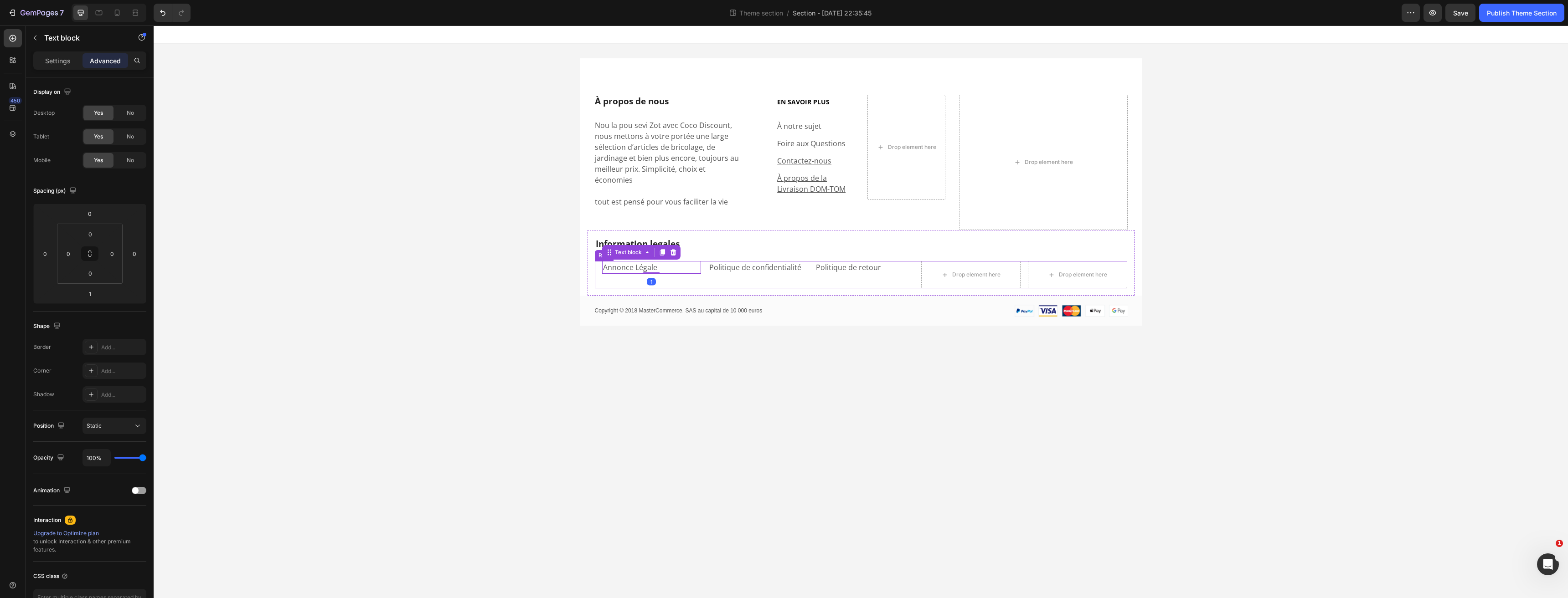
click at [694, 273] on div "Annonce Légale Text block 1" at bounding box center [651, 275] width 99 height 28
click at [878, 296] on div "Copyright © 2018 MasterCommerce. SAS au capital de 10 000 euros Text Block Imag…" at bounding box center [861, 311] width 562 height 30
click at [879, 282] on div "Information legales Heading Annonce Légale Text block Politique de confidential…" at bounding box center [861, 263] width 547 height 66
drag, startPoint x: 861, startPoint y: 283, endPoint x: 861, endPoint y: 277, distance: 6.0
click at [861, 277] on div "Information legales Heading Annonce Légale Text block Politique de confidential…" at bounding box center [861, 263] width 547 height 66
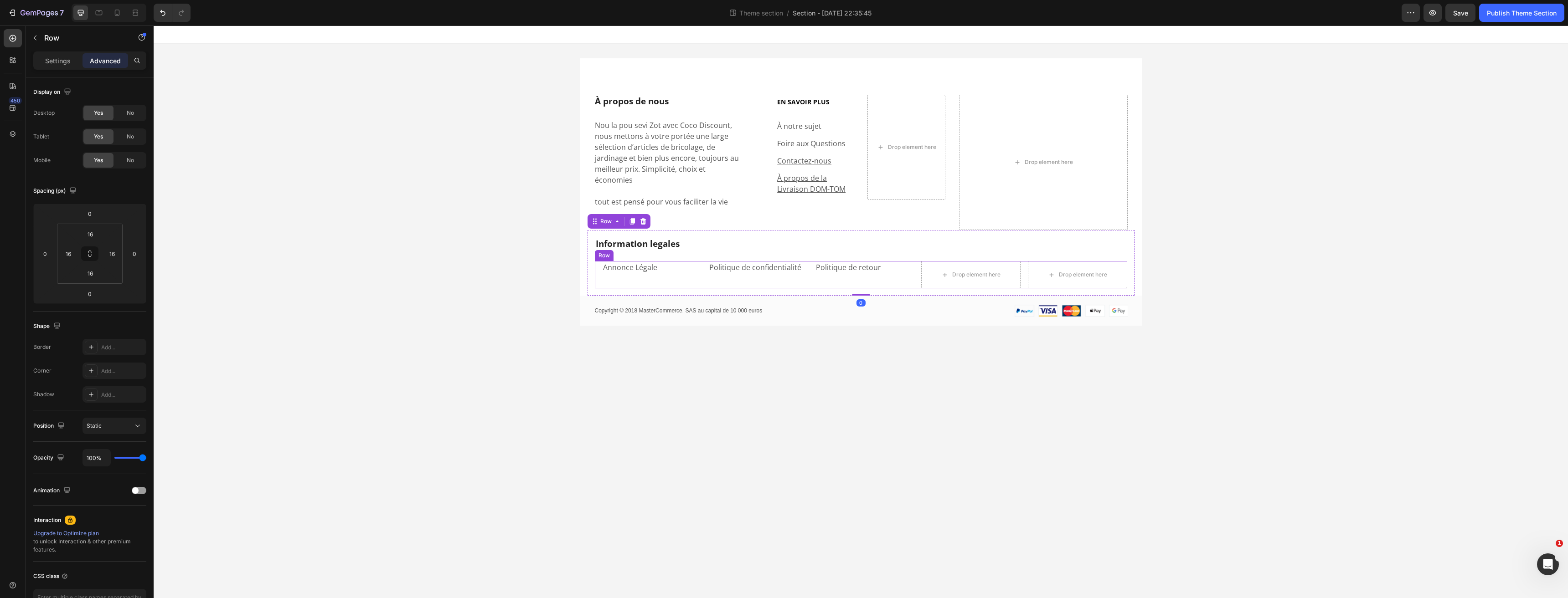
click at [861, 271] on div "Politique de retour Text block" at bounding box center [865, 275] width 99 height 28
drag, startPoint x: 859, startPoint y: 275, endPoint x: 854, endPoint y: 272, distance: 5.8
click at [859, 269] on div "Annonce Légale Text block Politique de confidentialité Text block Politique de …" at bounding box center [861, 275] width 532 height 28
click at [633, 262] on p "Annonce Légale" at bounding box center [651, 268] width 97 height 11
click at [754, 263] on div "Politique de confidentialité Text block" at bounding box center [758, 275] width 99 height 28
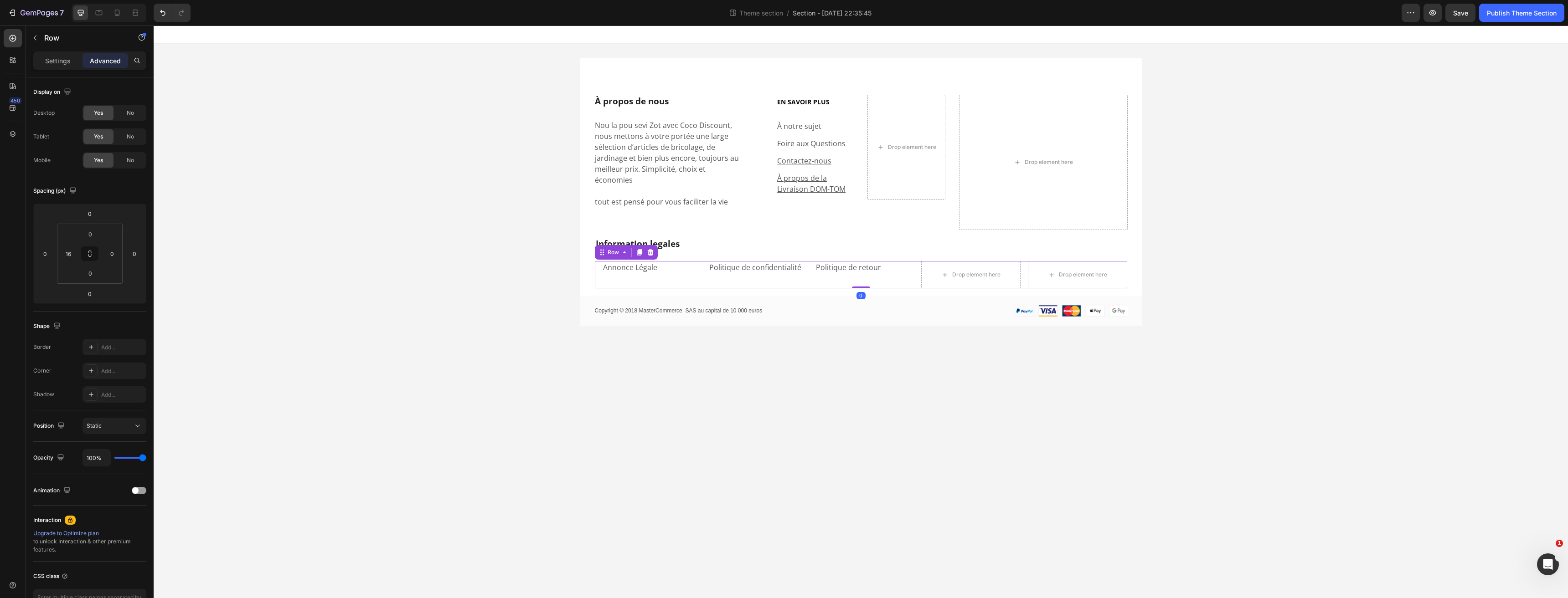
click at [756, 262] on p "Politique de confidentialité" at bounding box center [757, 268] width 97 height 11
click at [854, 262] on p "Politique de retour" at bounding box center [864, 268] width 97 height 11
click at [792, 262] on p "Politique de confidentialité" at bounding box center [757, 268] width 97 height 11
click at [655, 262] on p "Annonce Légale" at bounding box center [651, 268] width 97 height 11
click at [738, 262] on p "Politique de confidentialité" at bounding box center [757, 268] width 97 height 11
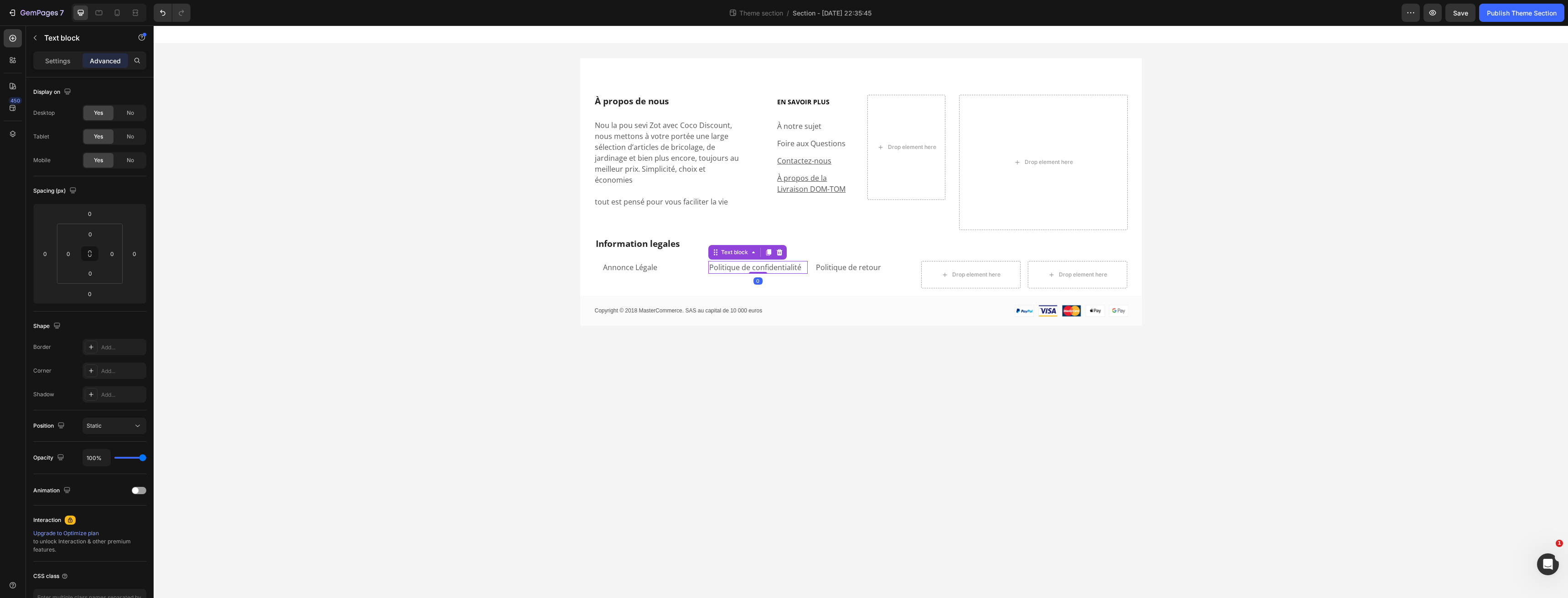
click at [831, 262] on p "Politique de retour" at bounding box center [864, 268] width 97 height 11
click at [745, 262] on p "Politique de confidentialité" at bounding box center [757, 268] width 97 height 11
click at [659, 262] on p "Annonce Légale" at bounding box center [651, 268] width 97 height 11
click at [761, 262] on div "Politique de confidentialité" at bounding box center [758, 267] width 99 height 12
click at [843, 262] on p "Politique de retour" at bounding box center [864, 268] width 97 height 11
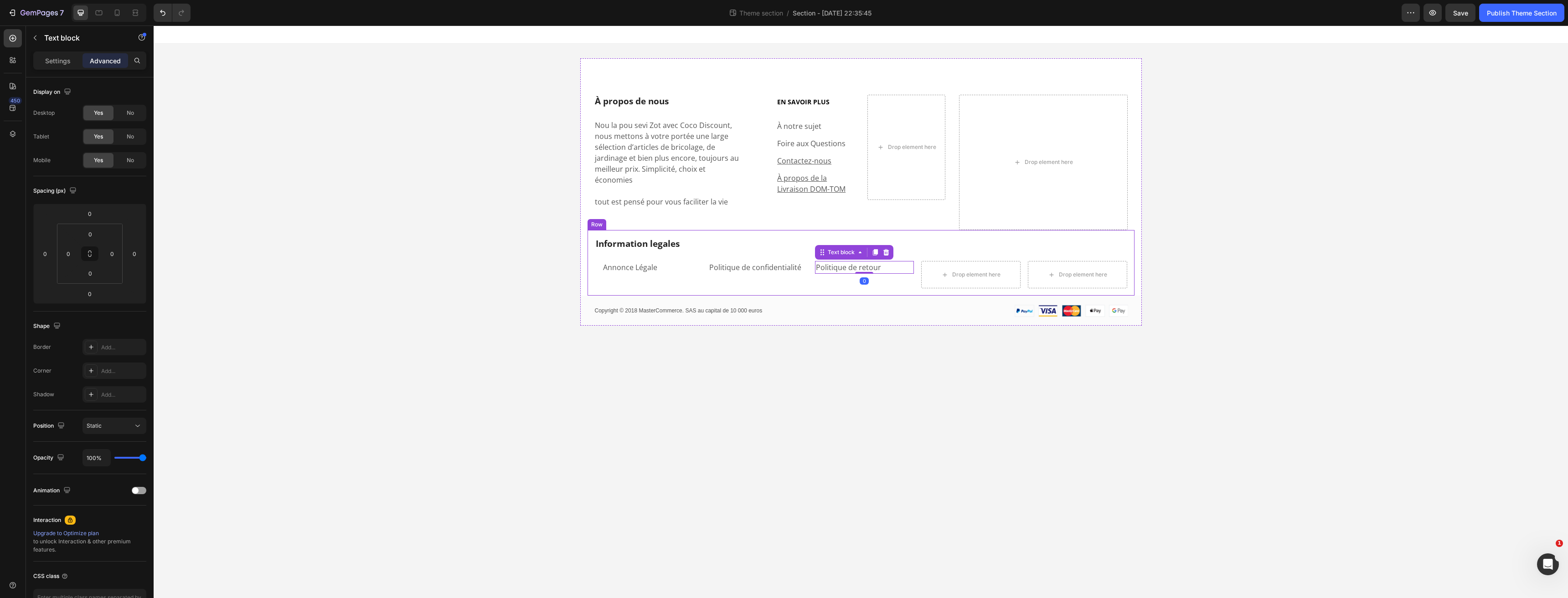
click at [799, 279] on div "Information legales Heading Annonce Légale Text block Politique de confidential…" at bounding box center [861, 263] width 547 height 66
click at [834, 281] on div "Information legales Heading Annonce Légale Text block Politique de confidential…" at bounding box center [861, 263] width 547 height 66
click at [836, 273] on div "Politique de retour Text block" at bounding box center [865, 275] width 99 height 28
click at [833, 279] on div "Information legales Heading Annonce Légale Text block Politique de confidential…" at bounding box center [861, 263] width 547 height 66
drag, startPoint x: 860, startPoint y: 282, endPoint x: 860, endPoint y: 276, distance: 6.0
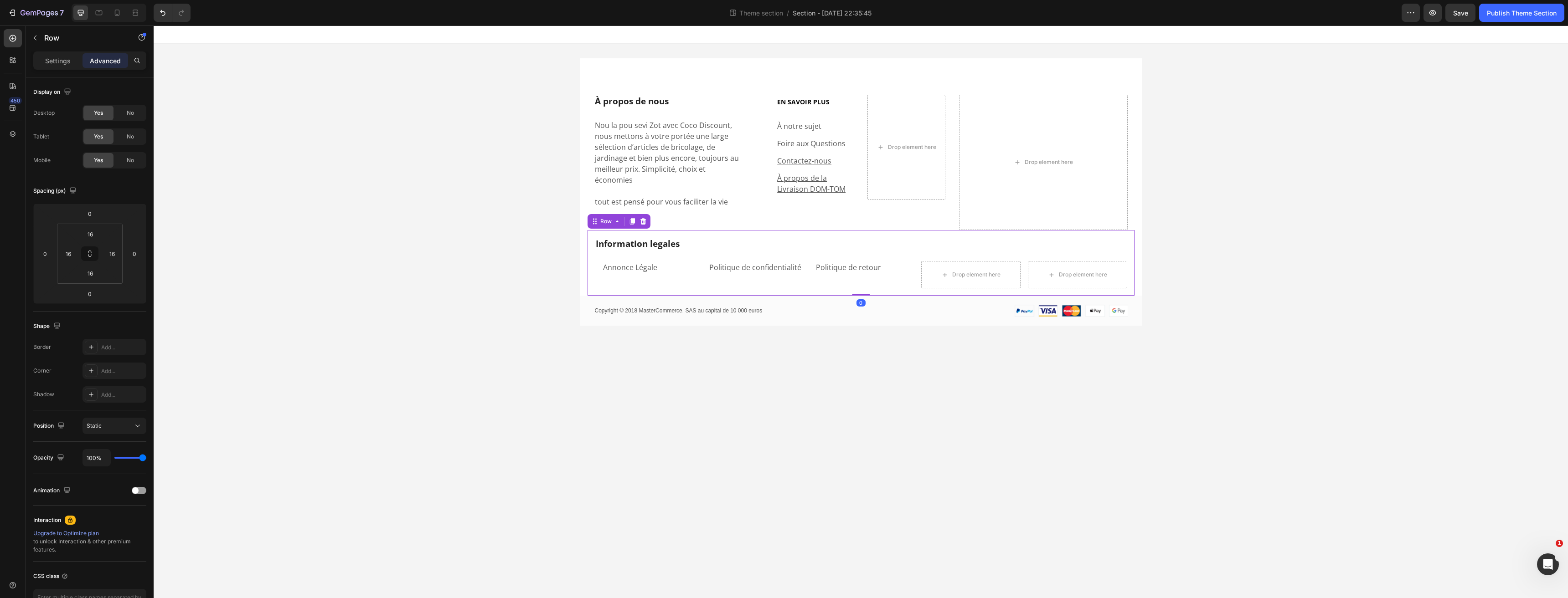
click at [860, 276] on div "Information legales Heading Annonce Légale Text block Politique de confidential…" at bounding box center [861, 263] width 547 height 66
click at [859, 268] on div "Politique de retour Text block" at bounding box center [865, 275] width 99 height 28
click at [922, 230] on div "Information legales Heading Annonce Légale Text block Politique de confidential…" at bounding box center [861, 263] width 547 height 66
click at [659, 275] on div "Annonce Légale Text block" at bounding box center [651, 275] width 99 height 28
drag, startPoint x: 865, startPoint y: 276, endPoint x: 865, endPoint y: 268, distance: 8.0
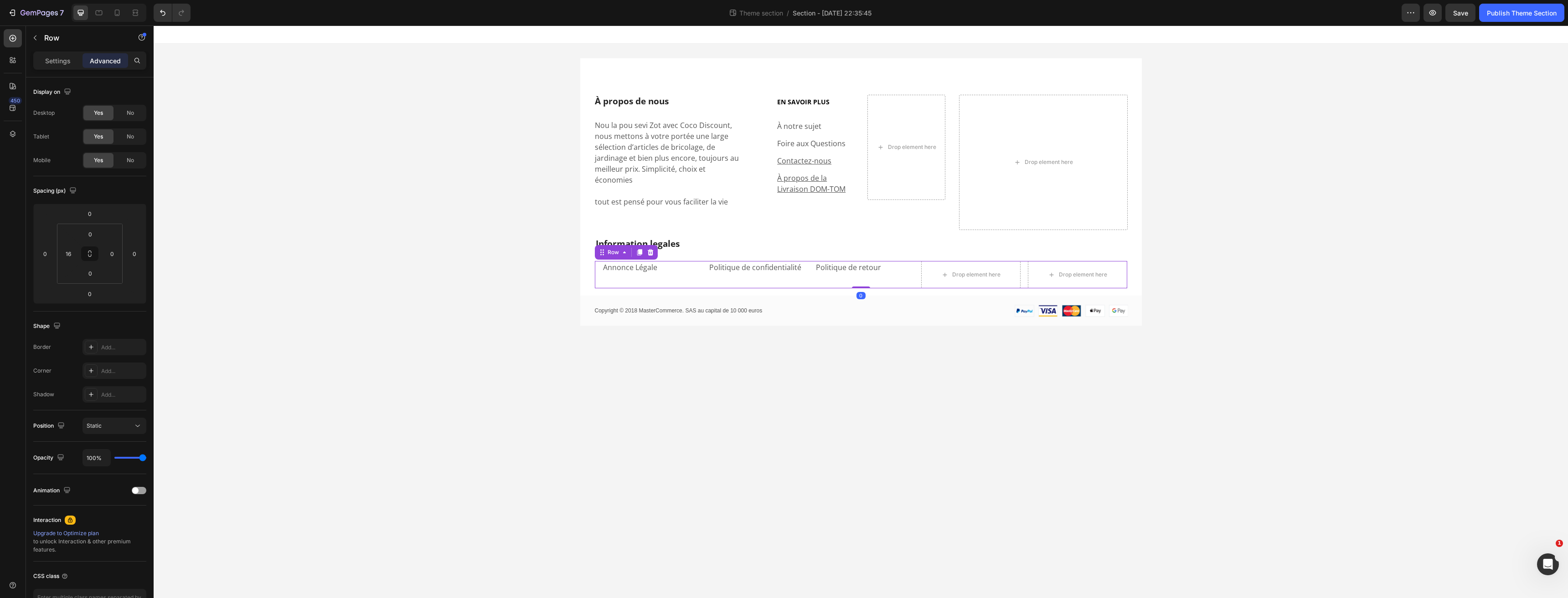
click at [865, 268] on div "Annonce Légale Text block Politique de confidentialité Text block Politique de …" at bounding box center [861, 275] width 532 height 28
click at [623, 262] on p "Annonce Légale" at bounding box center [651, 268] width 97 height 11
click at [477, 199] on div "À propos de nous Heading Nou la pou sevi Zot avec Coco Discount, nous mettons à…" at bounding box center [861, 192] width 1414 height 297
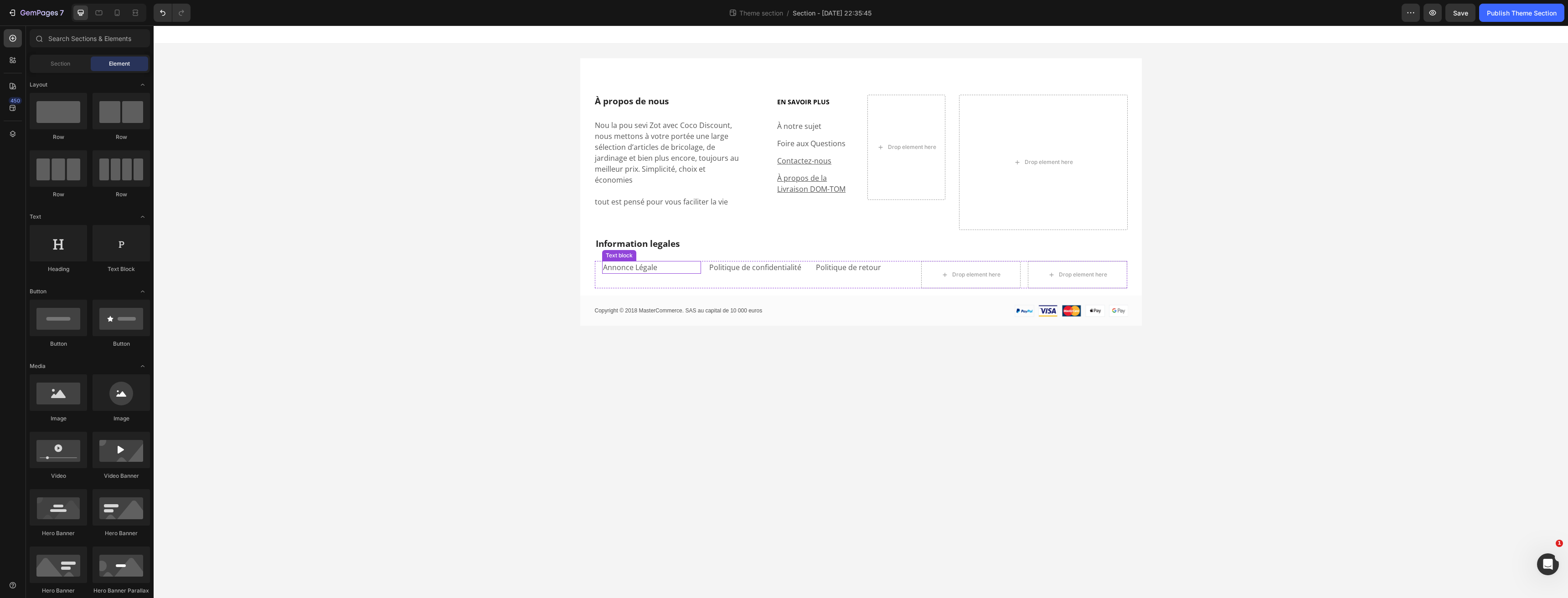
click at [626, 262] on p "Annonce Légale" at bounding box center [651, 268] width 97 height 11
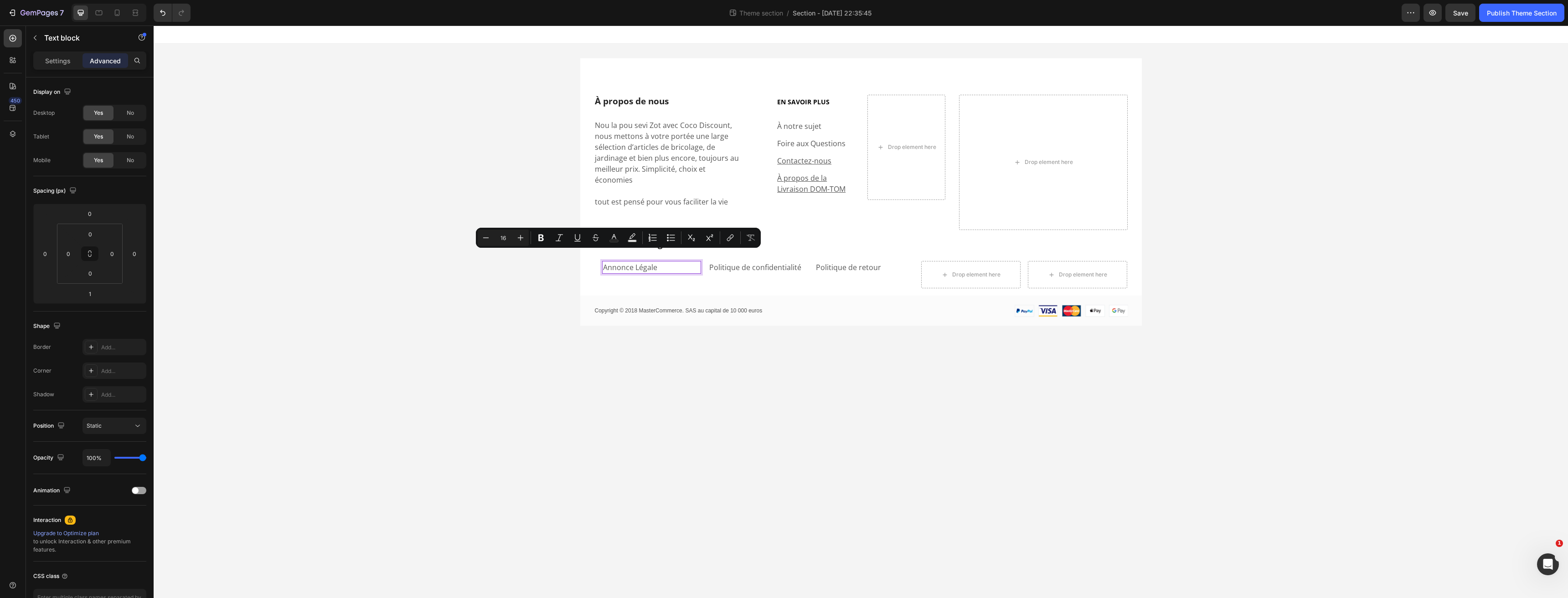
click at [660, 262] on p "Annonce Légale" at bounding box center [651, 268] width 97 height 11
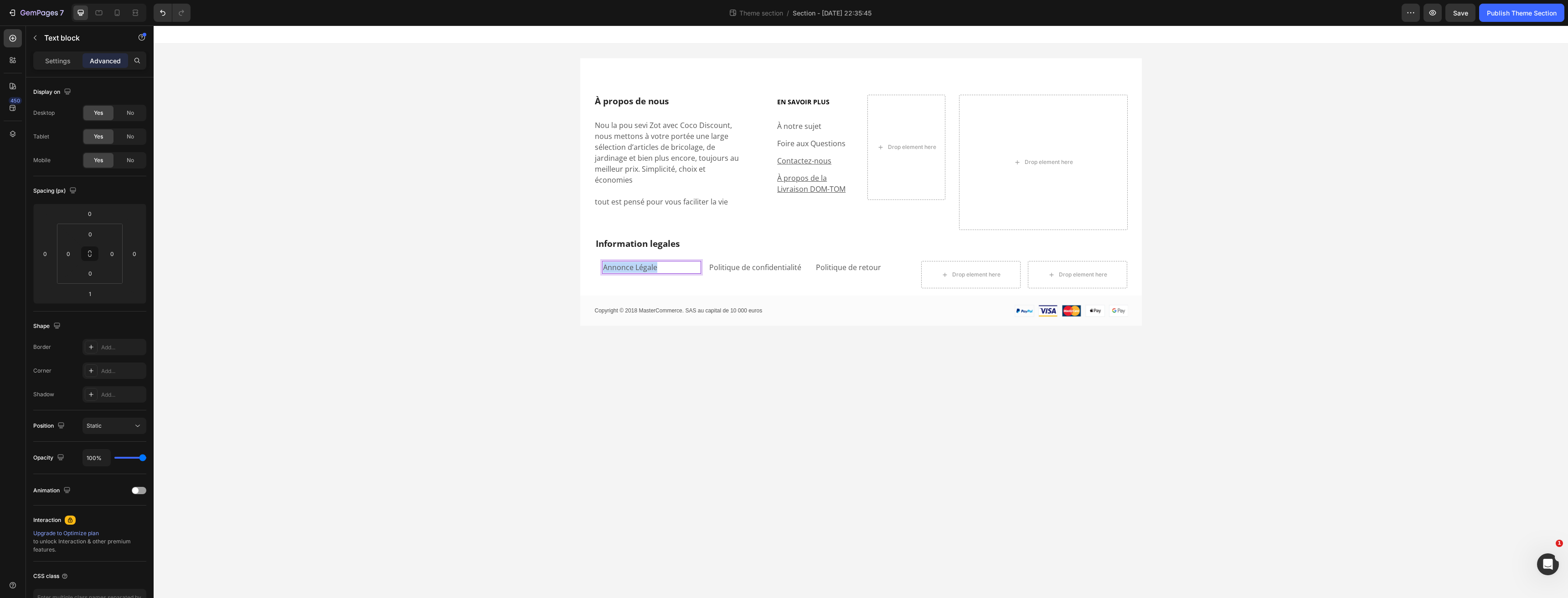
drag, startPoint x: 649, startPoint y: 256, endPoint x: 569, endPoint y: 255, distance: 80.0
click at [569, 255] on div "À propos de nous Heading Nou la pou sevi Zot avec Coco Discount, nous mettons à…" at bounding box center [861, 192] width 1414 height 297
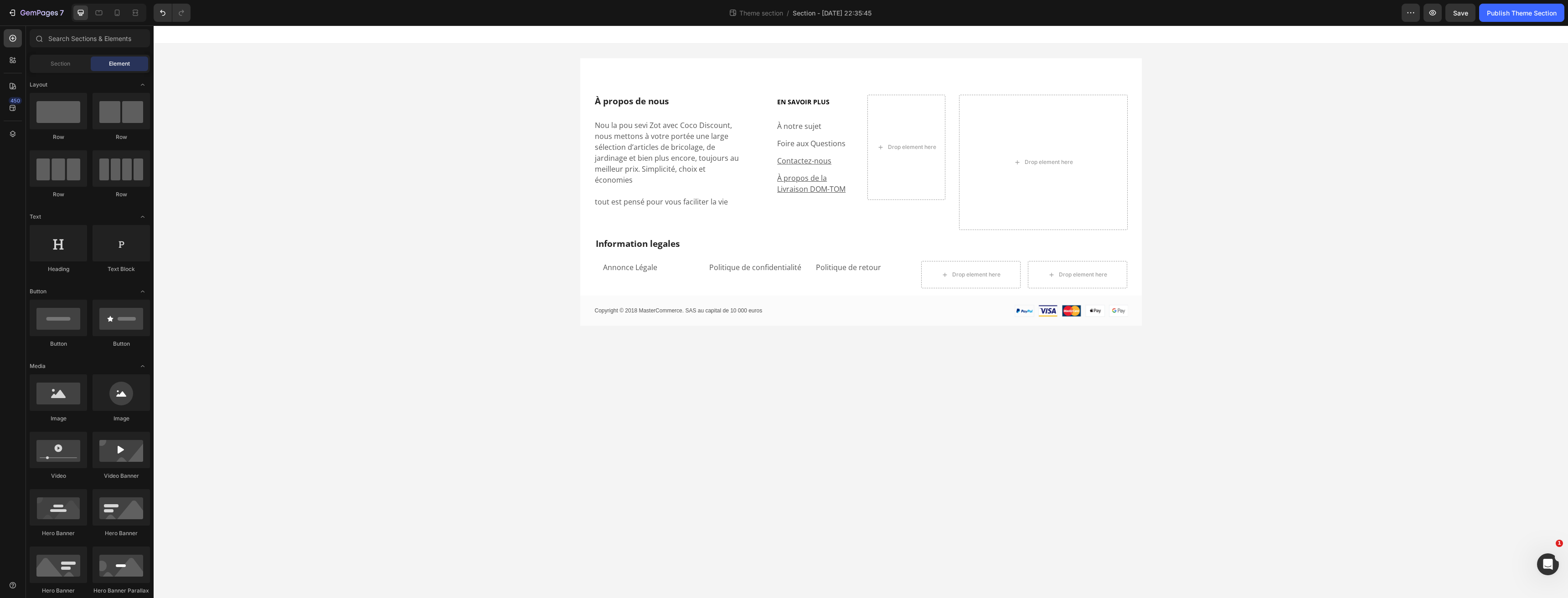
click at [471, 282] on div "À propos de nous Heading Nou la pou sevi Zot avec Coco Discount, nous mettons à…" at bounding box center [861, 192] width 1414 height 297
click at [745, 273] on div "Politique de confidentialité Text block" at bounding box center [758, 275] width 99 height 28
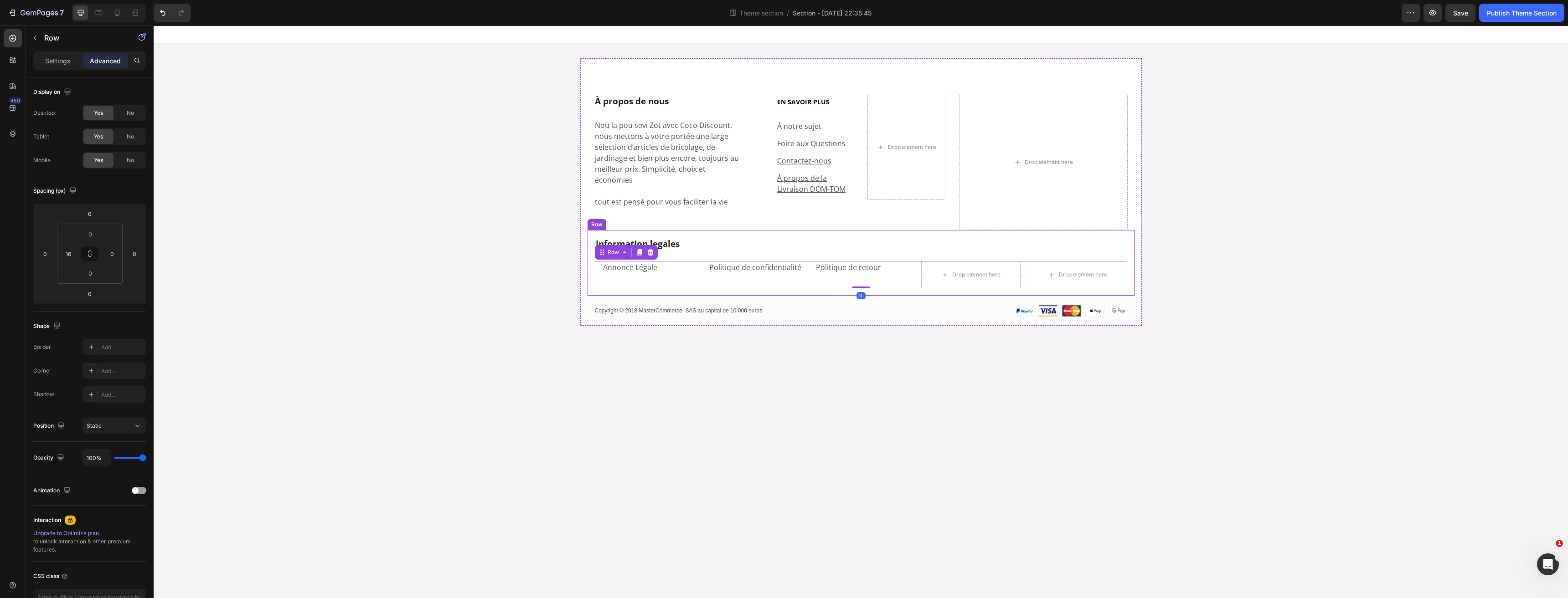
click at [831, 277] on div "Politique de retour Text block" at bounding box center [865, 275] width 99 height 28
click at [830, 284] on div "Information legales Heading Annonce Légale Text block Politique de confidential…" at bounding box center [861, 263] width 547 height 66
drag, startPoint x: 863, startPoint y: 283, endPoint x: 860, endPoint y: 277, distance: 6.7
click at [860, 277] on div "Information legales Heading Annonce Légale Text block Politique de confidential…" at bounding box center [861, 263] width 547 height 66
click at [869, 237] on h2 "Information legales" at bounding box center [861, 243] width 532 height 13
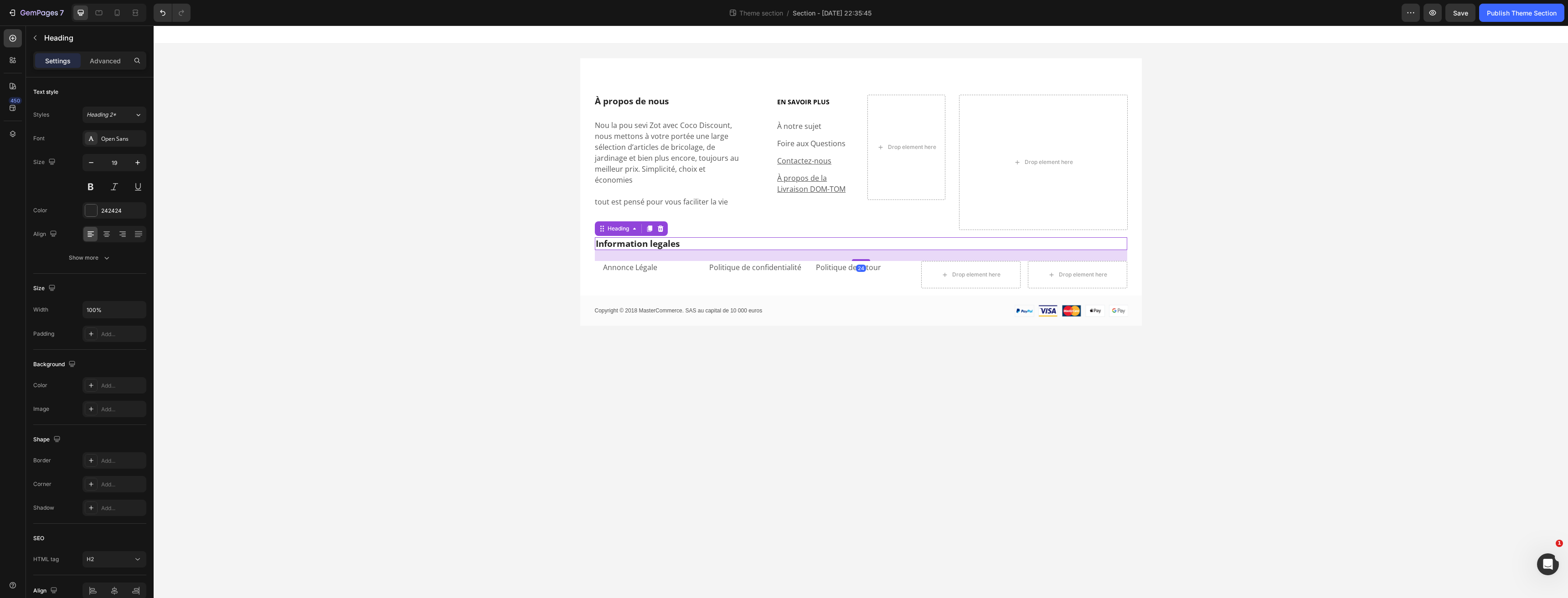
click at [866, 237] on h2 "Information legales" at bounding box center [861, 243] width 532 height 13
click at [593, 263] on div "Information legales Heading 24 Annonce Légale Text block Politique de confident…" at bounding box center [861, 263] width 547 height 66
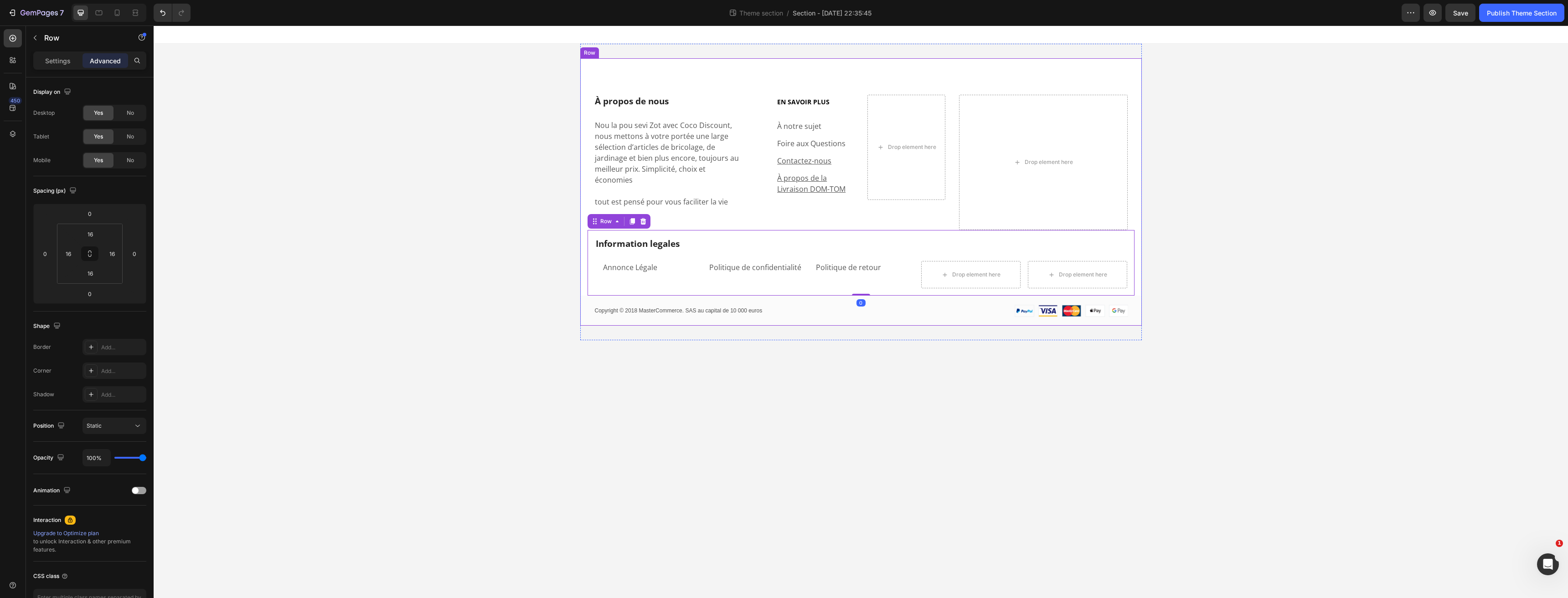
click at [585, 258] on div "À propos de nous Heading Nou la pou sevi Zot avec Coco Discount, nous mettons à…" at bounding box center [861, 210] width 562 height 231
click at [596, 320] on div "À propos de nous Heading Nou la pou sevi Zot avec Coco Discount, nous mettons à…" at bounding box center [861, 192] width 562 height 297
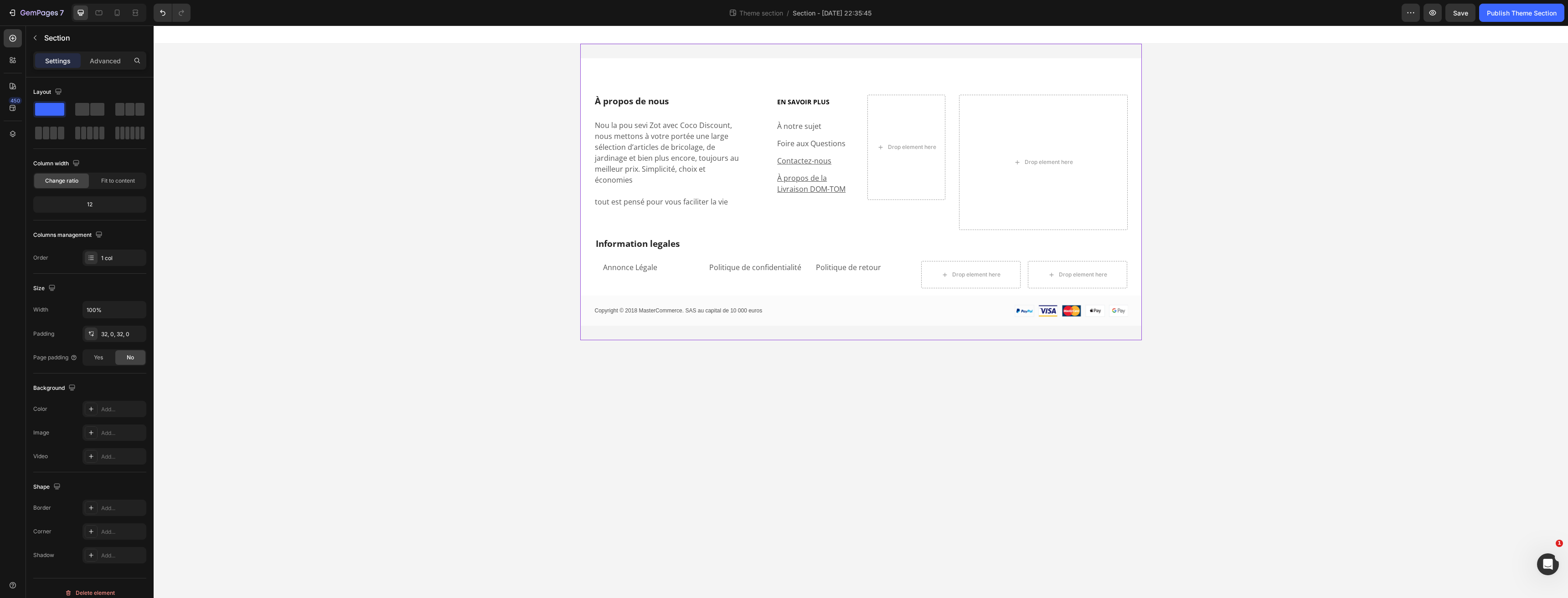
click at [807, 324] on div "À propos de nous Heading Nou la pou sevi Zot avec Coco Discount, nous mettons à…" at bounding box center [861, 192] width 562 height 297
click at [587, 296] on div "Copyright © 2018 MasterCommerce. SAS au capital de 10 000 euros Text Block Imag…" at bounding box center [861, 311] width 562 height 30
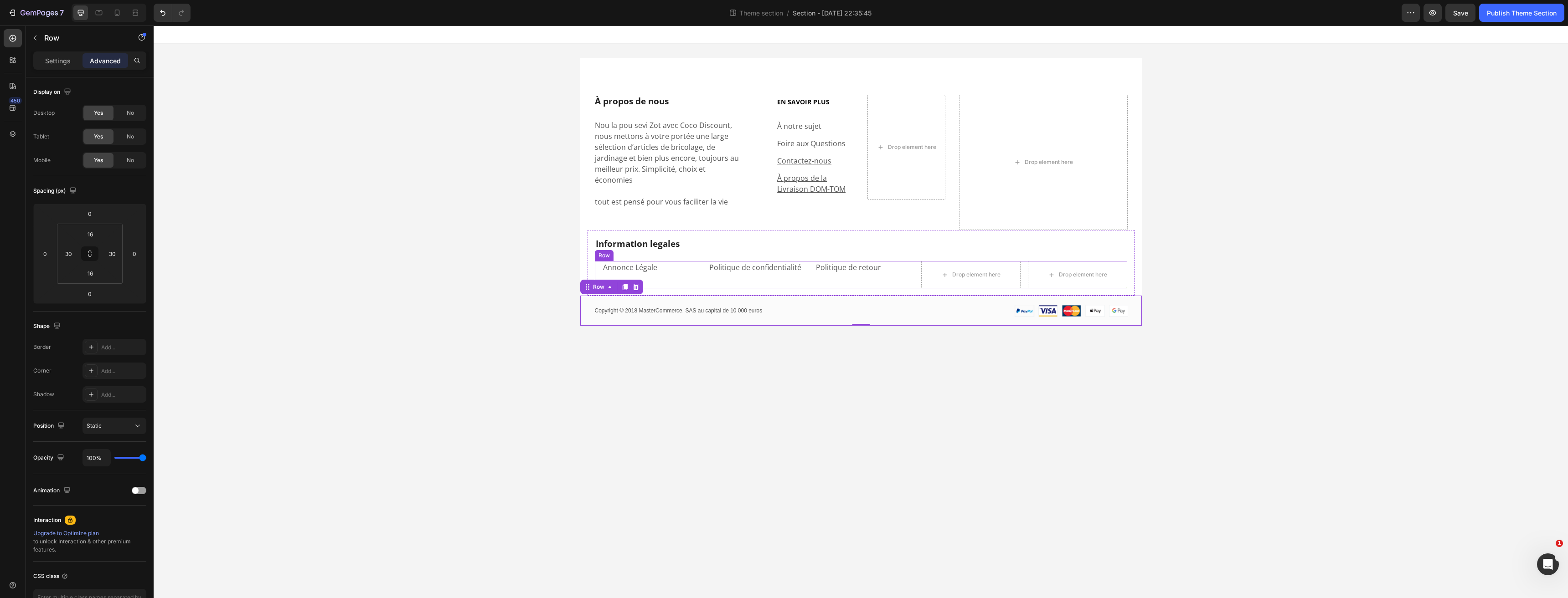
click at [684, 275] on div "Annonce Légale Text block" at bounding box center [651, 275] width 99 height 28
drag, startPoint x: 863, startPoint y: 275, endPoint x: 863, endPoint y: 268, distance: 7.0
click at [863, 268] on div "Annonce Légale Text block Politique de confidentialité Text block Politique de …" at bounding box center [861, 275] width 532 height 28
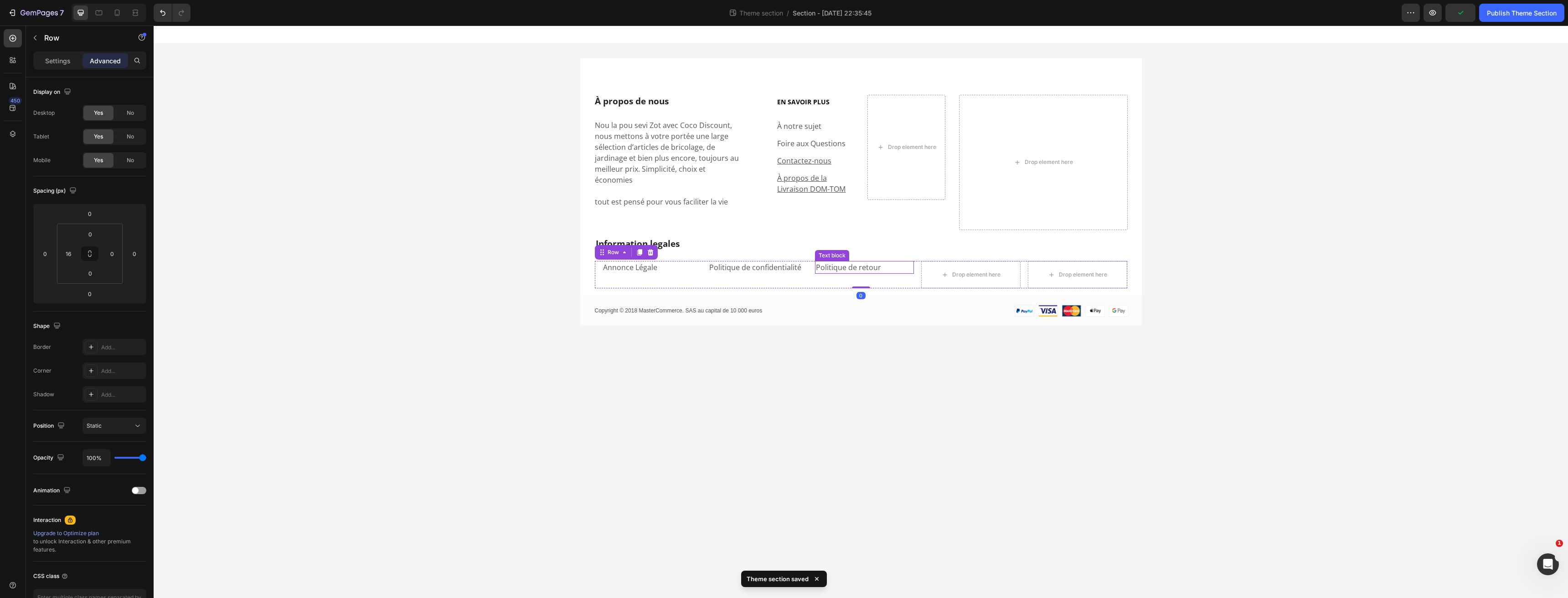
click at [889, 262] on p "Politique de retour" at bounding box center [864, 268] width 97 height 11
click at [808, 261] on div "Annonce Légale Text block Politique de confidentialité Text block Politique de …" at bounding box center [861, 275] width 532 height 28
click at [792, 262] on p "Politique de confidentialité" at bounding box center [757, 268] width 97 height 11
click at [654, 262] on p "Annonce Légale" at bounding box center [651, 268] width 97 height 11
click at [591, 231] on div "Information legales Heading Annonce Légale Text block 1 Politique de confidenti…" at bounding box center [861, 263] width 547 height 66
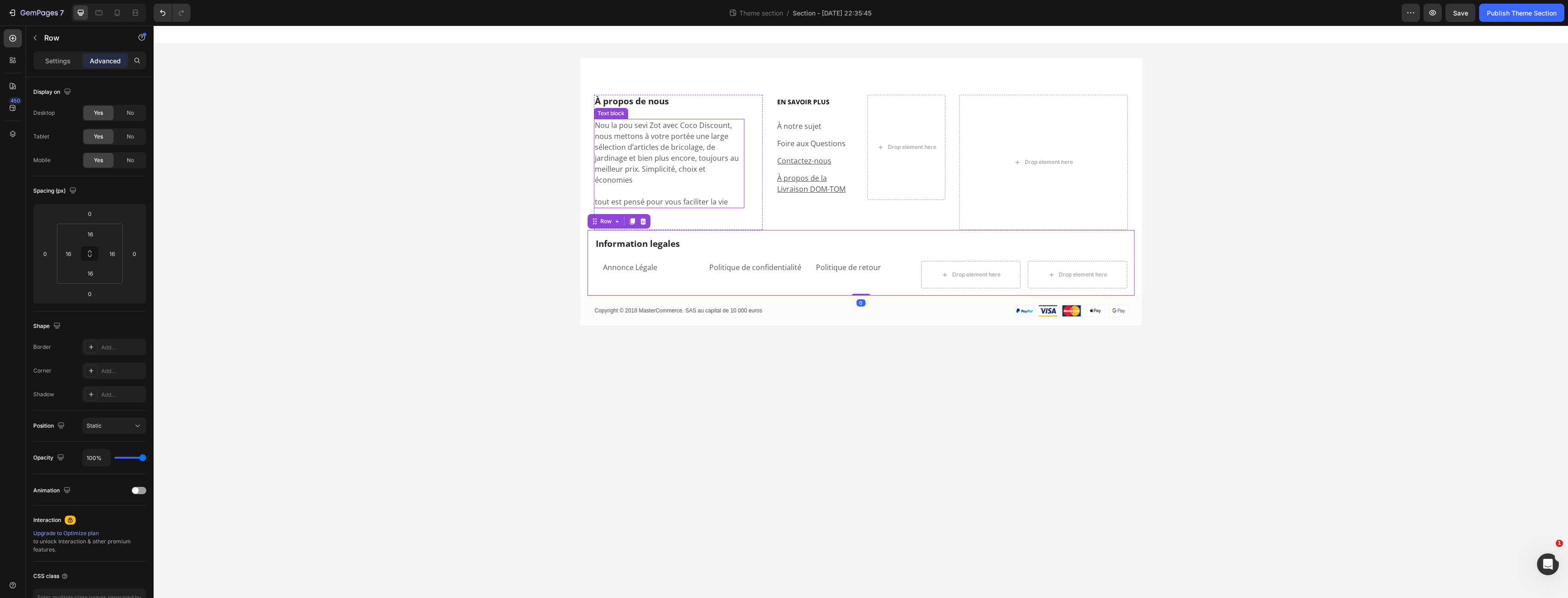
click at [676, 197] on p "tout est pensé pour vous faciliter la vie" at bounding box center [669, 202] width 149 height 11
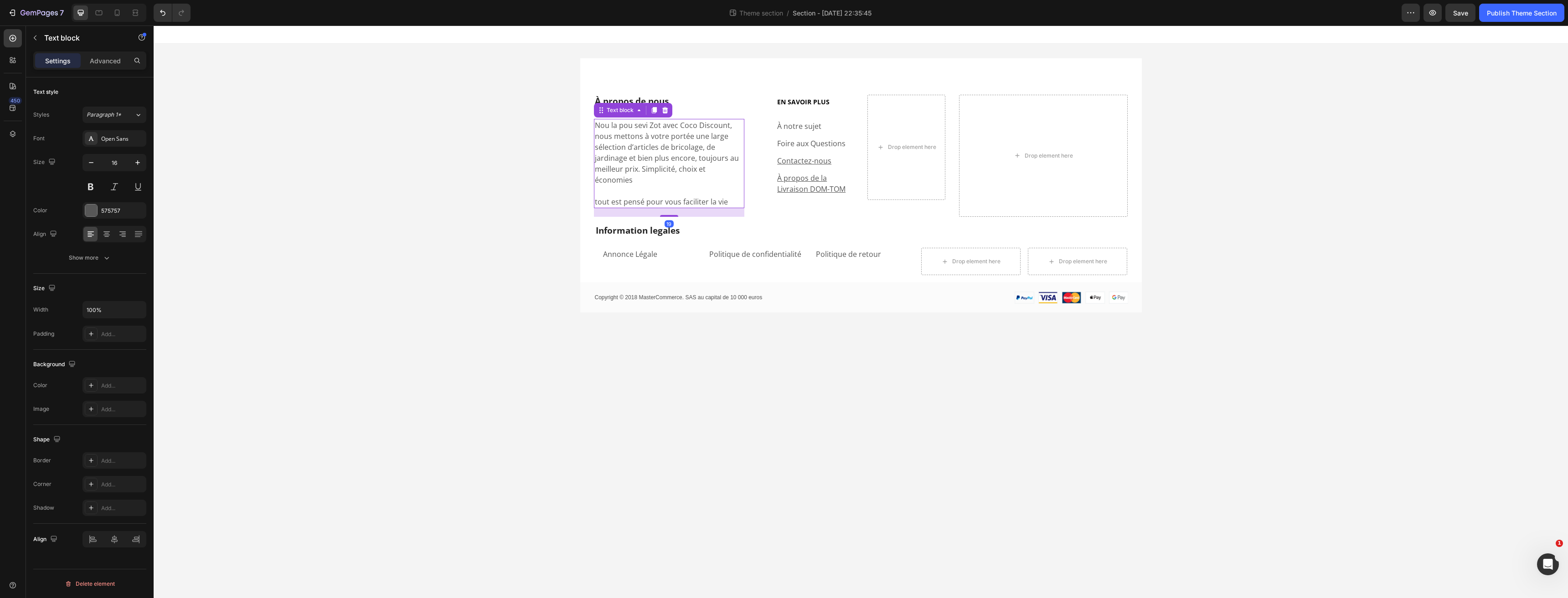
drag, startPoint x: 669, startPoint y: 218, endPoint x: 676, endPoint y: 212, distance: 9.2
click at [675, 215] on div at bounding box center [669, 216] width 18 height 2
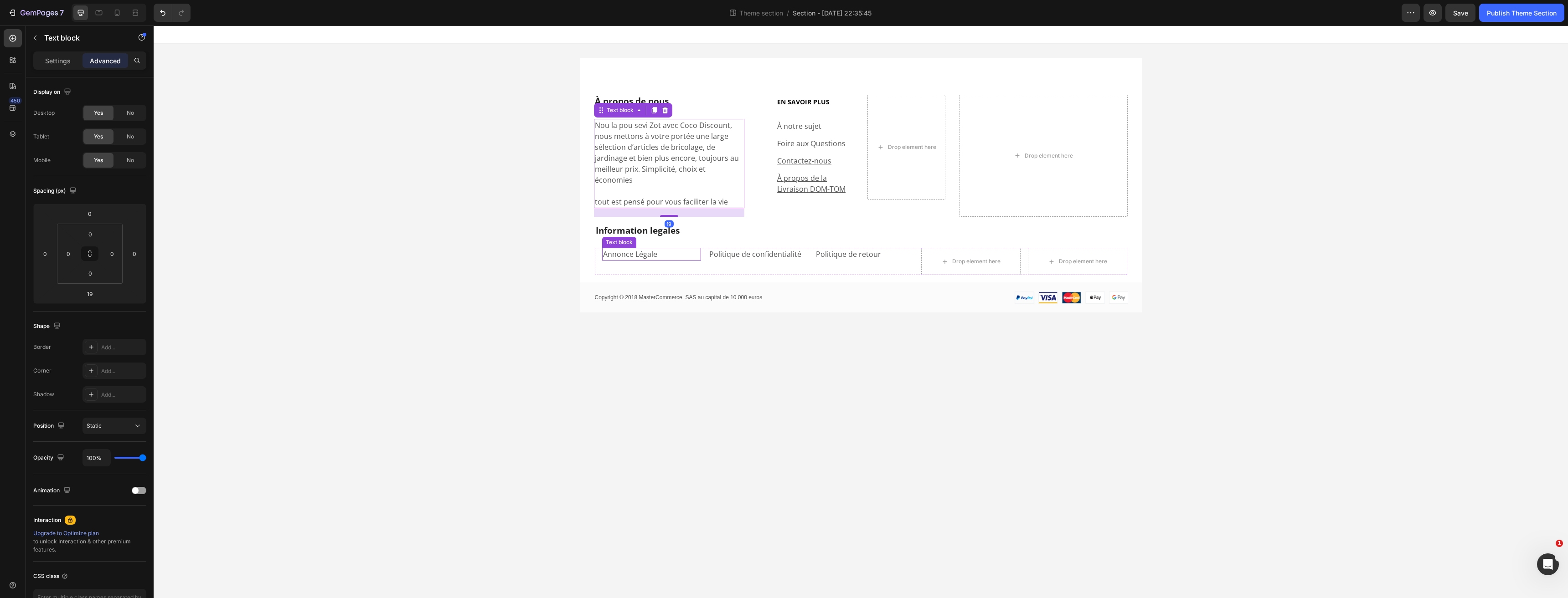
click at [665, 249] on p "Annonce Légale" at bounding box center [651, 255] width 97 height 11
click at [120, 14] on icon at bounding box center [117, 12] width 9 height 9
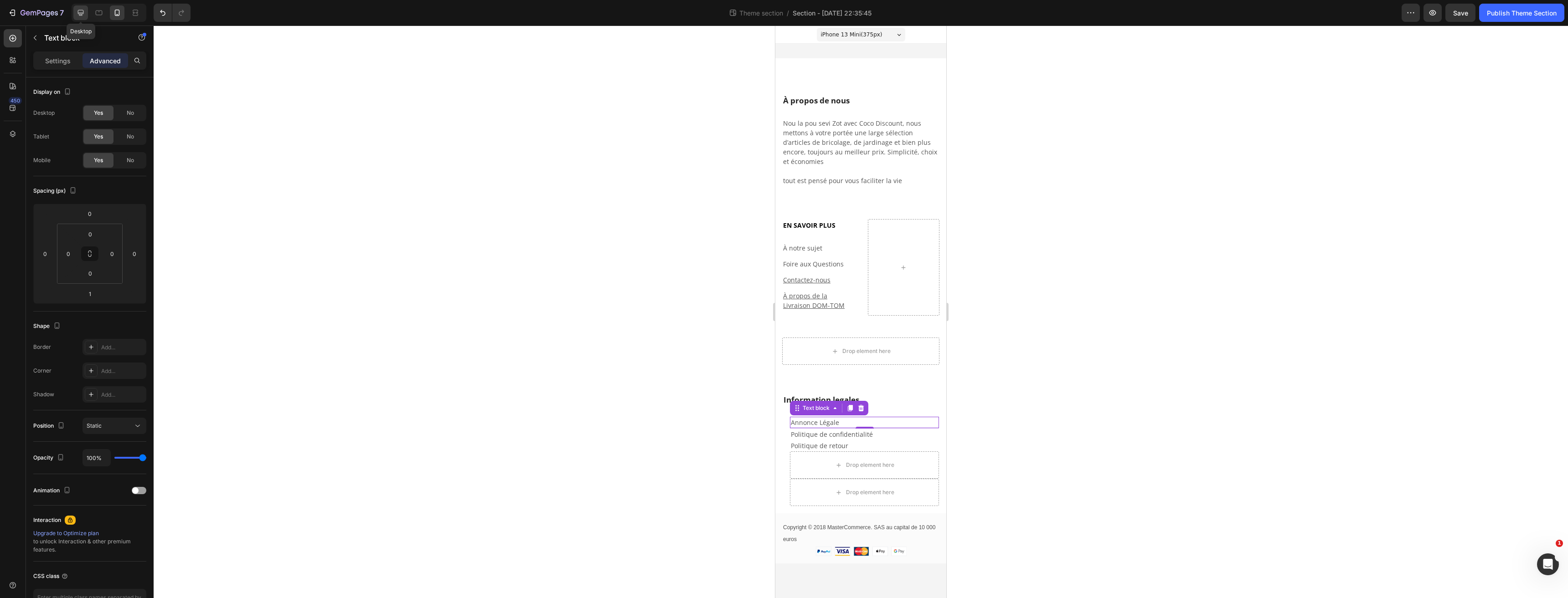
click at [86, 16] on div at bounding box center [80, 12] width 14 height 14
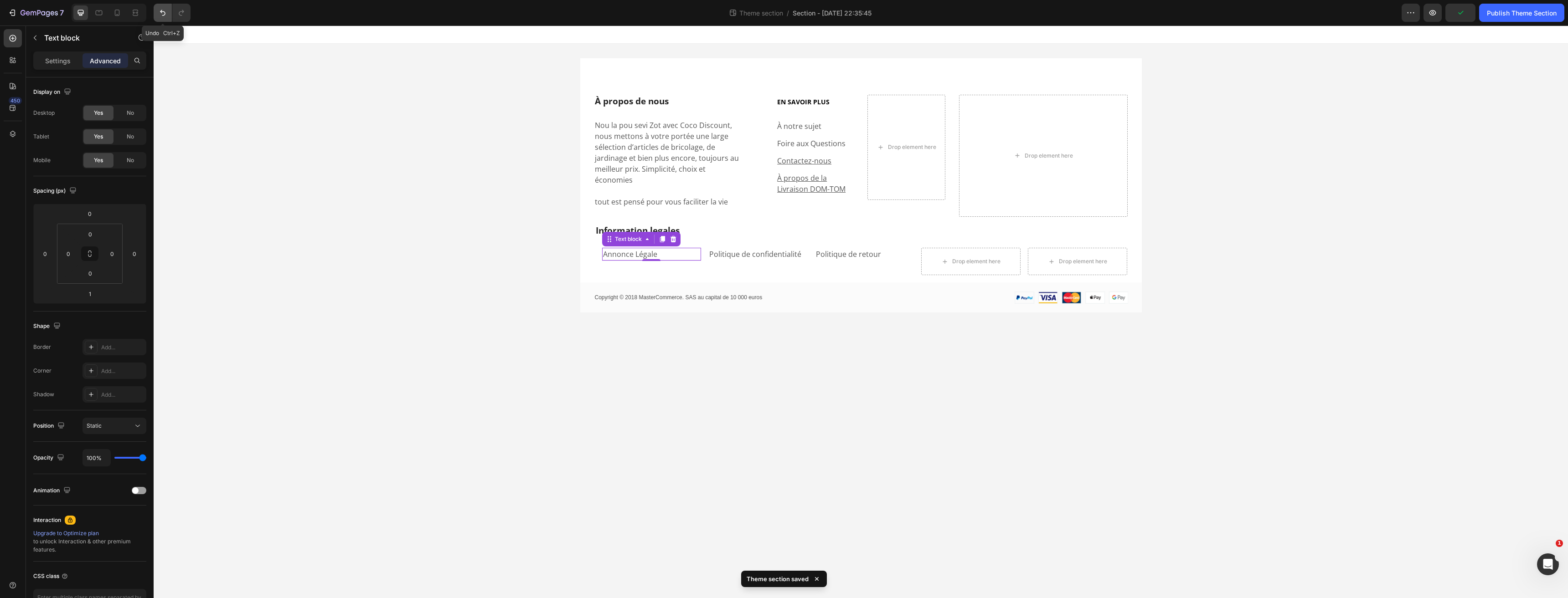
click at [159, 14] on icon "Undo/Redo" at bounding box center [162, 12] width 9 height 9
click at [161, 12] on icon "Undo/Redo" at bounding box center [163, 13] width 6 height 6
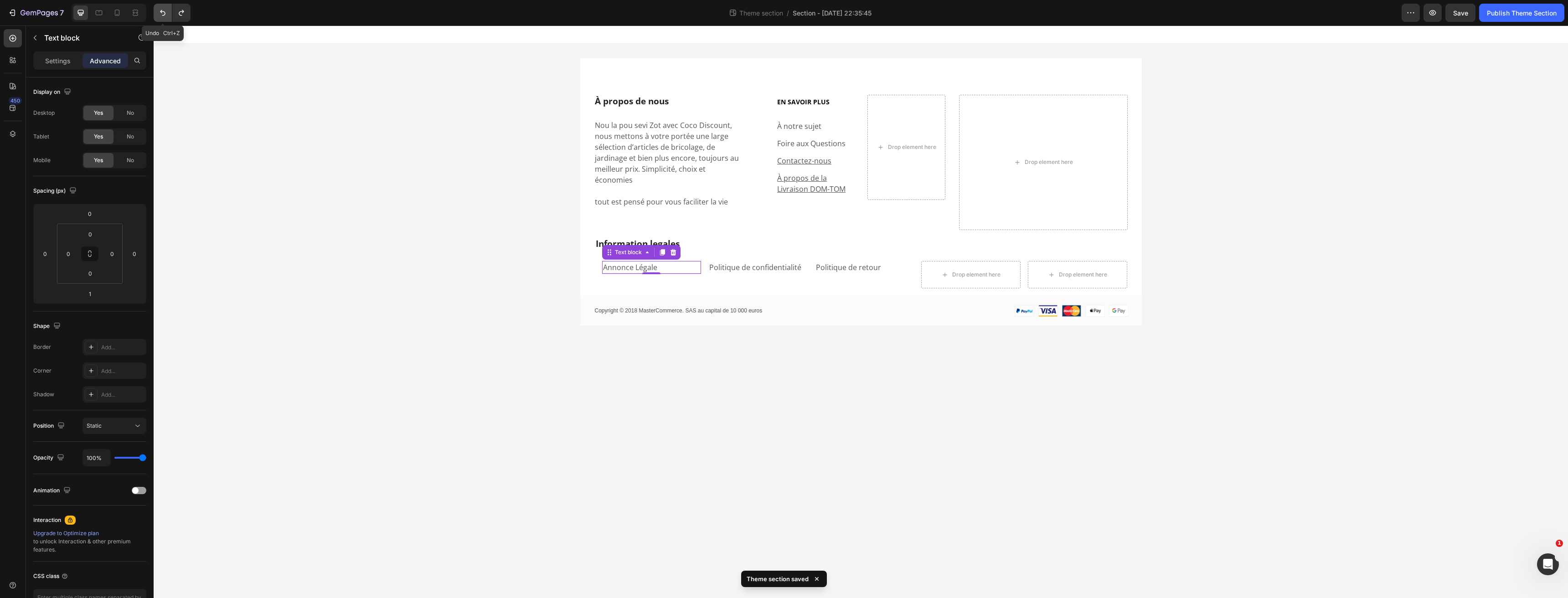
click at [161, 15] on icon "Undo/Redo" at bounding box center [162, 12] width 9 height 9
click at [607, 238] on p "Information legales" at bounding box center [861, 243] width 531 height 12
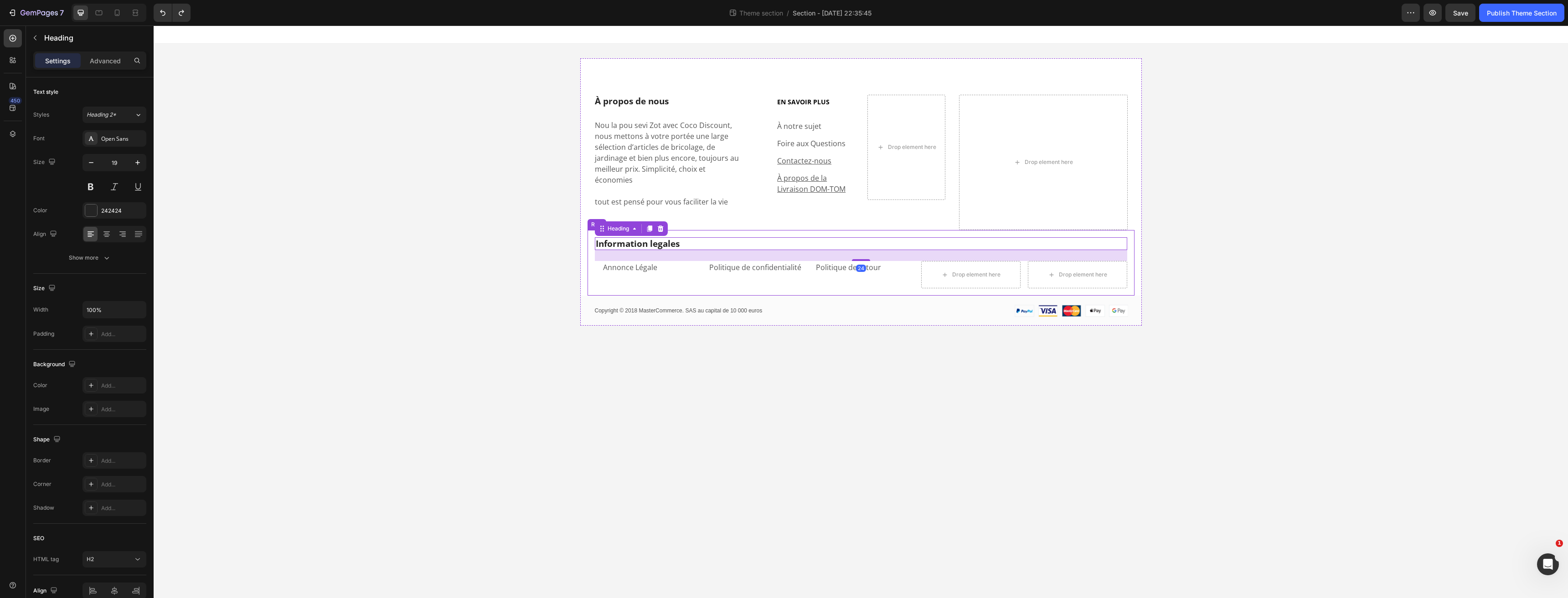
click at [592, 255] on div "Information legales Heading 24 Annonce Légale Text block Politique de confident…" at bounding box center [861, 263] width 547 height 66
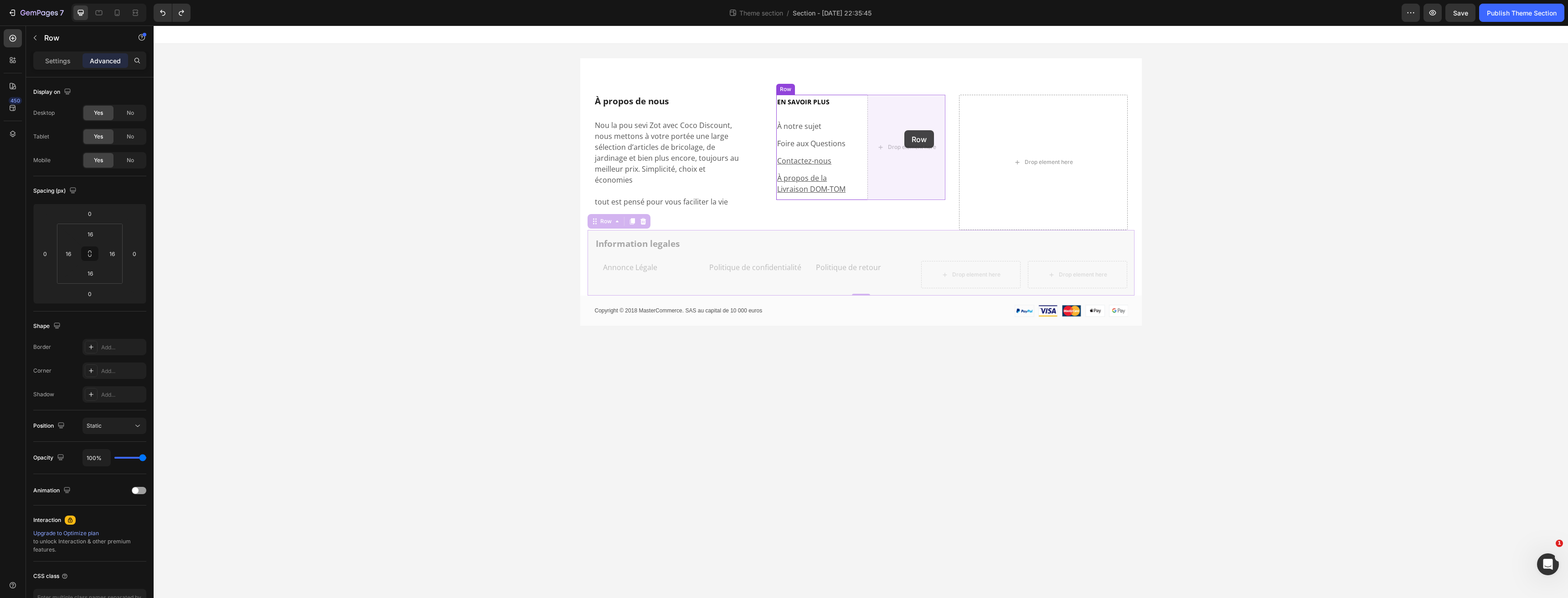
drag, startPoint x: 596, startPoint y: 212, endPoint x: 904, endPoint y: 130, distance: 318.7
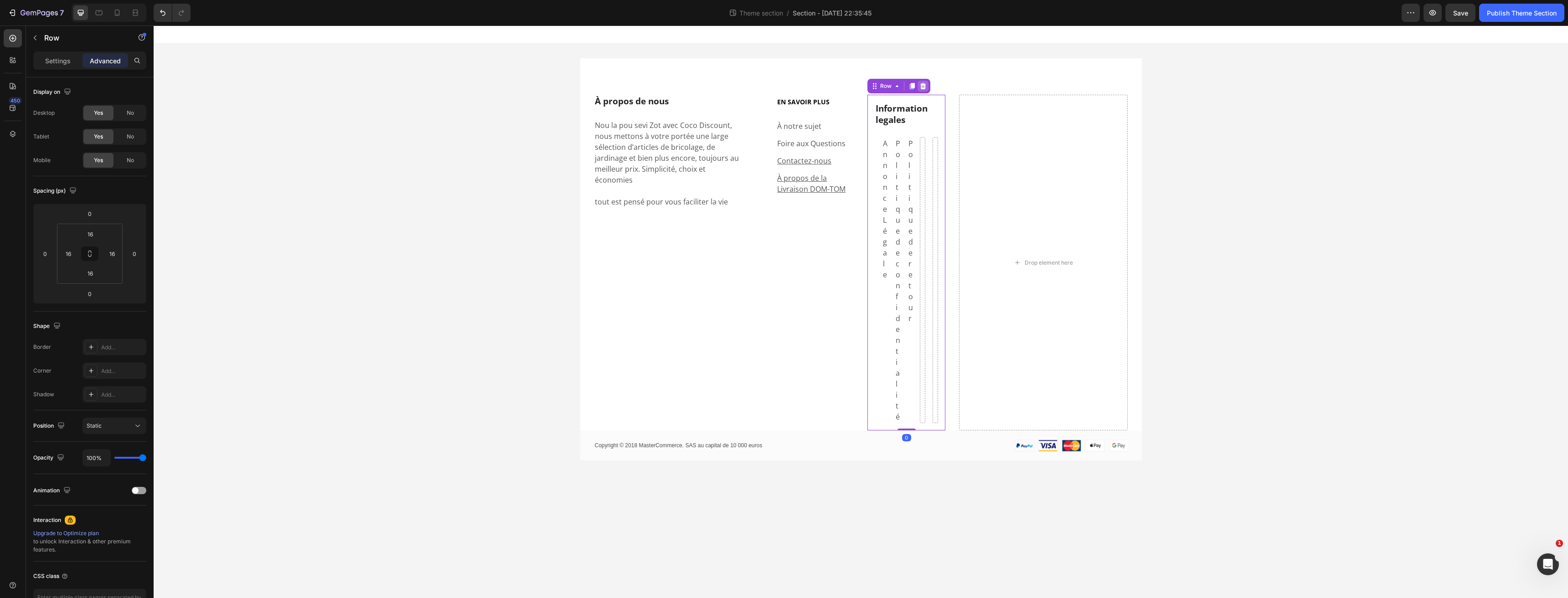
click at [922, 83] on icon at bounding box center [923, 86] width 8 height 8
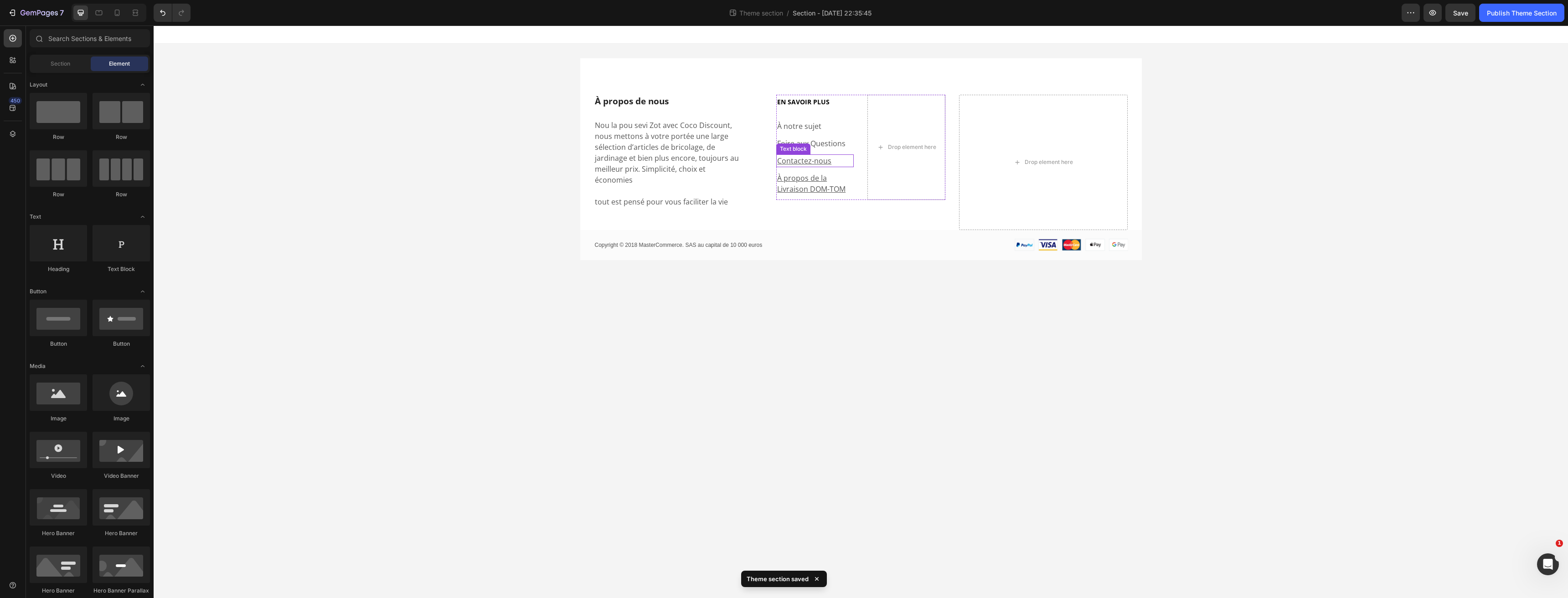
click at [819, 163] on u "Contactez-nous" at bounding box center [804, 161] width 55 height 10
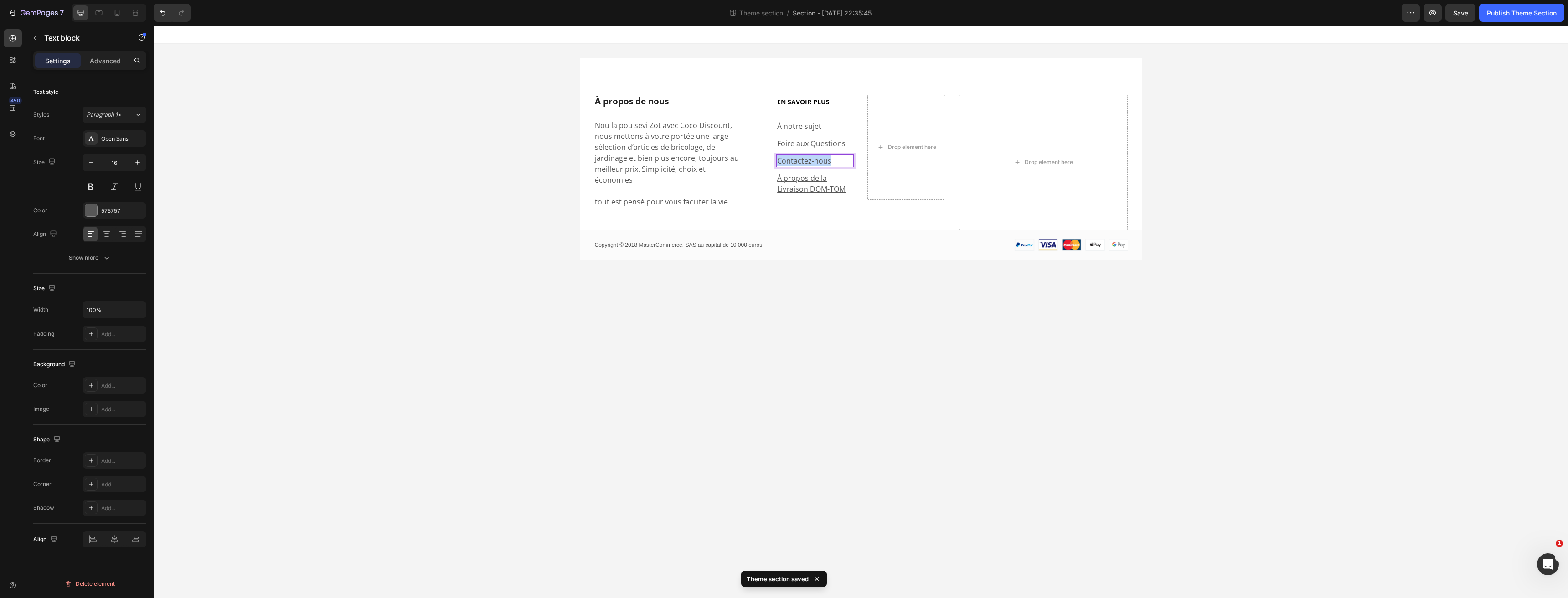
drag, startPoint x: 835, startPoint y: 156, endPoint x: 772, endPoint y: 155, distance: 63.0
click at [772, 155] on div "À propos de nous Heading Nou la pou sevi Zot avec Coco Discount, nous mettons à…" at bounding box center [861, 162] width 562 height 135
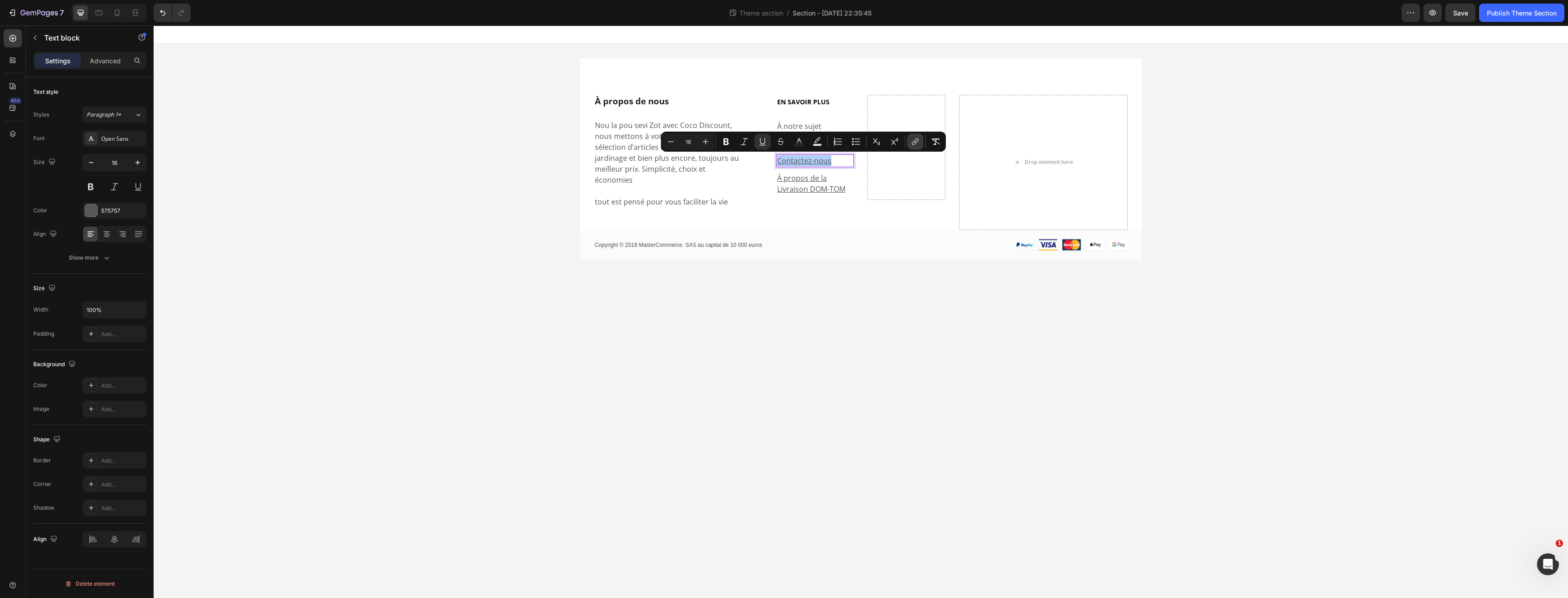
click at [916, 143] on icon "Editor contextual toolbar" at bounding box center [917, 141] width 4 height 5
drag, startPoint x: 972, startPoint y: 210, endPoint x: 713, endPoint y: 188, distance: 259.9
click at [626, 315] on body "À propos de nous Heading Nou la pou sevi Zot avec Coco Discount, nous mettons à…" at bounding box center [861, 312] width 1414 height 572
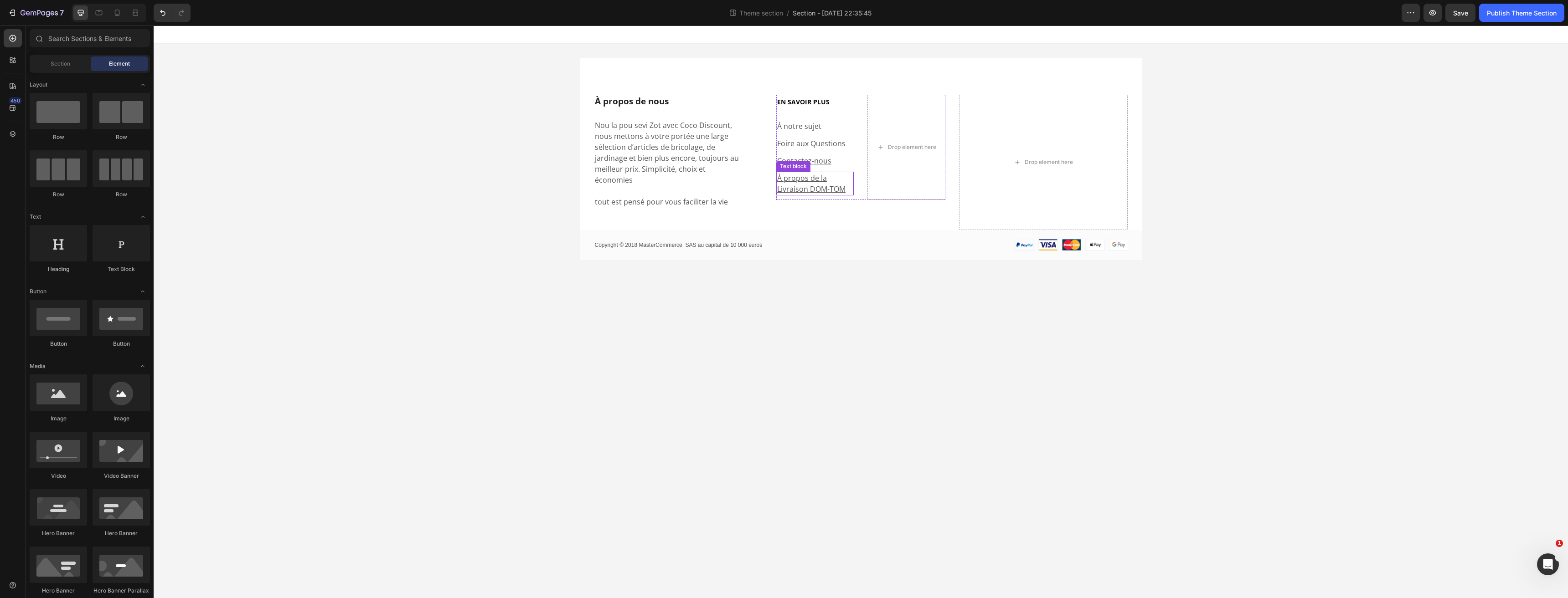
click at [804, 188] on u "À propos de la Livraison DOM-TOM" at bounding box center [811, 183] width 68 height 21
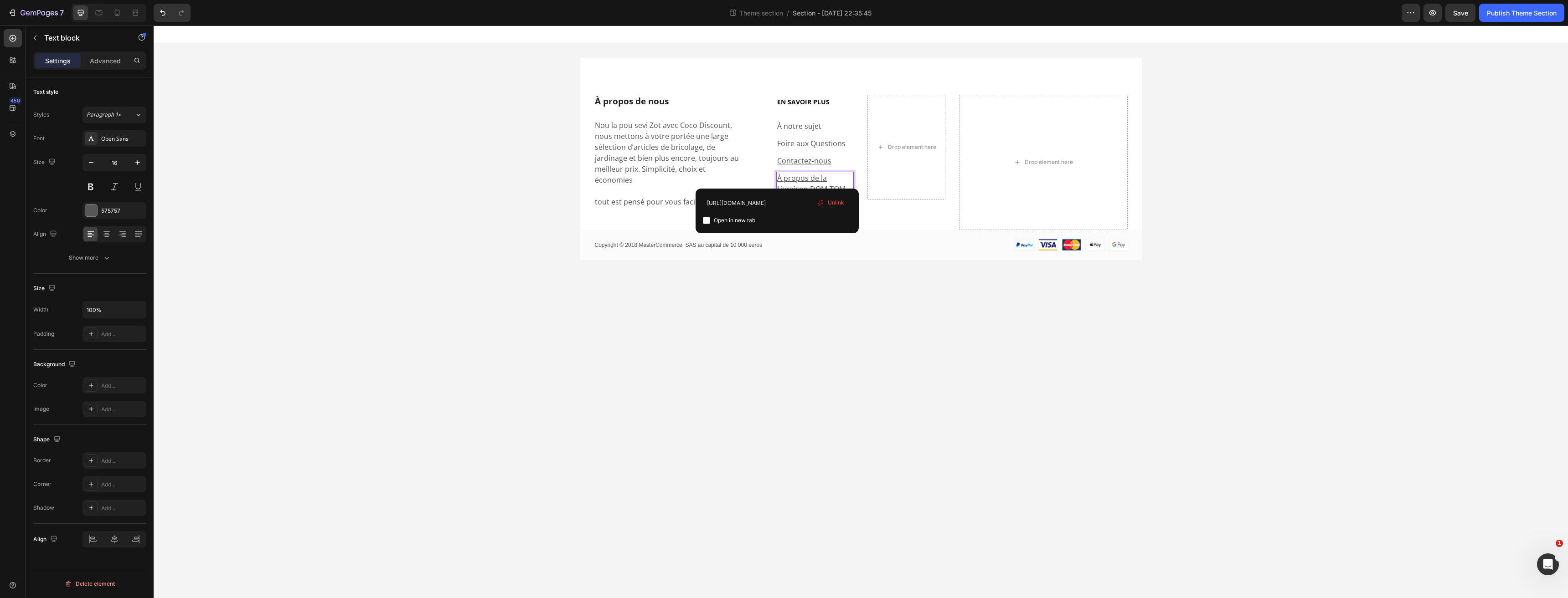
click at [776, 179] on div "À propos de la Livraison DOM-TOM" at bounding box center [815, 183] width 77 height 23
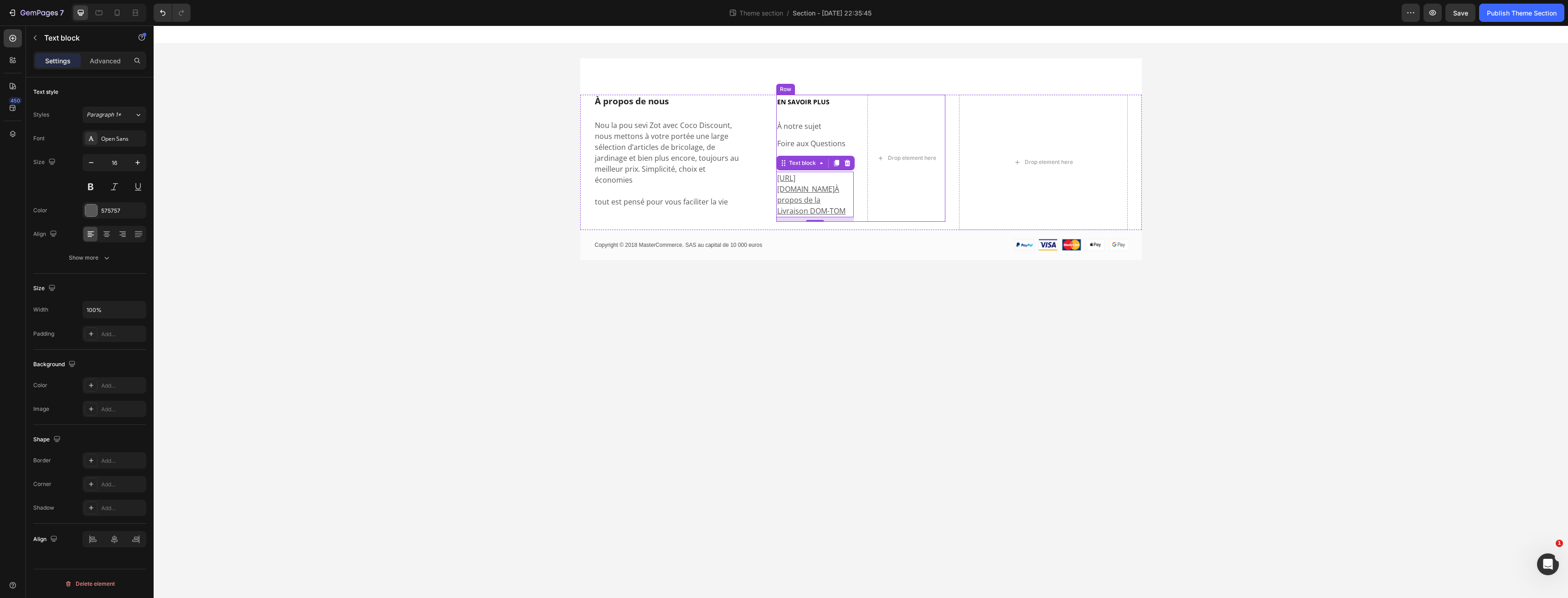
drag, startPoint x: 777, startPoint y: 179, endPoint x: 859, endPoint y: 203, distance: 85.4
click at [772, 266] on div "À propos de nous Heading Nou la pou sevi Zot avec Coco Discount, nous mettons à…" at bounding box center [861, 159] width 562 height 231
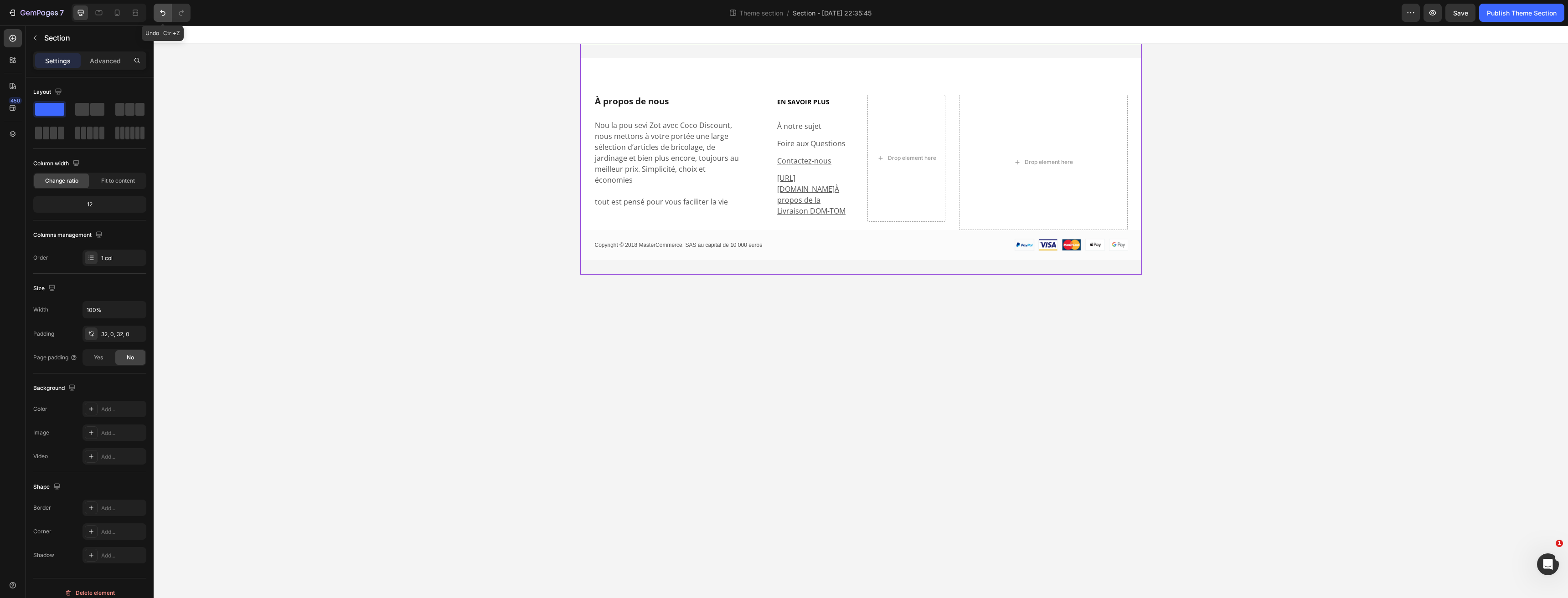
click at [164, 11] on icon "Undo/Redo" at bounding box center [162, 12] width 9 height 9
click at [813, 180] on p "À propos de la Livraison DOM-TOM" at bounding box center [815, 183] width 76 height 22
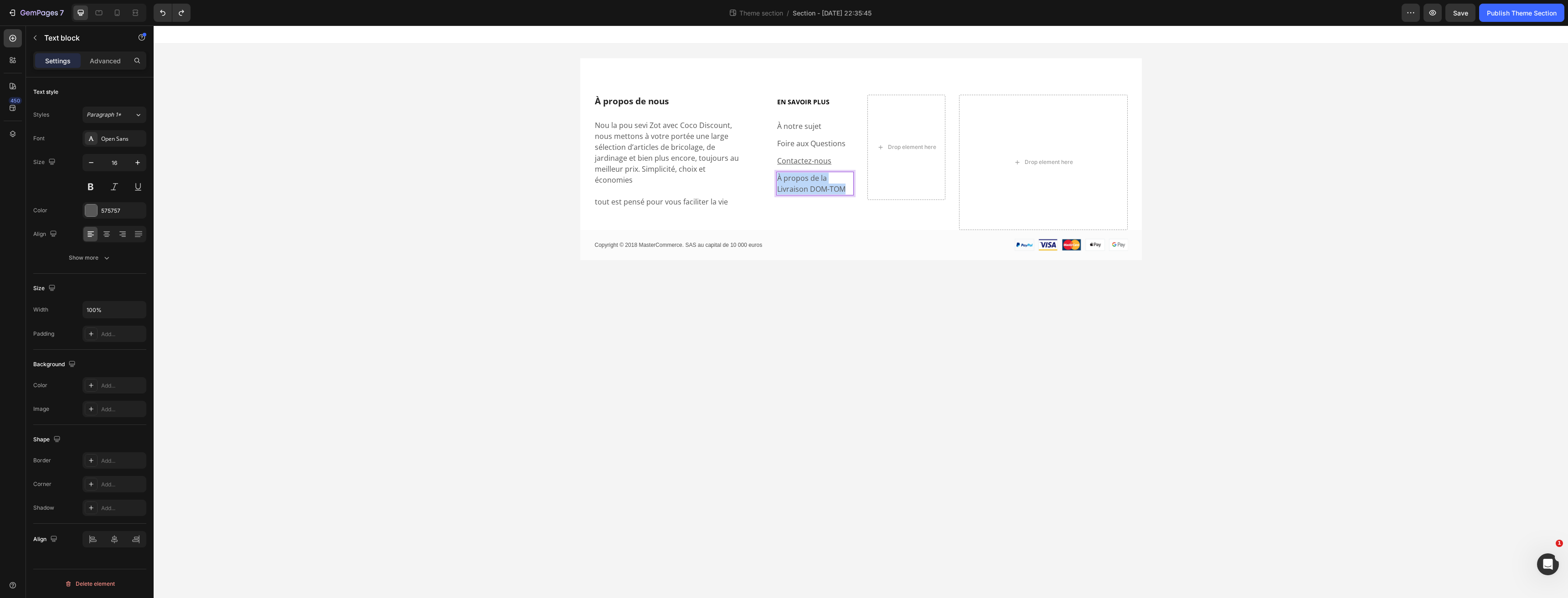
drag, startPoint x: 849, startPoint y: 190, endPoint x: 749, endPoint y: 170, distance: 102.0
click at [749, 170] on div "À propos de nous Heading Nou la pou sevi Zot avec Coco Discount, nous mettons à…" at bounding box center [861, 162] width 562 height 135
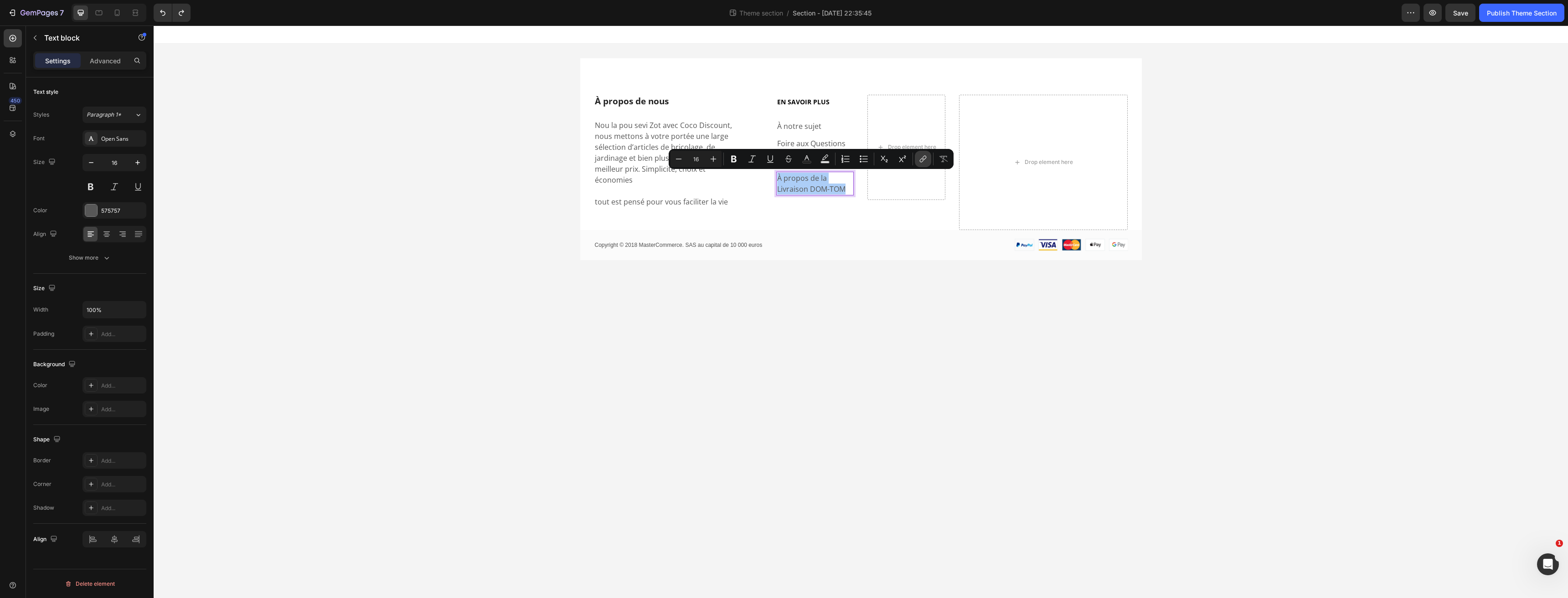
click at [920, 161] on icon "Editor contextual toolbar" at bounding box center [922, 160] width 4 height 5
drag, startPoint x: 654, startPoint y: 156, endPoint x: 928, endPoint y: 161, distance: 274.0
click at [928, 161] on button "link" at bounding box center [923, 159] width 17 height 17
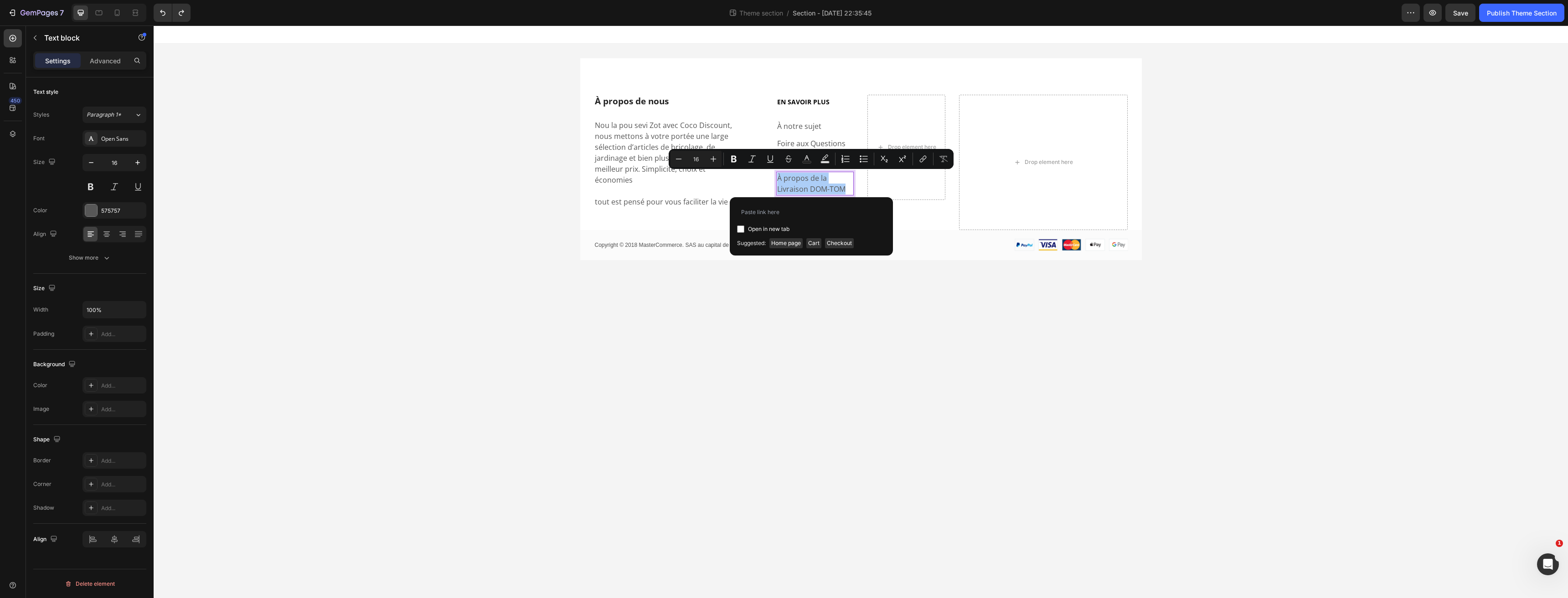
type input "https://coco-discount.com/pages/a-propos-de"
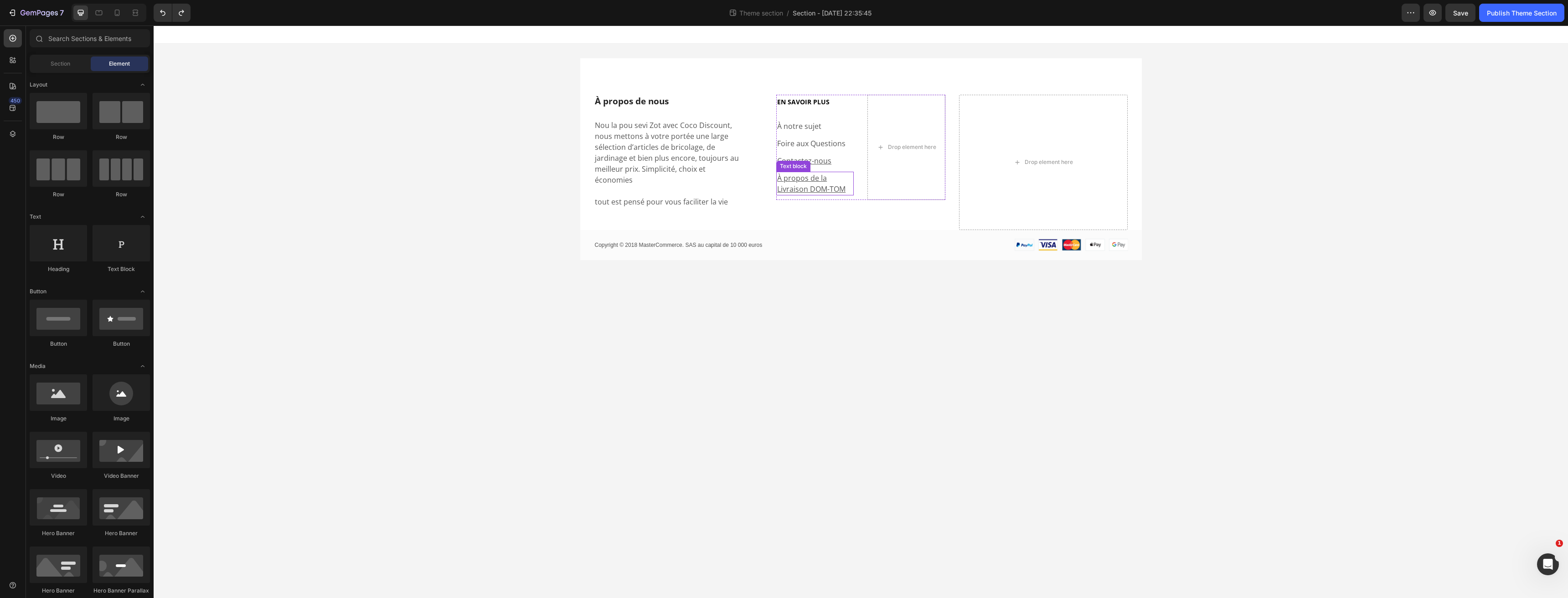
click at [821, 186] on u "À propos de la Livraison DOM-TOM" at bounding box center [811, 183] width 68 height 21
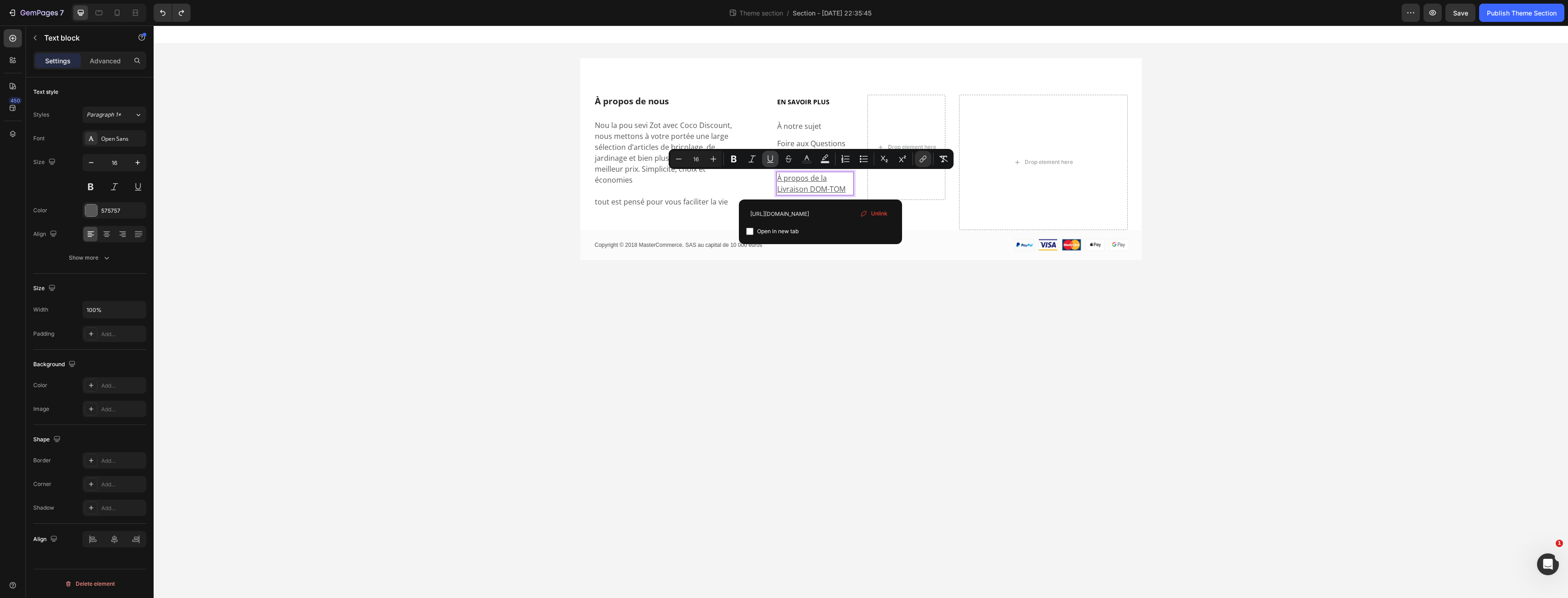
click at [772, 161] on icon "Editor contextual toolbar" at bounding box center [770, 159] width 9 height 9
click at [851, 302] on body "À propos de nous Heading Nou la pou sevi Zot avec Coco Discount, nous mettons à…" at bounding box center [861, 312] width 1414 height 572
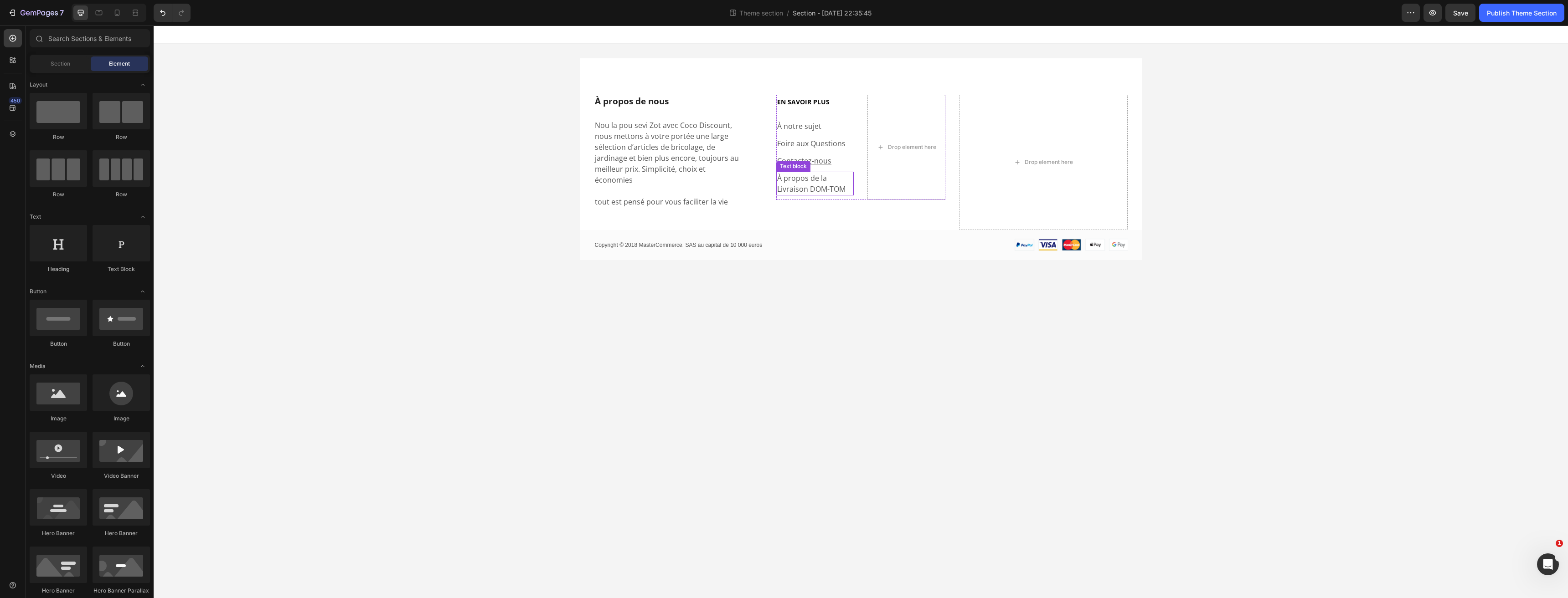
click at [804, 167] on div "Text block" at bounding box center [793, 166] width 30 height 8
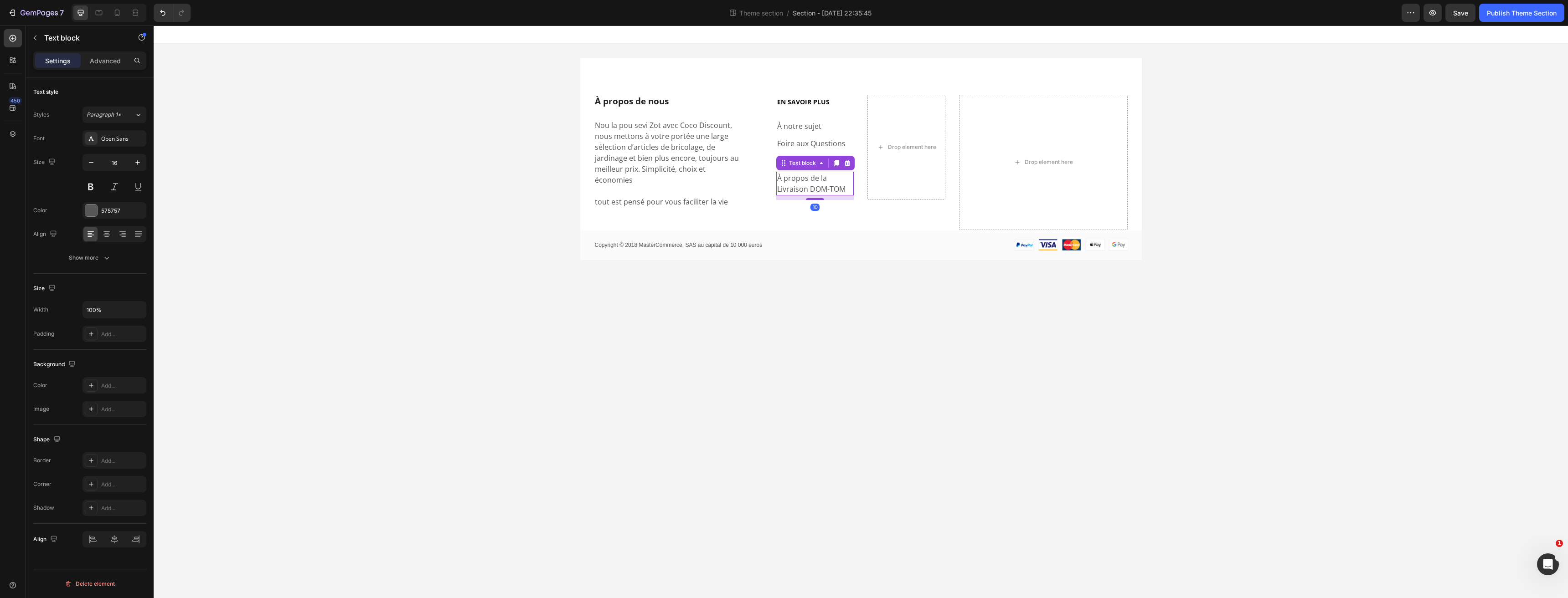
click at [861, 230] on div "Copyright © 2018 MasterCommerce. SAS au capital de 10 000 euros Text Block Imag…" at bounding box center [861, 245] width 562 height 30
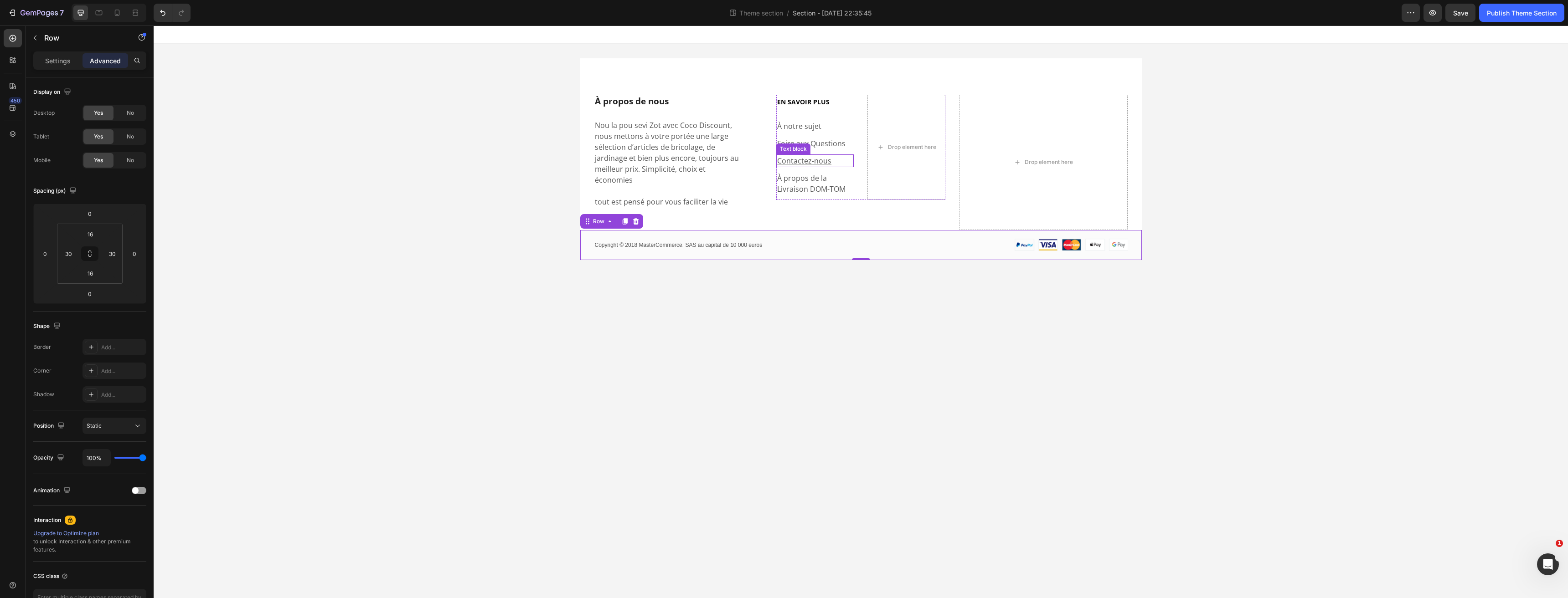
click at [832, 161] on p "Contactez-nous" at bounding box center [815, 161] width 76 height 11
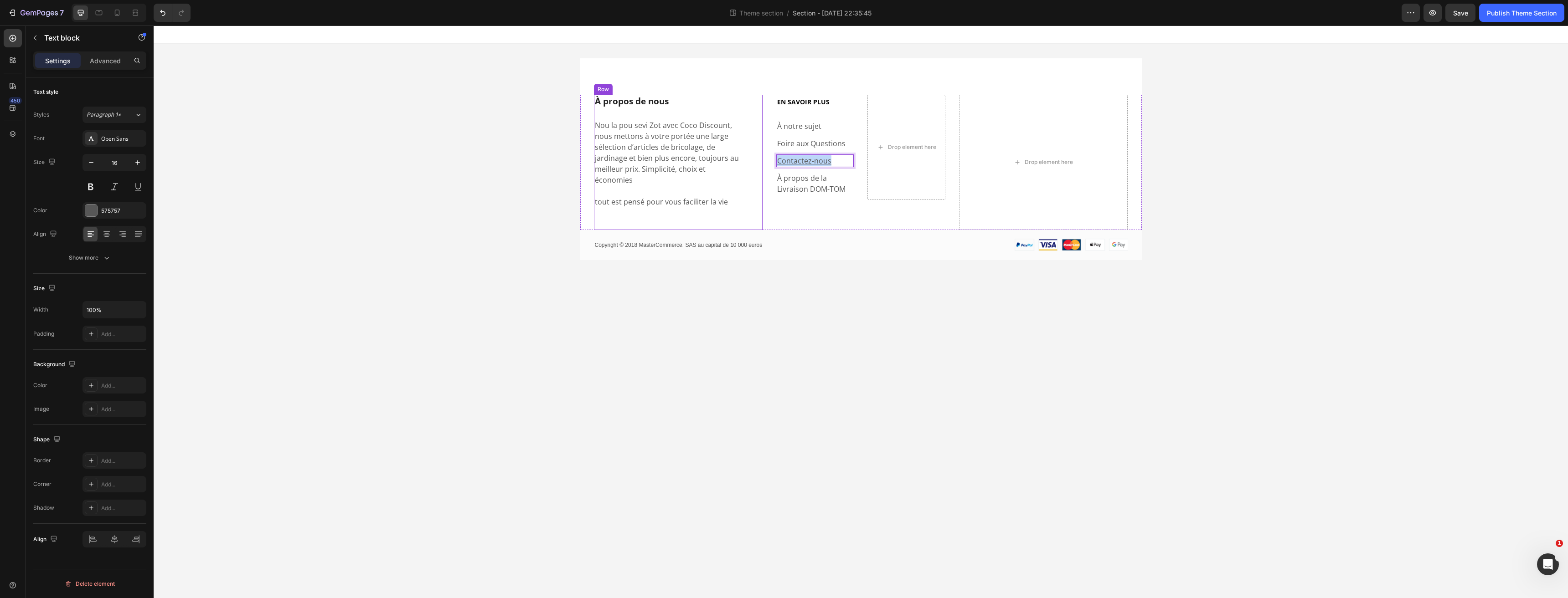
drag, startPoint x: 836, startPoint y: 161, endPoint x: 760, endPoint y: 161, distance: 76.0
click at [760, 161] on div "À propos de nous Heading Nou la pou sevi Zot avec Coco Discount, nous mettons à…" at bounding box center [861, 162] width 562 height 135
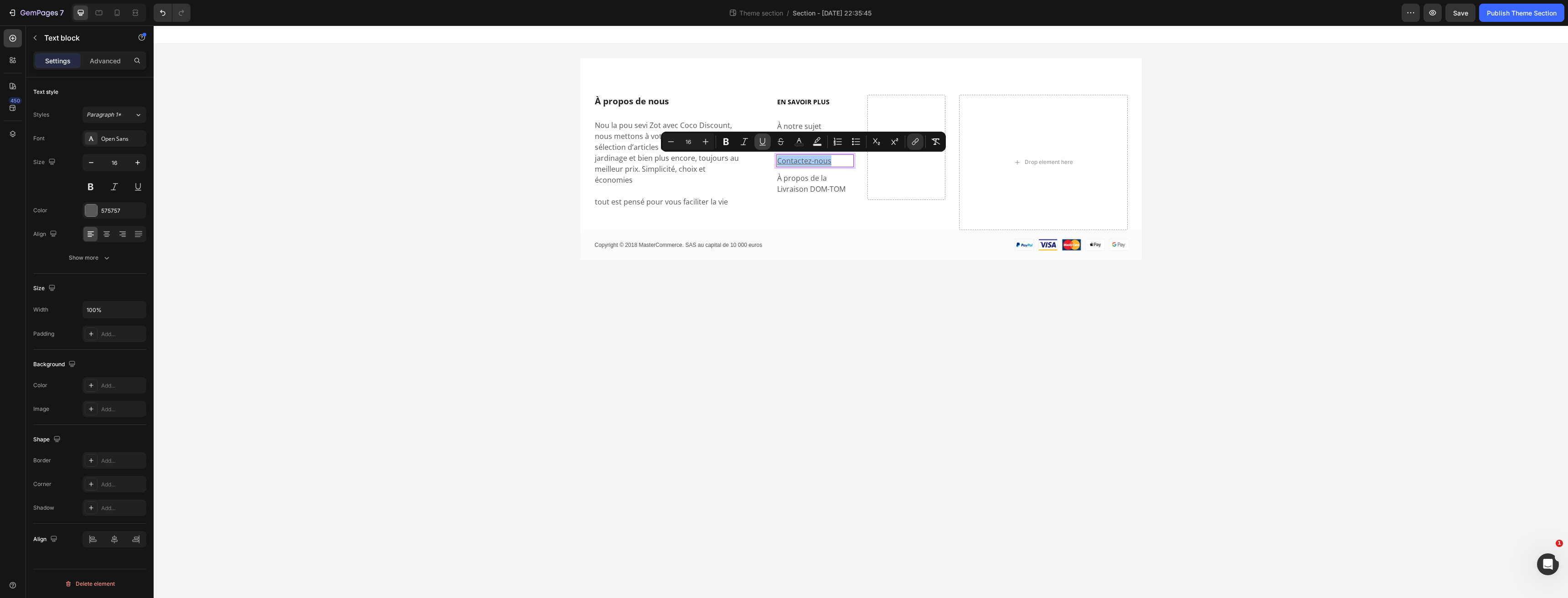
click at [758, 140] on icon "Editor contextual toolbar" at bounding box center [762, 141] width 9 height 9
click at [916, 146] on button "link" at bounding box center [915, 141] width 17 height 17
click at [734, 330] on body "À propos de nous Heading Nou la pou sevi Zot avec Coco Discount, nous mettons à…" at bounding box center [861, 312] width 1414 height 572
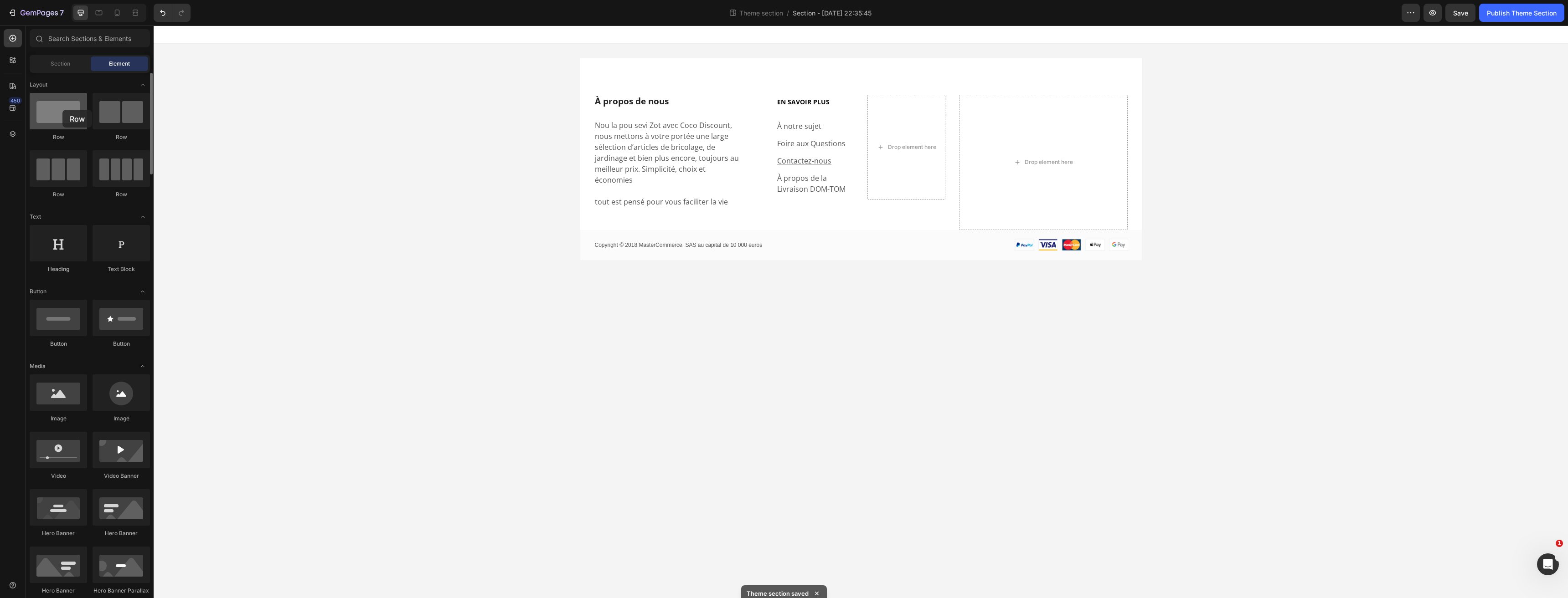
drag, startPoint x: 65, startPoint y: 114, endPoint x: 62, endPoint y: 110, distance: 5.0
click at [62, 110] on div at bounding box center [58, 111] width 57 height 37
click at [835, 145] on p "Foire aux Questions" at bounding box center [815, 143] width 76 height 11
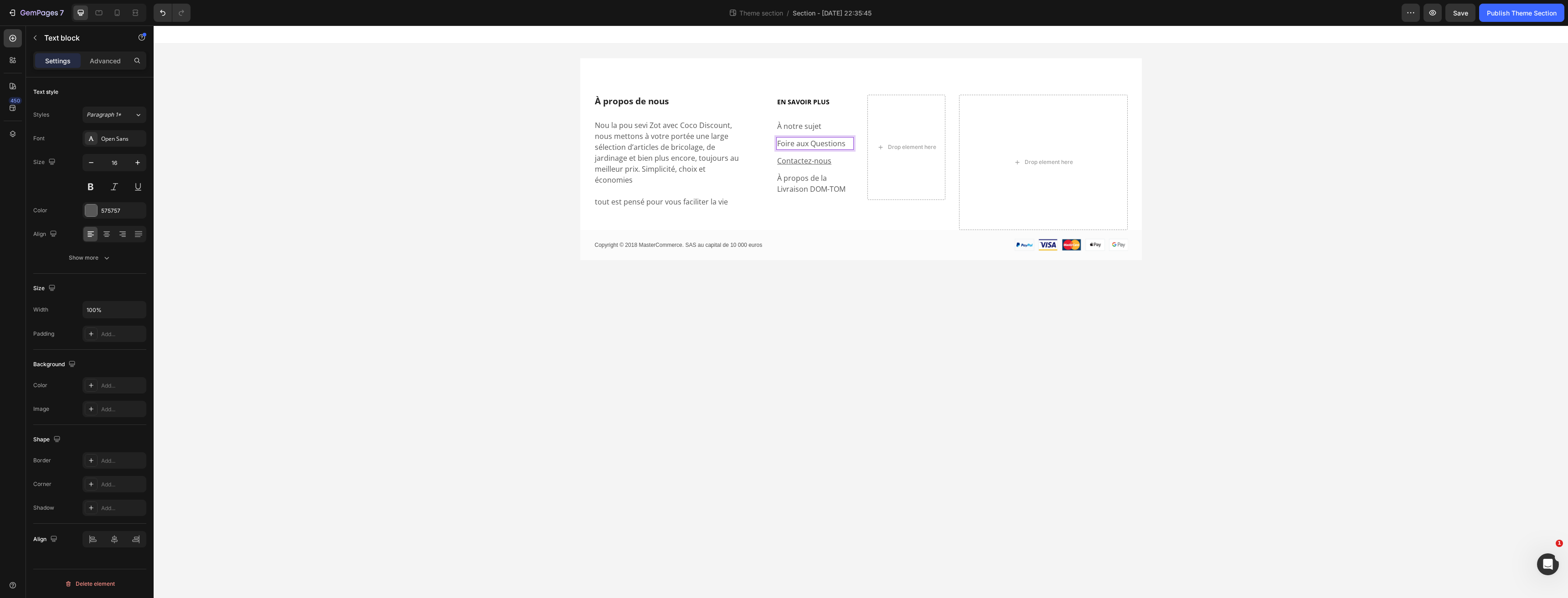
click at [831, 143] on p "Foire aux Questions" at bounding box center [815, 143] width 76 height 11
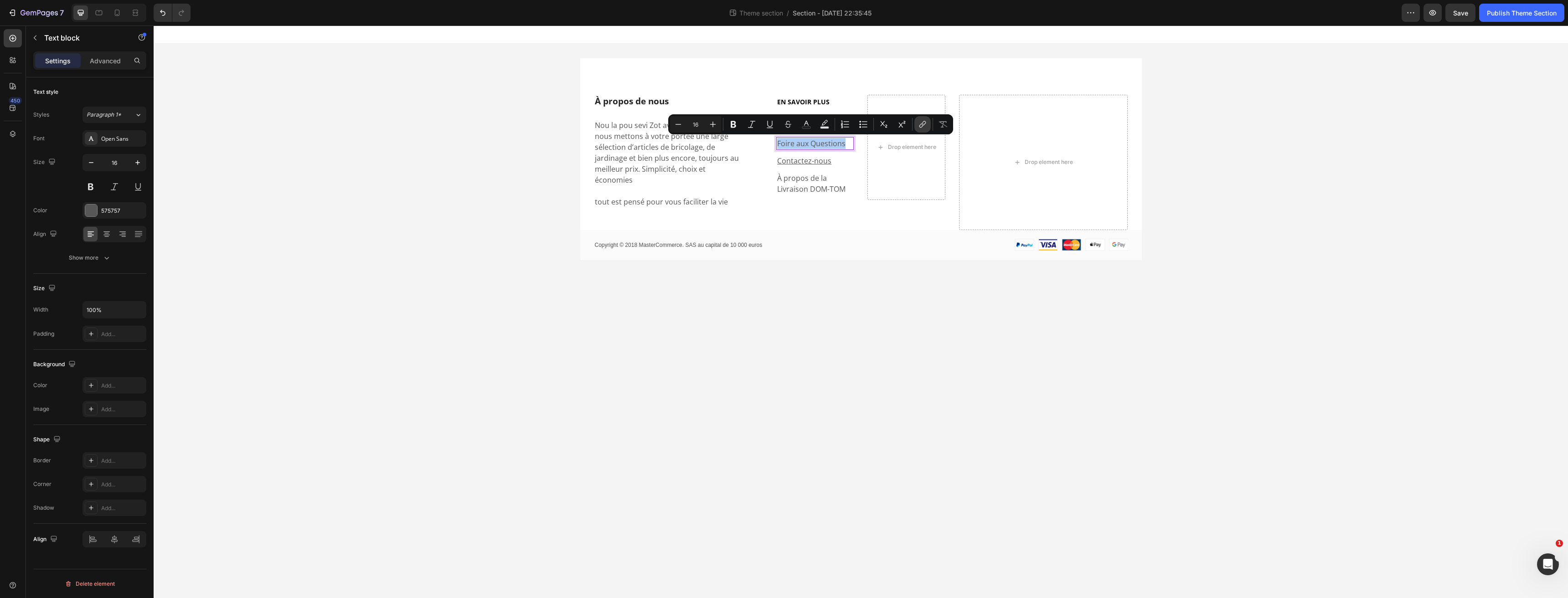
click at [918, 123] on icon "Editor contextual toolbar" at bounding box center [922, 124] width 9 height 9
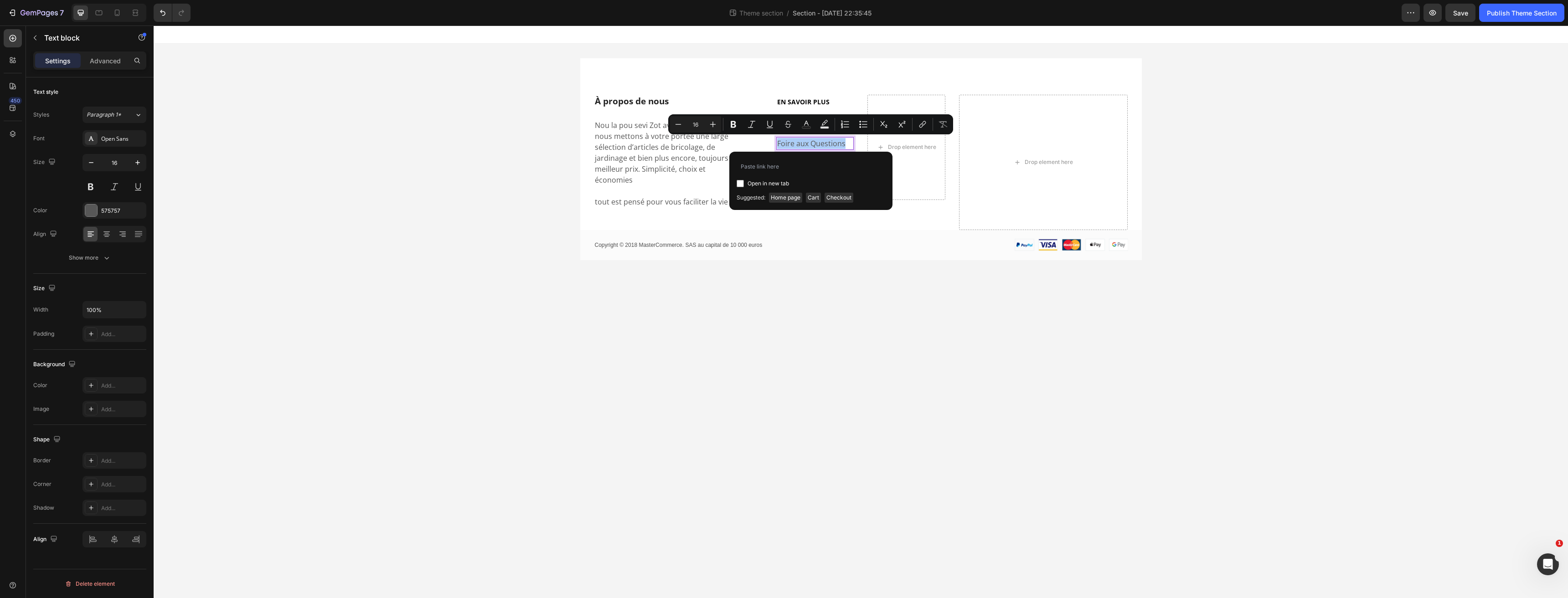
type input "https://coco-discount.com/pages/faq"
click at [792, 296] on body "À propos de nous Heading Nou la pou sevi Zot avec Coco Discount, nous mettons à…" at bounding box center [861, 312] width 1414 height 572
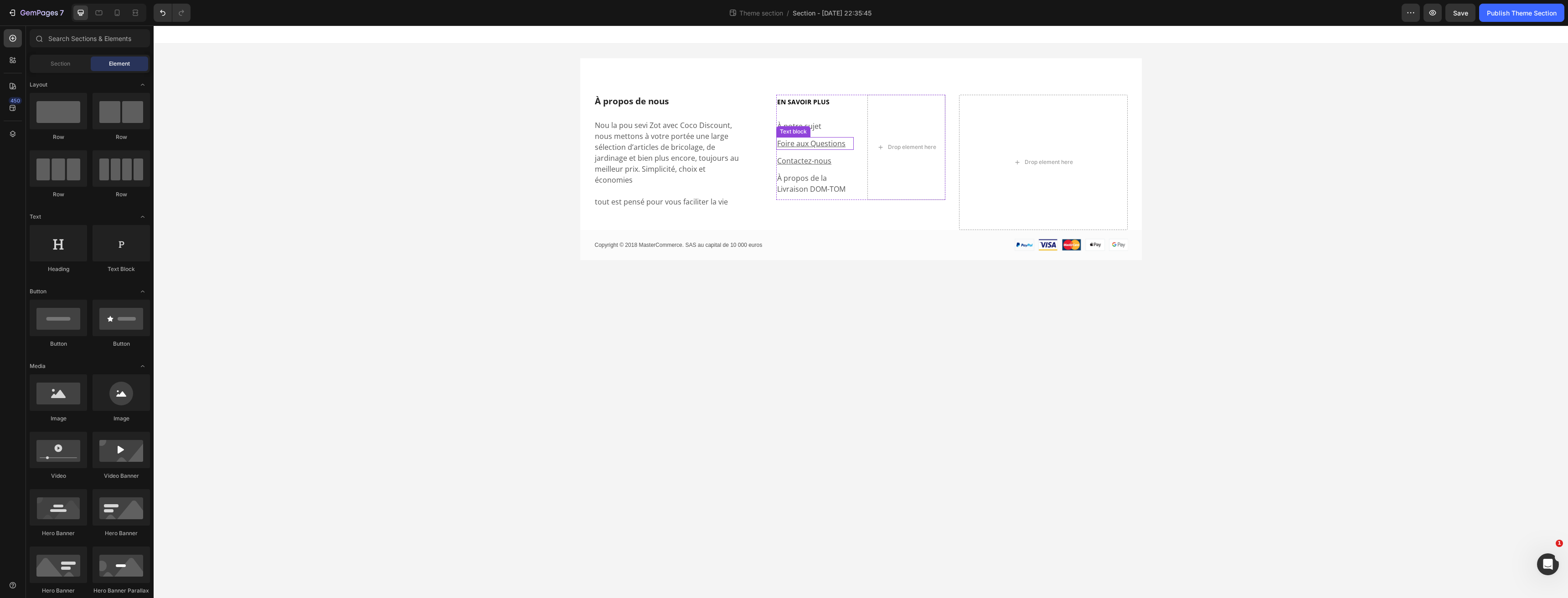
click at [828, 146] on u "Foire aux Questions" at bounding box center [811, 143] width 68 height 10
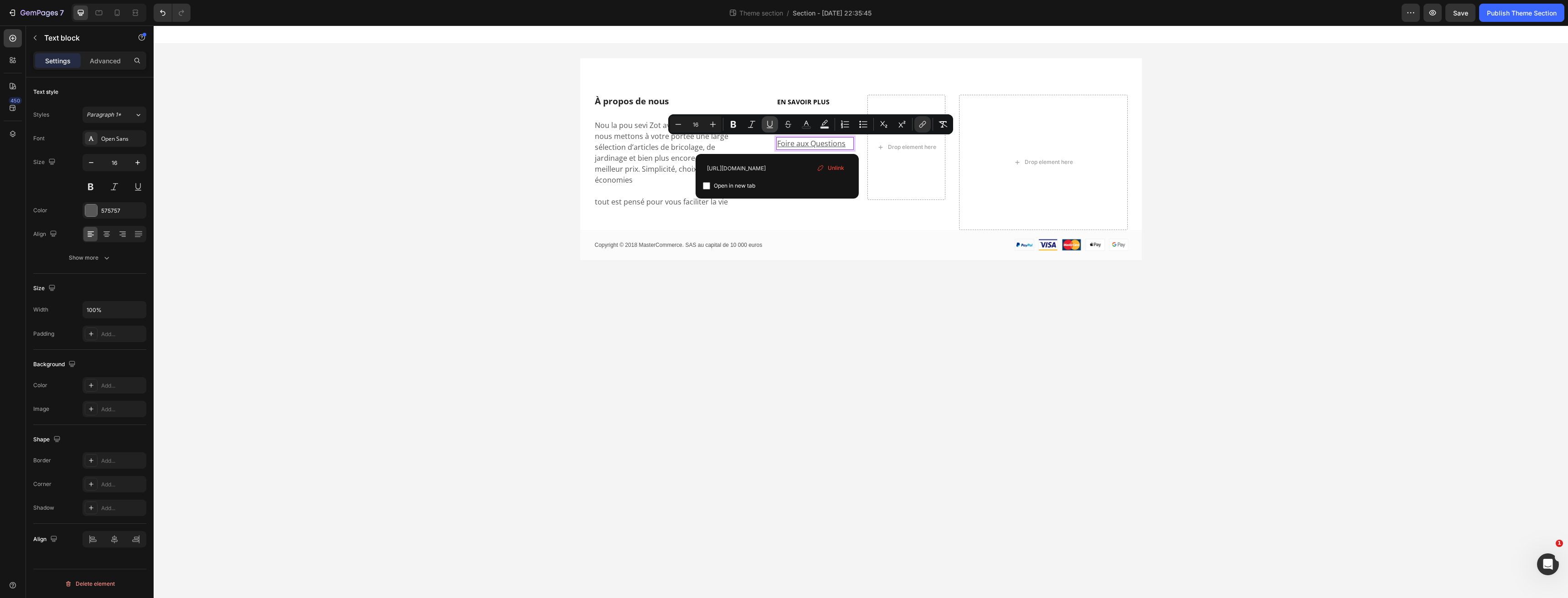
click at [765, 123] on icon "Editor contextual toolbar" at bounding box center [770, 124] width 9 height 9
click at [825, 162] on u "Contactez-nous" at bounding box center [804, 161] width 55 height 10
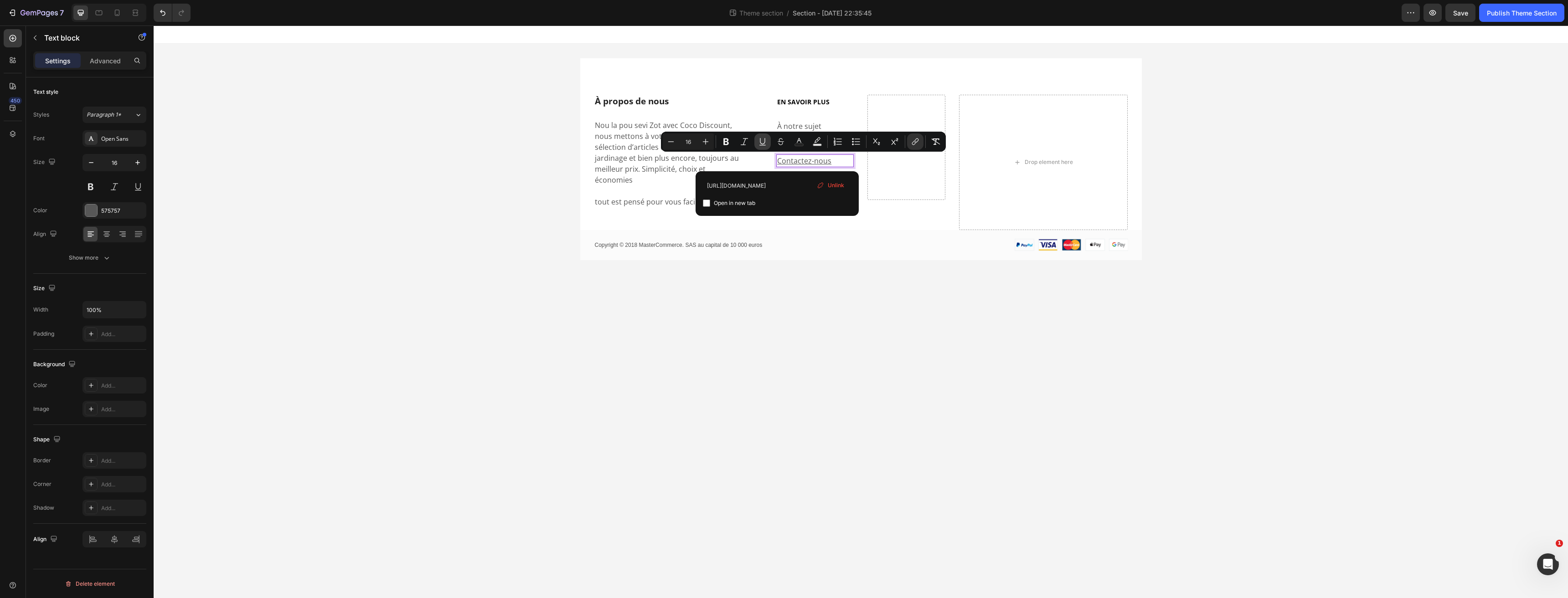
click at [761, 143] on icon "Editor contextual toolbar" at bounding box center [762, 141] width 9 height 9
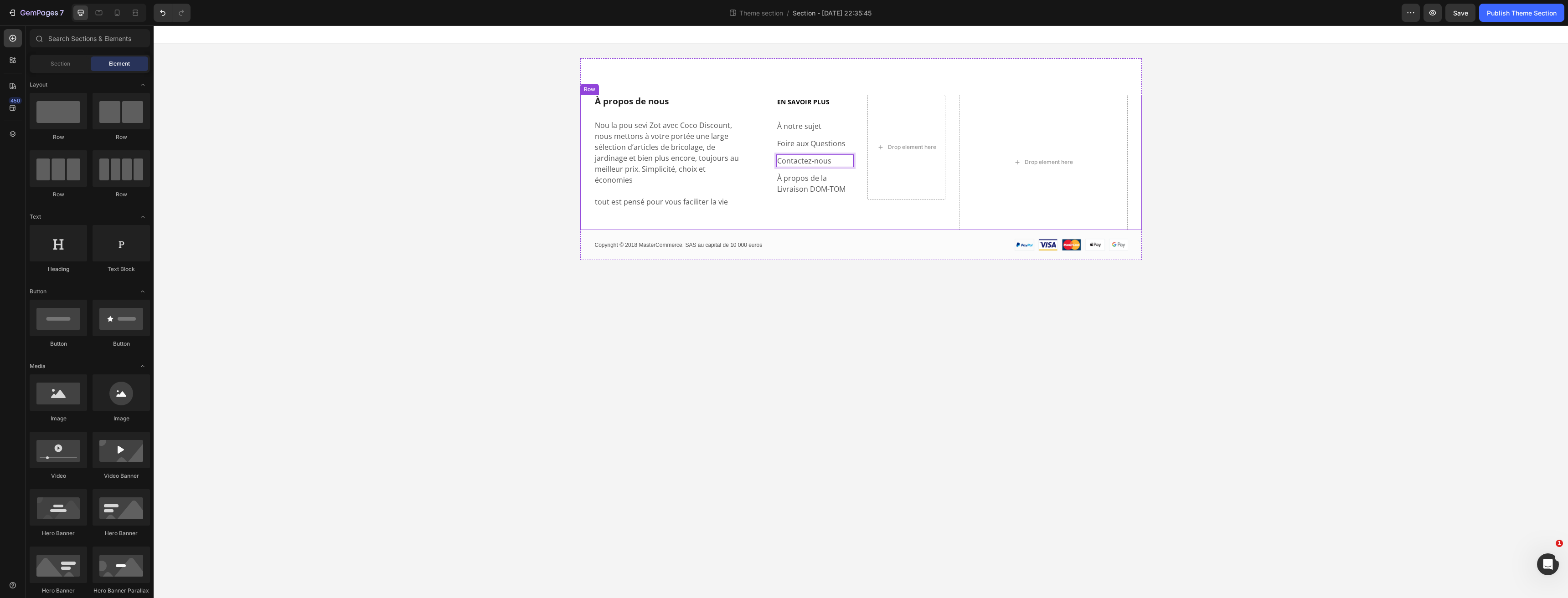
click at [839, 283] on body "À propos de nous Heading Nou la pou sevi Zot avec Coco Discount, nous mettons à…" at bounding box center [861, 312] width 1414 height 572
click at [814, 183] on link "À propos de la Livraison DOM-TOM" at bounding box center [811, 183] width 68 height 21
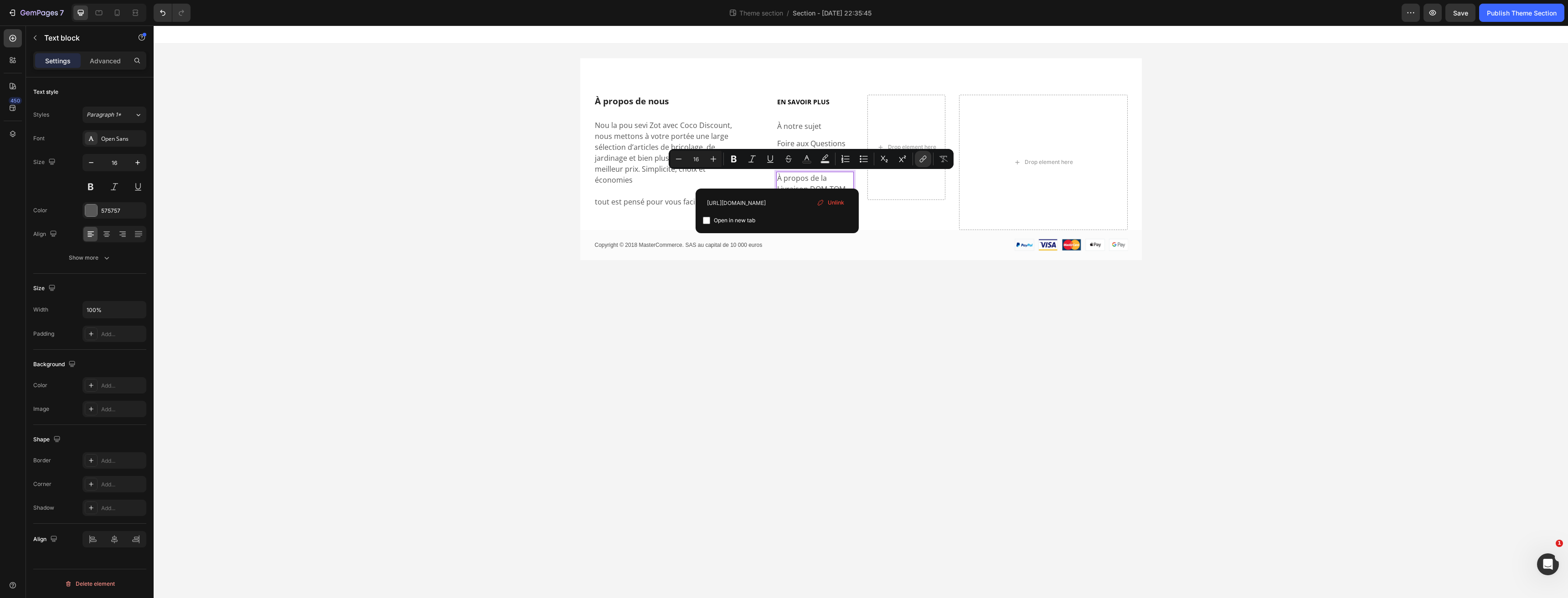
click at [839, 295] on body "À propos de nous Heading Nou la pou sevi Zot avec Coco Discount, nous mettons à…" at bounding box center [861, 312] width 1414 height 572
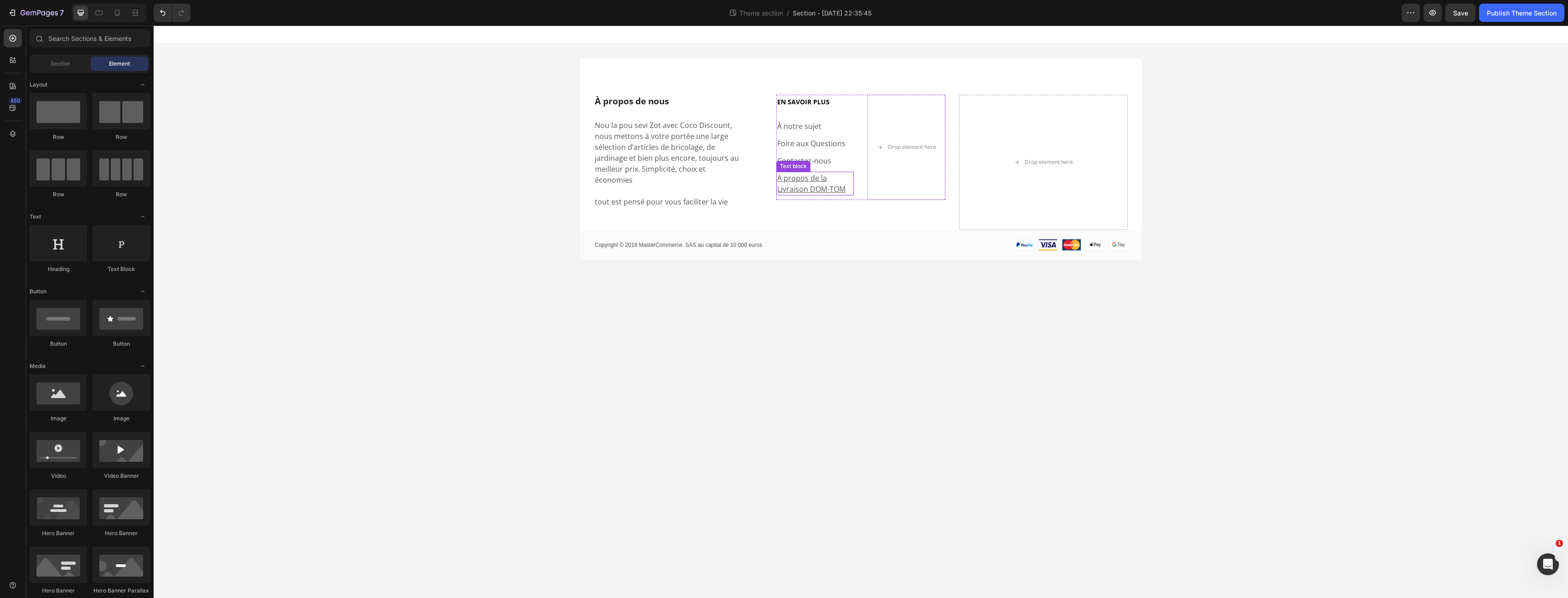
click at [805, 181] on u "À propos de la Livraison DOM-TOM" at bounding box center [811, 183] width 68 height 21
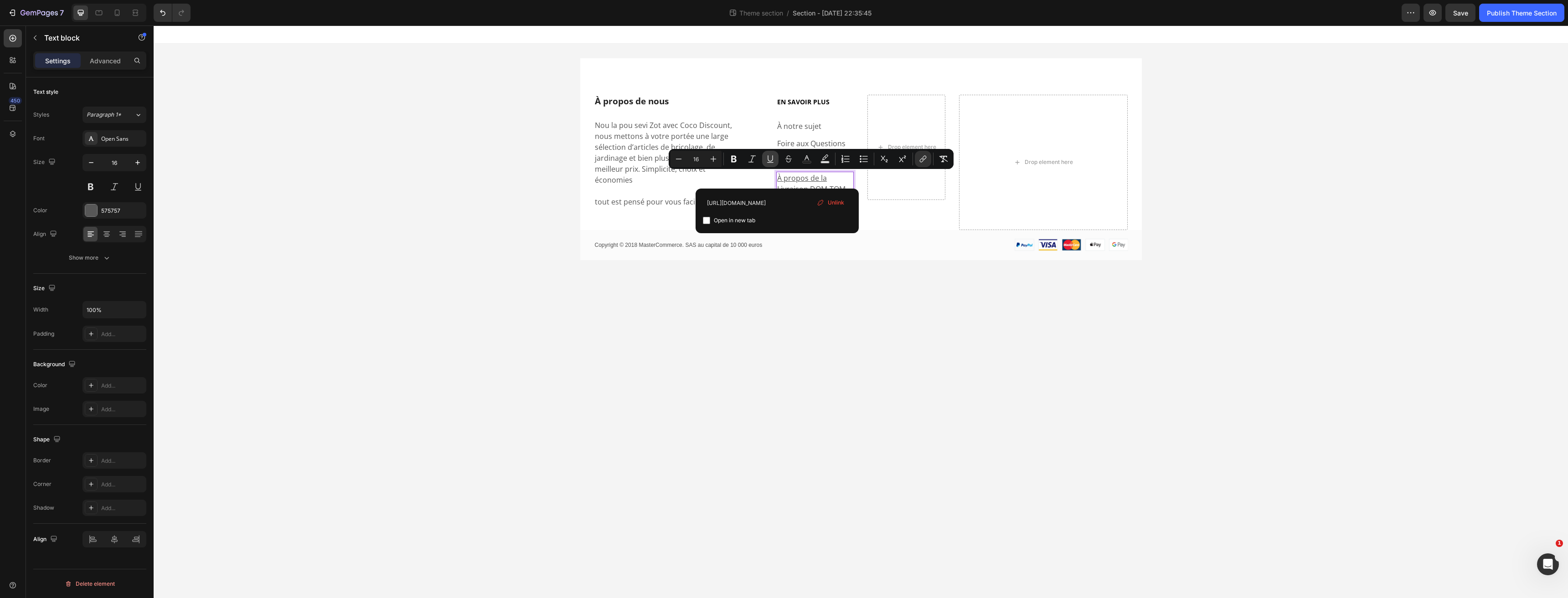
click at [774, 160] on icon "Editor contextual toolbar" at bounding box center [770, 159] width 9 height 9
click at [818, 269] on body "À propos de nous Heading Nou la pou sevi Zot avec Coco Discount, nous mettons à…" at bounding box center [861, 312] width 1414 height 572
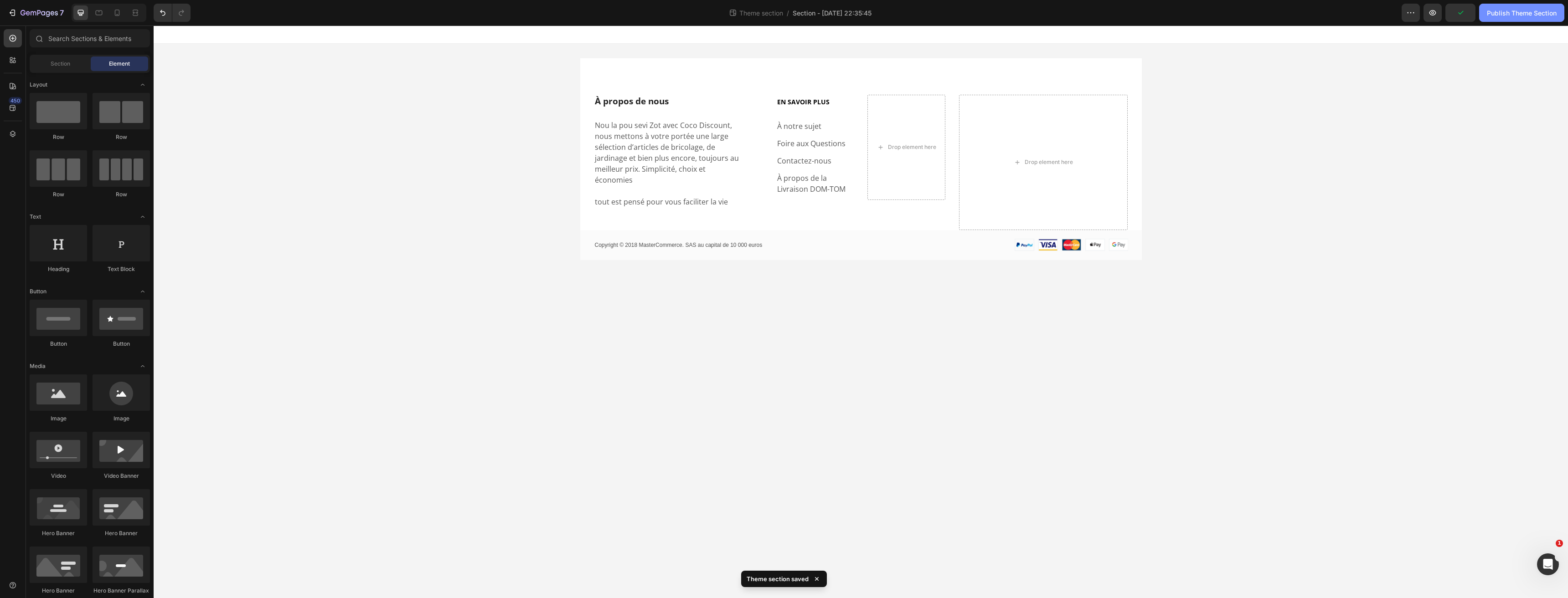
click at [1495, 19] on button "Publish Theme Section" at bounding box center [1521, 12] width 85 height 18
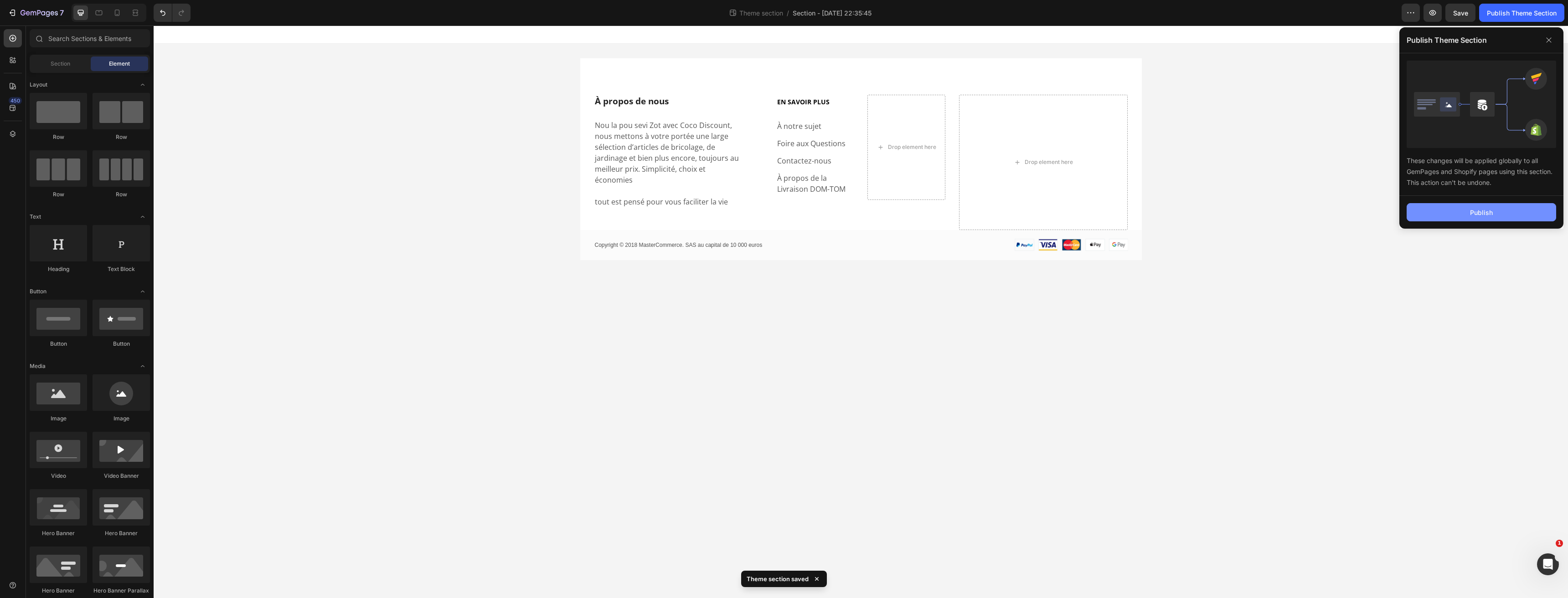
click at [1435, 215] on button "Publish" at bounding box center [1481, 212] width 150 height 18
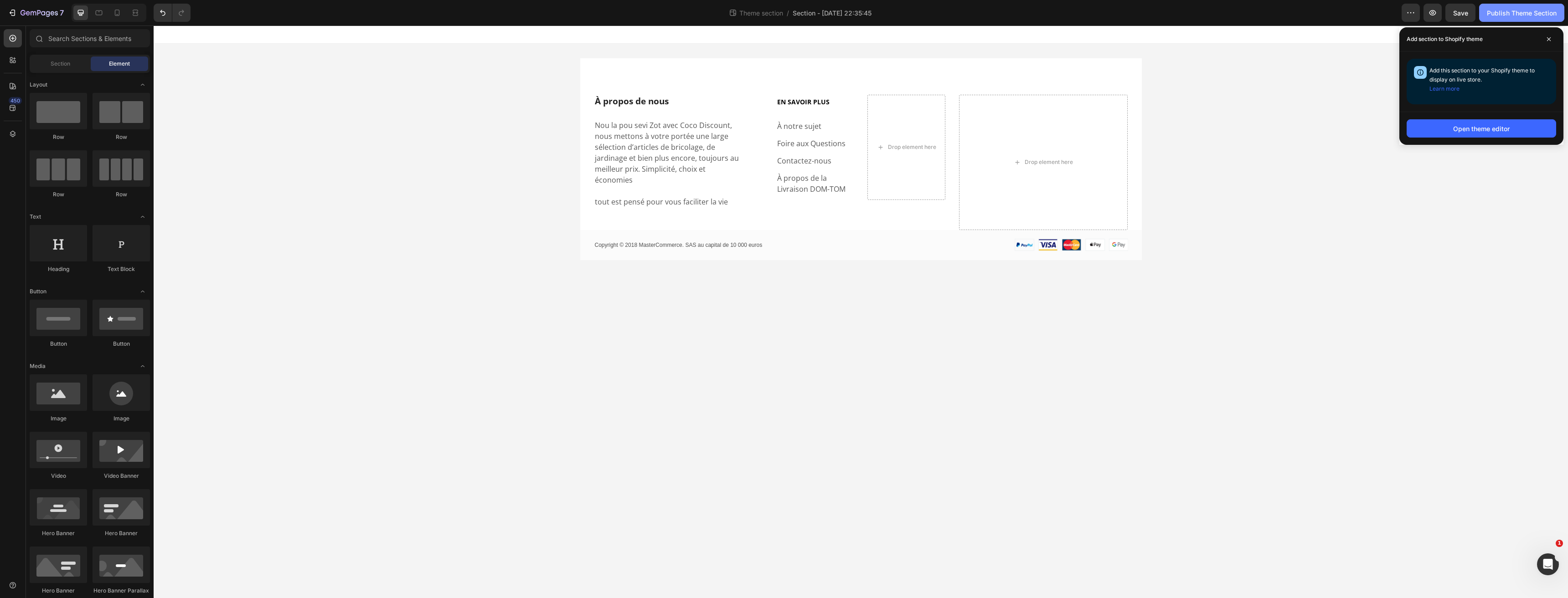
click at [1502, 12] on div "Publish Theme Section" at bounding box center [1521, 13] width 70 height 10
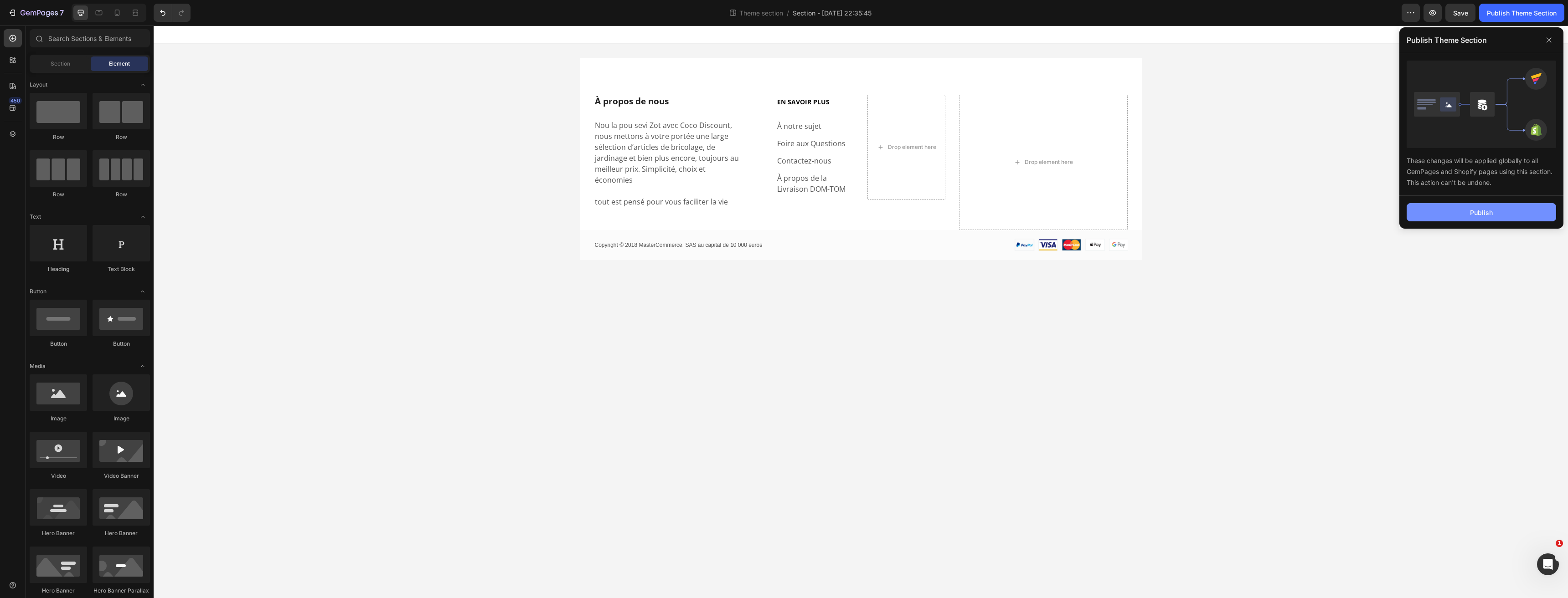
click at [1454, 213] on button "Publish" at bounding box center [1481, 212] width 150 height 18
